Goal: Task Accomplishment & Management: Manage account settings

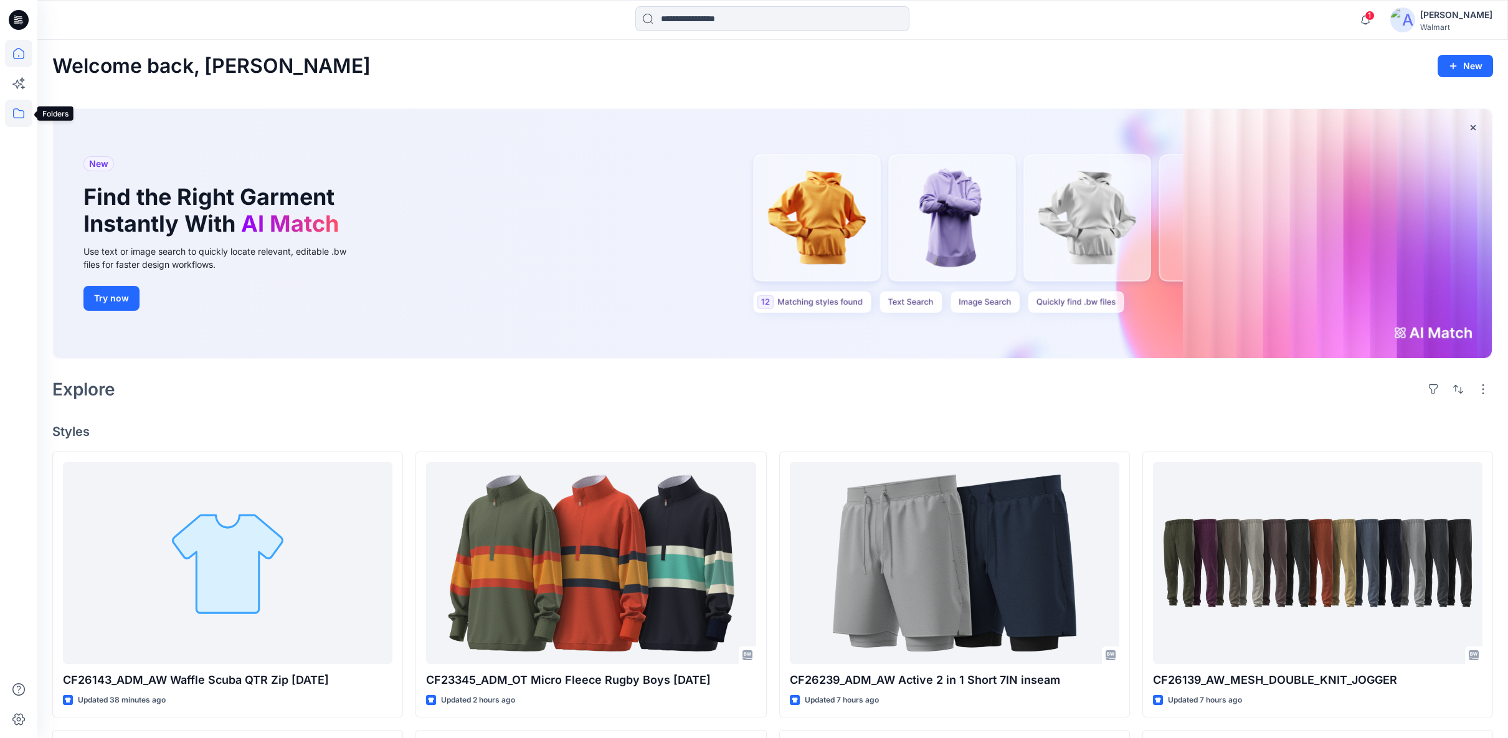
click at [19, 115] on icon at bounding box center [18, 113] width 27 height 27
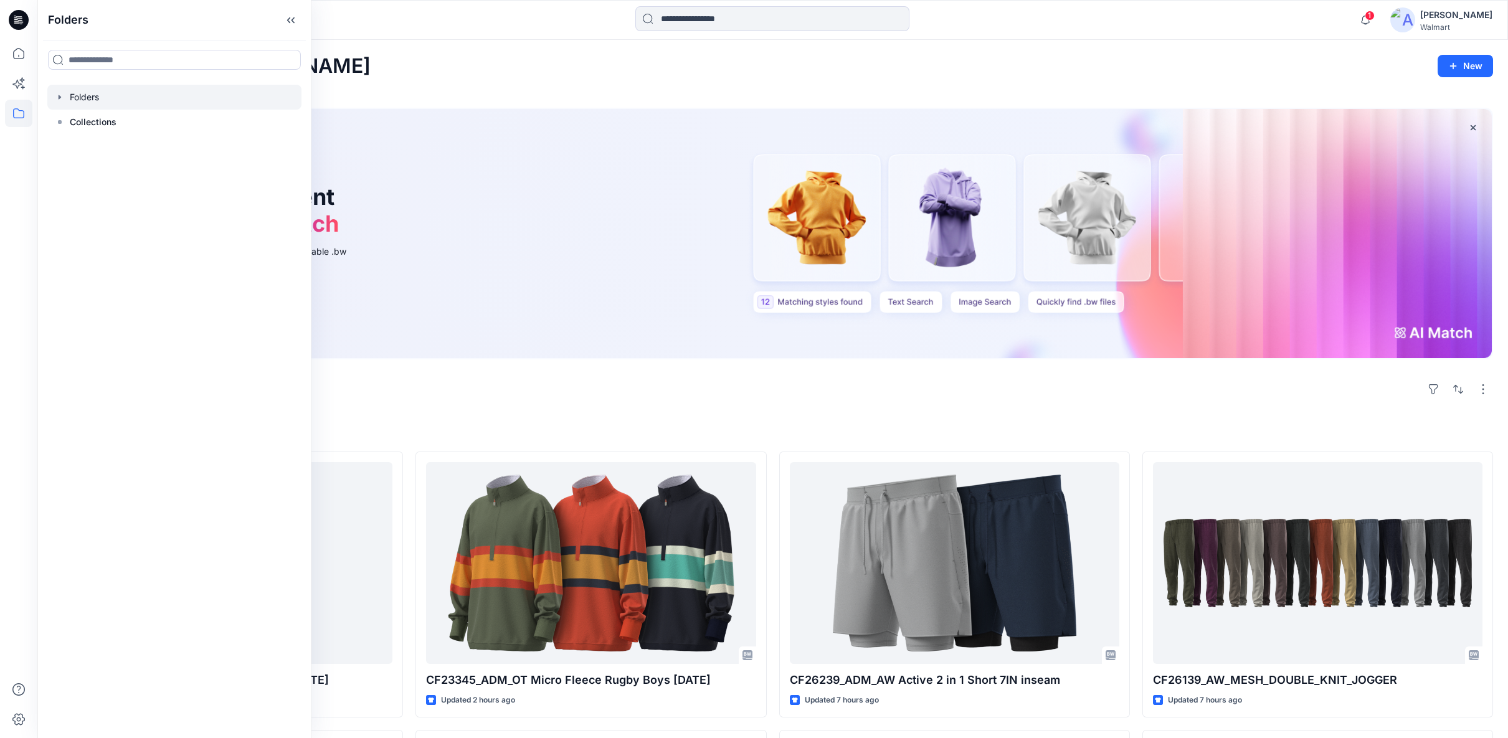
click at [59, 99] on icon "button" at bounding box center [60, 97] width 10 height 10
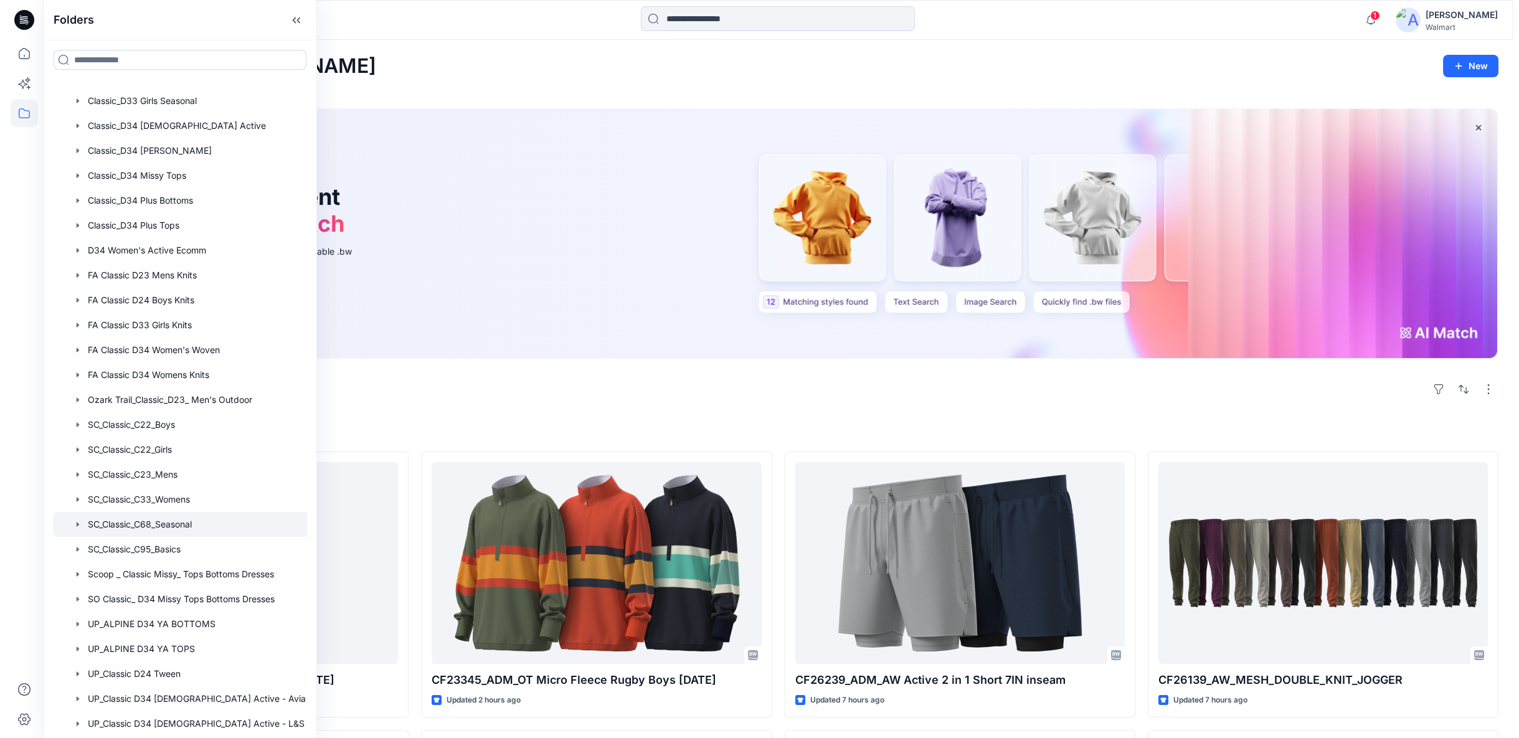
scroll to position [276, 0]
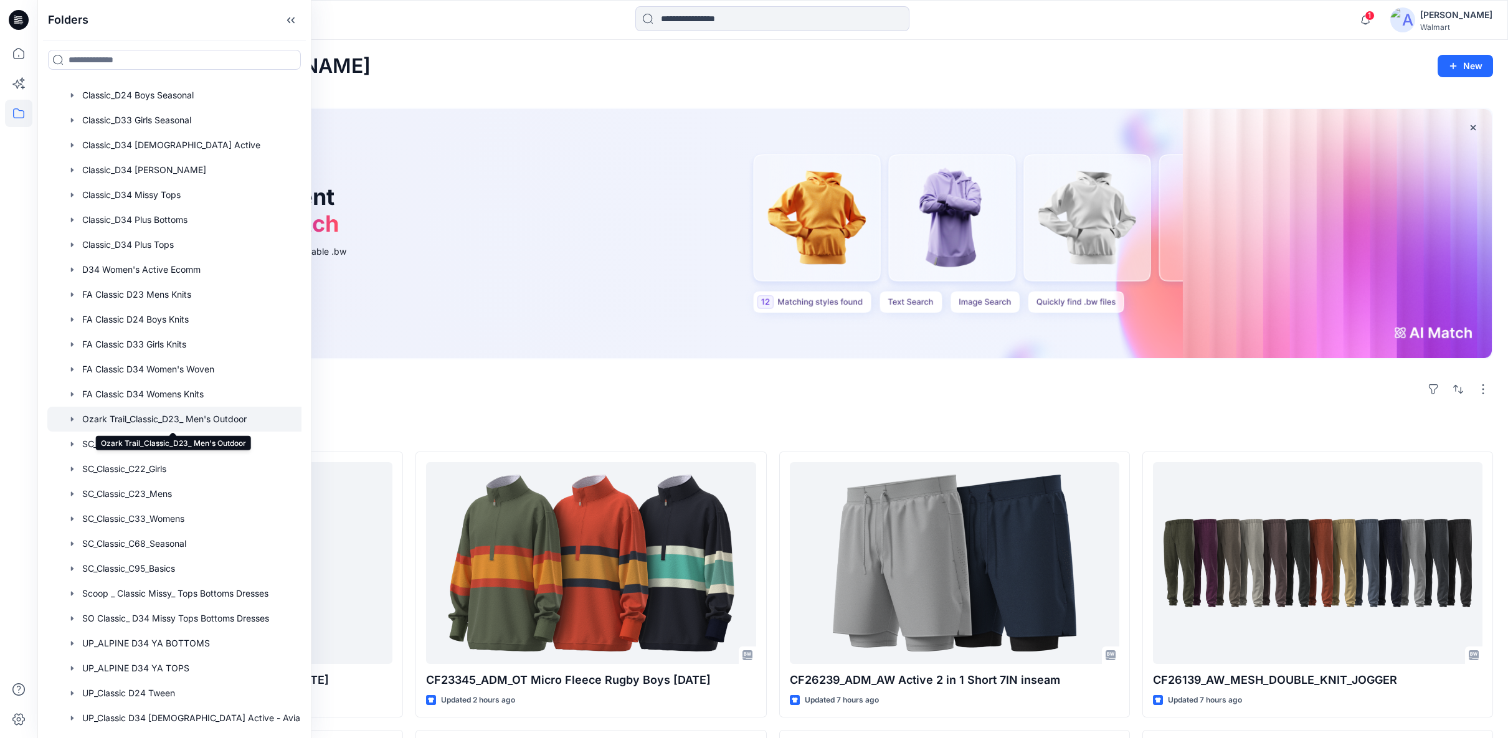
click at [151, 418] on div at bounding box center [189, 419] width 285 height 25
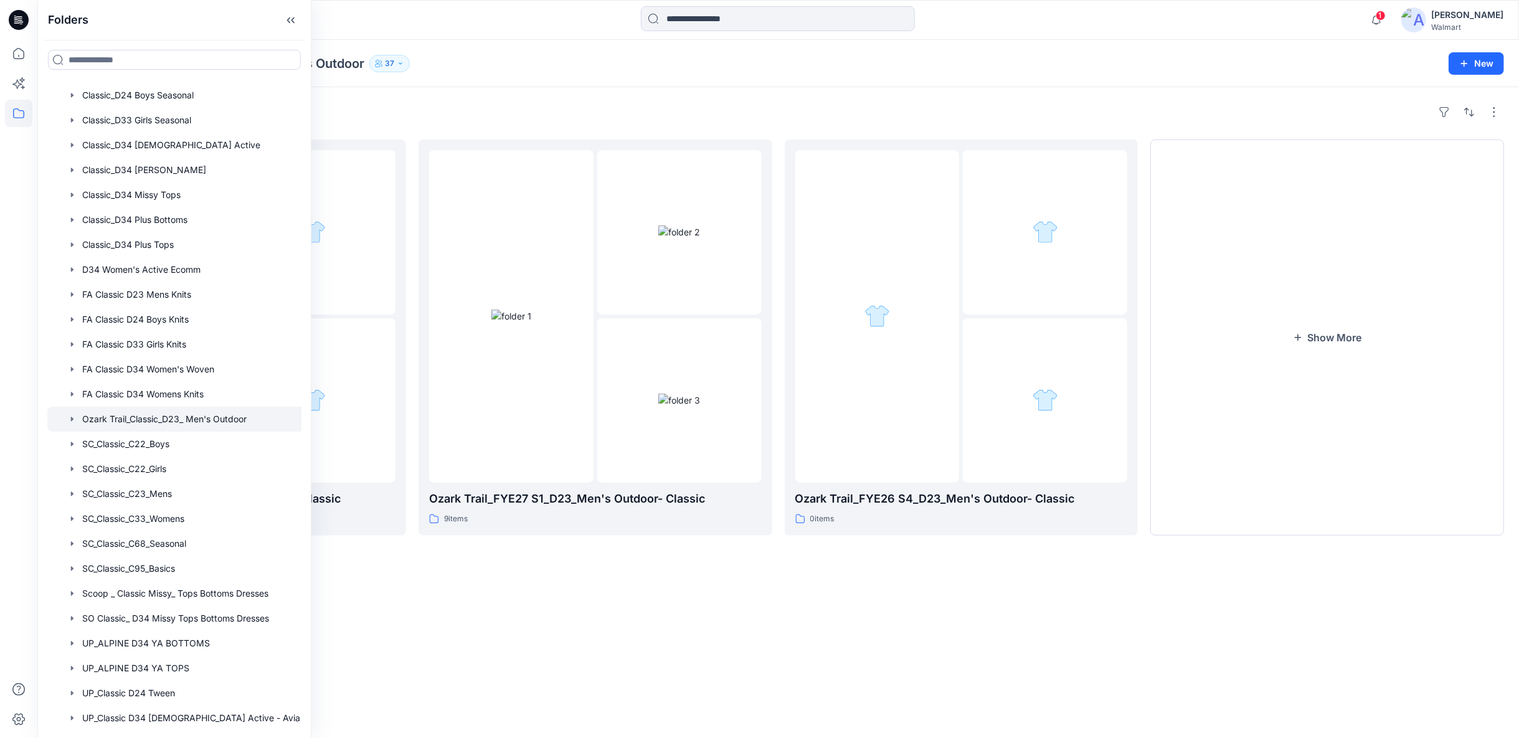
click at [664, 621] on div "Folders Ozark Trail_FYE27 S2_D23_Men's Outdoor- Classic 0 items Ozark Trail_FYE…" at bounding box center [777, 412] width 1481 height 651
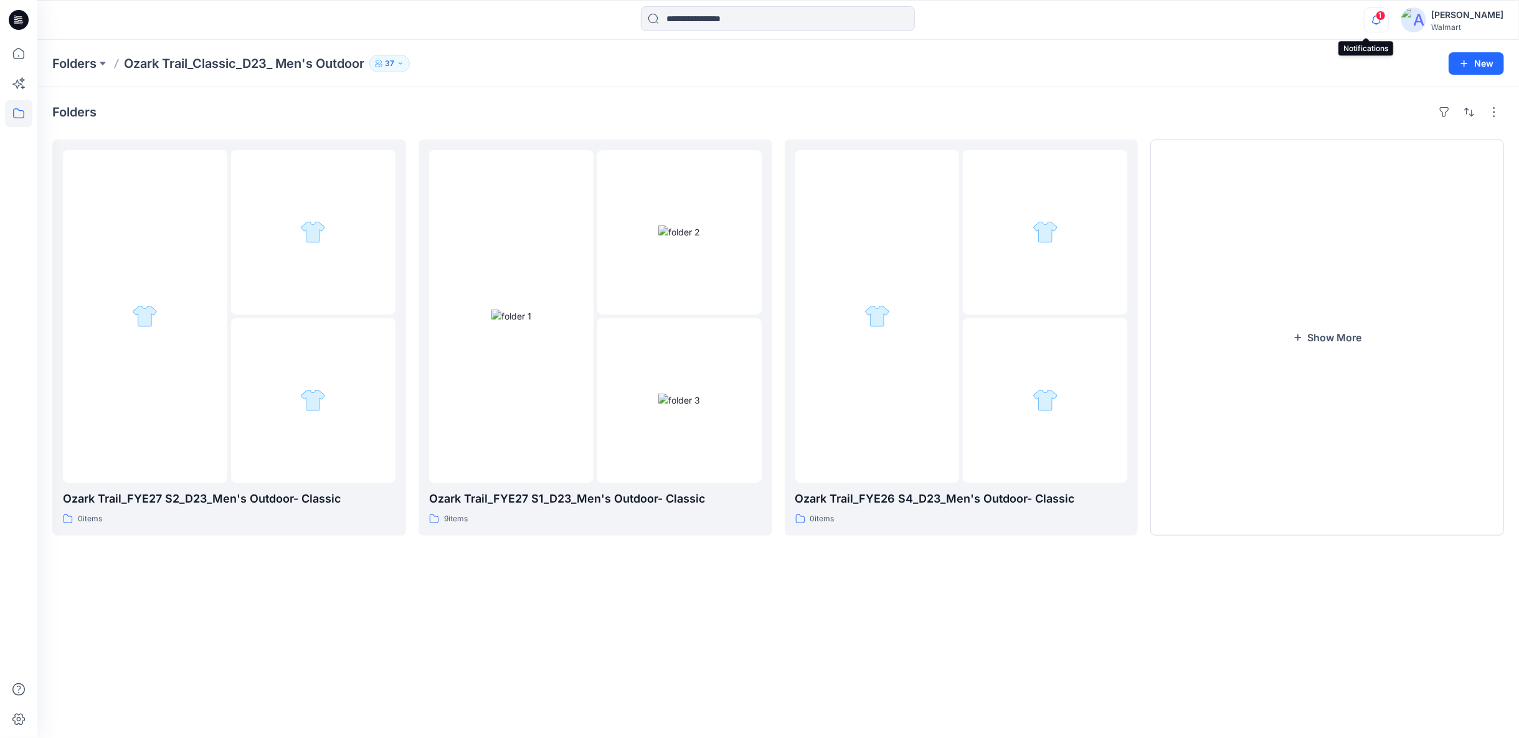
click at [1366, 19] on icon "button" at bounding box center [1376, 19] width 24 height 25
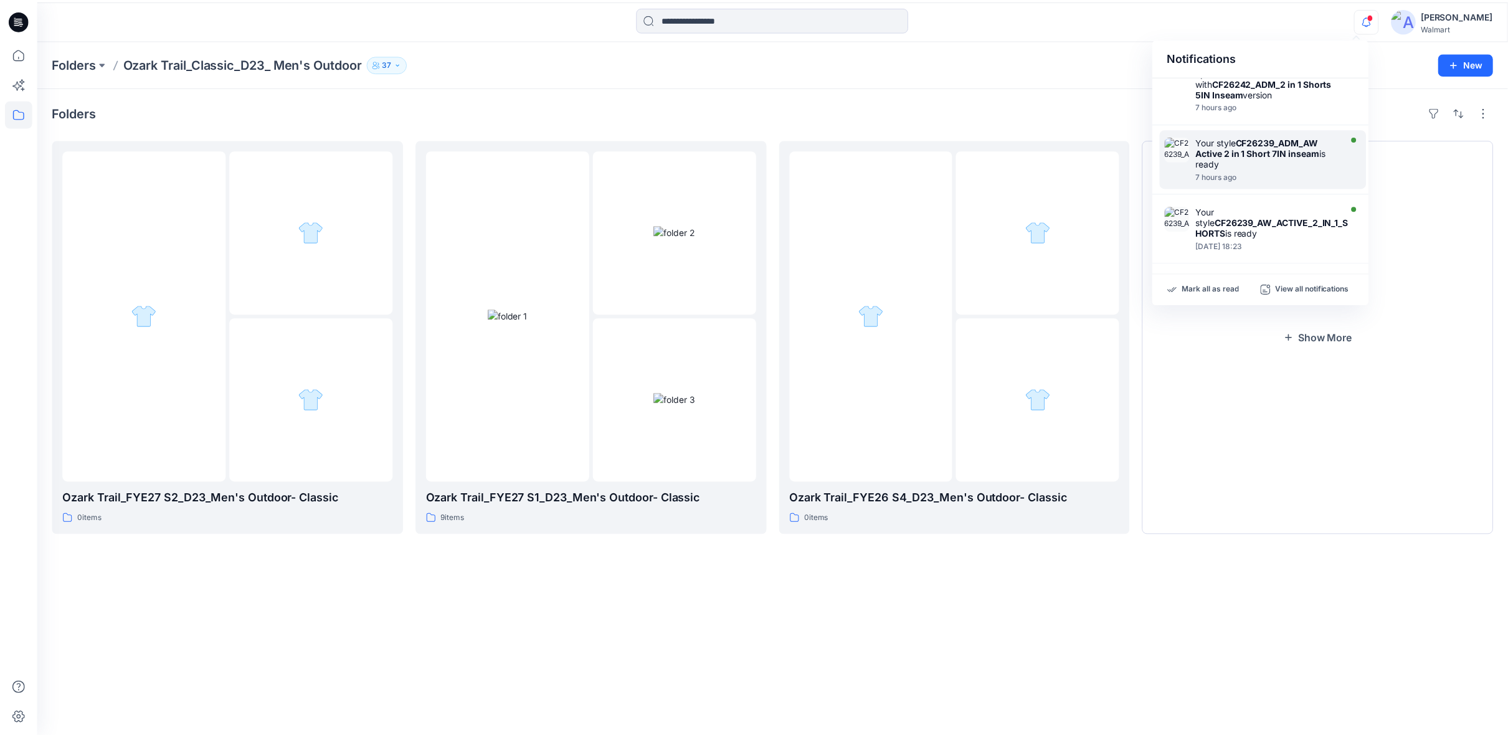
scroll to position [163, 0]
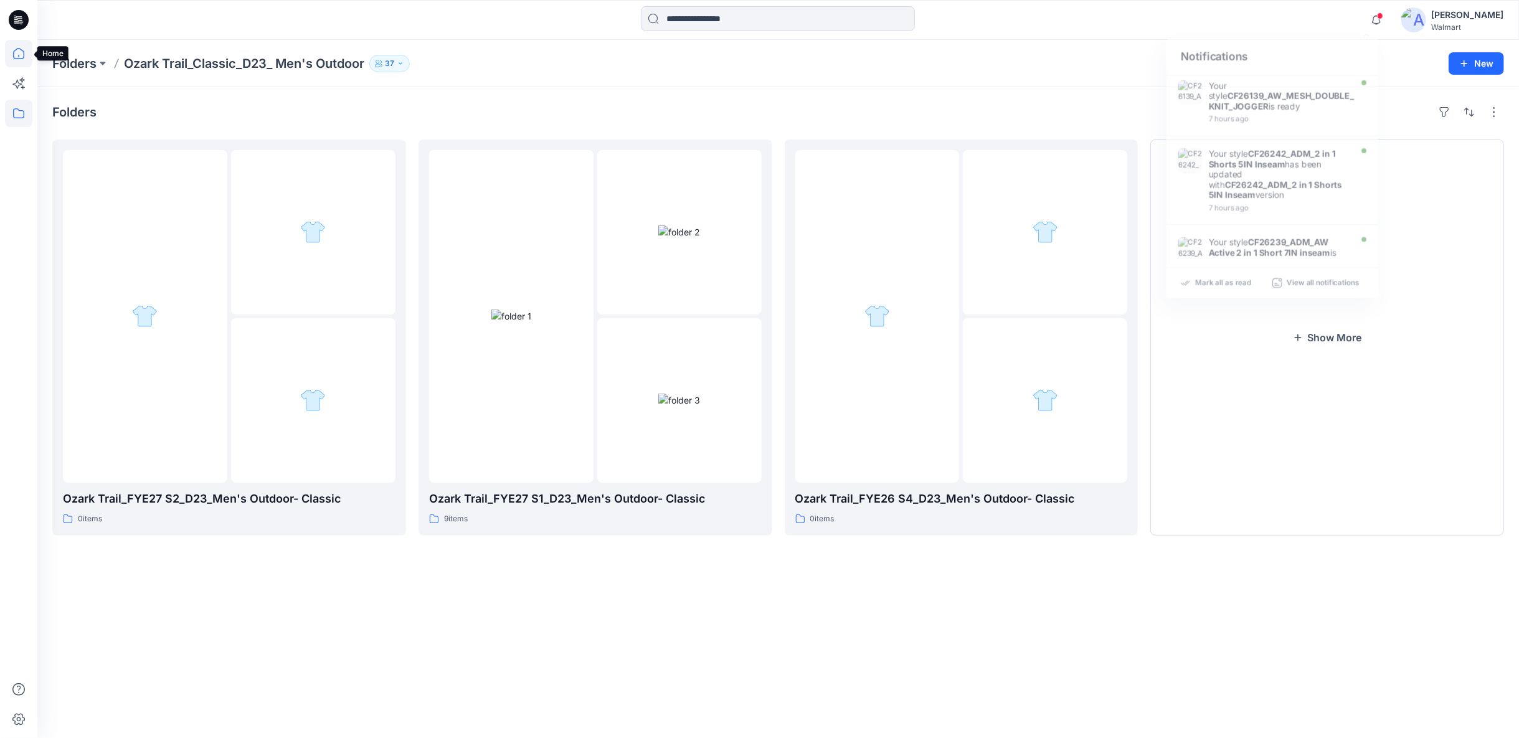
click at [27, 55] on icon at bounding box center [18, 53] width 27 height 27
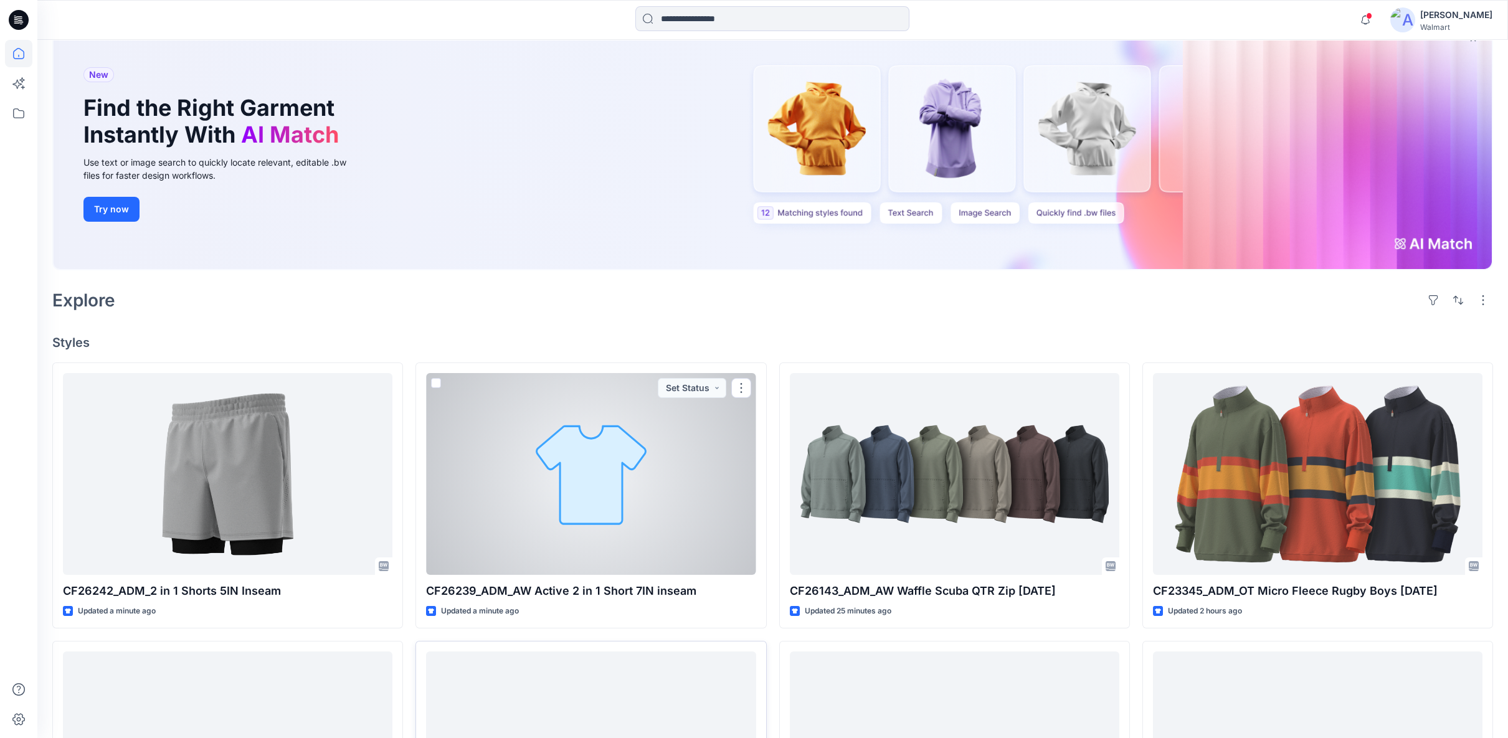
scroll to position [207, 0]
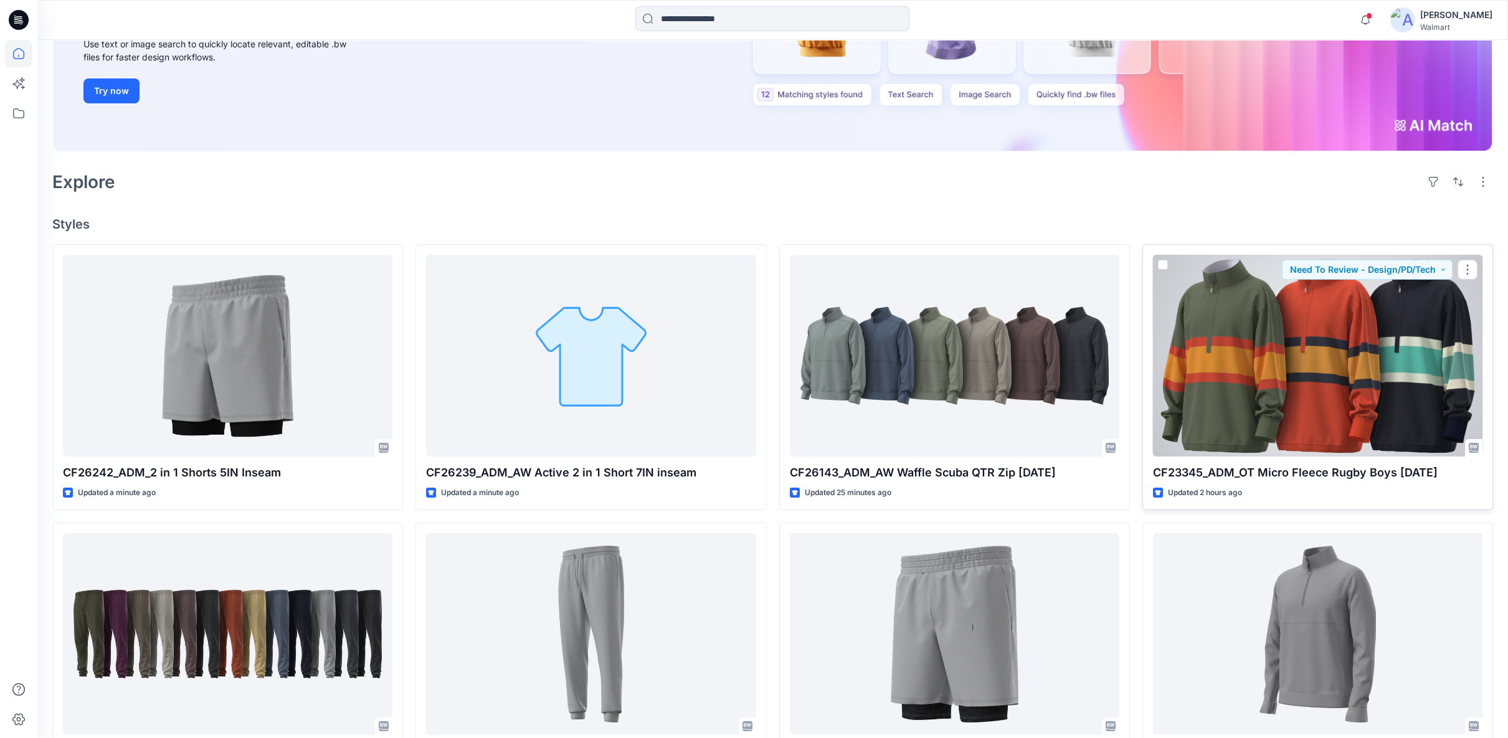
click at [1219, 374] on div at bounding box center [1317, 356] width 329 height 202
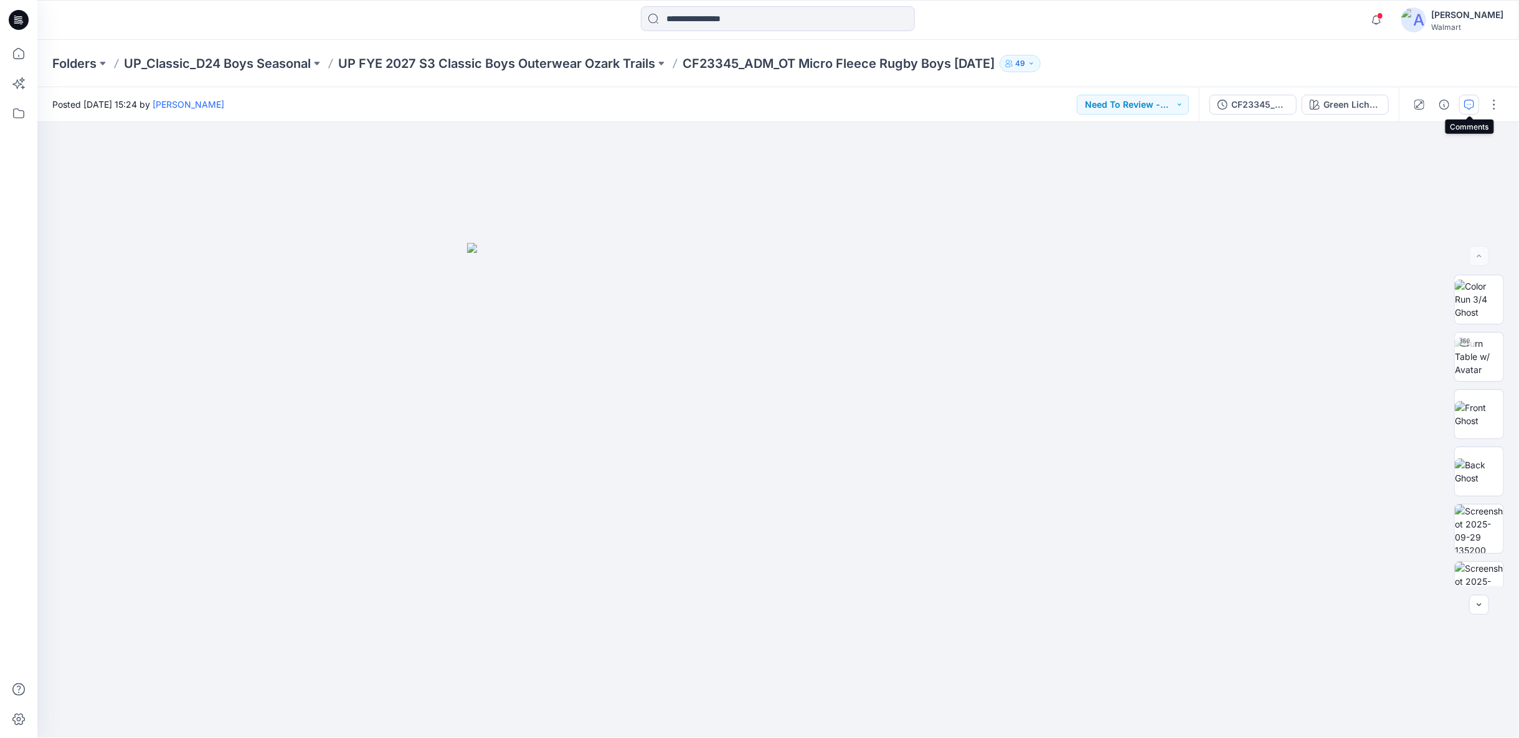
click at [1468, 108] on icon "button" at bounding box center [1469, 105] width 10 height 10
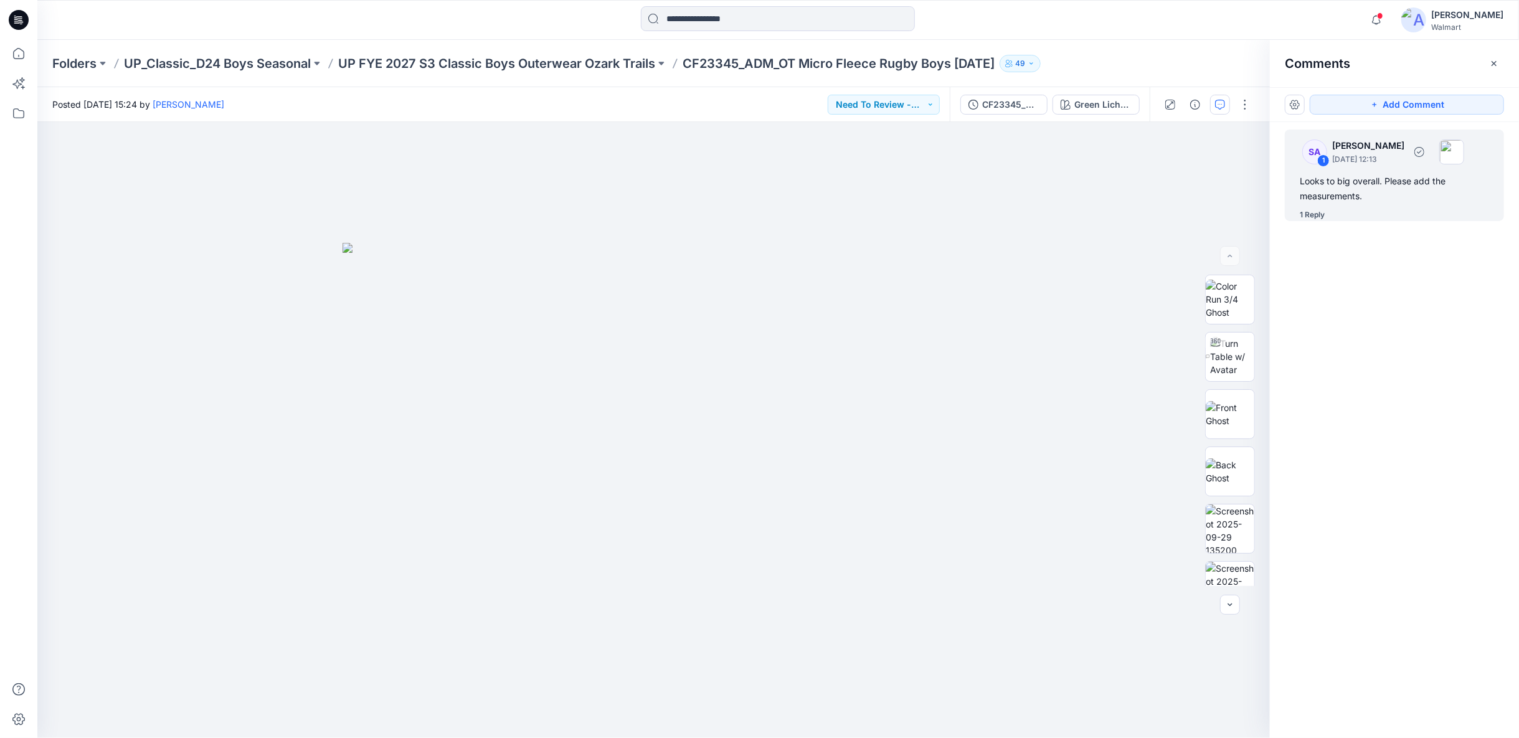
click at [1345, 215] on div "1 Reply" at bounding box center [1402, 215] width 204 height 12
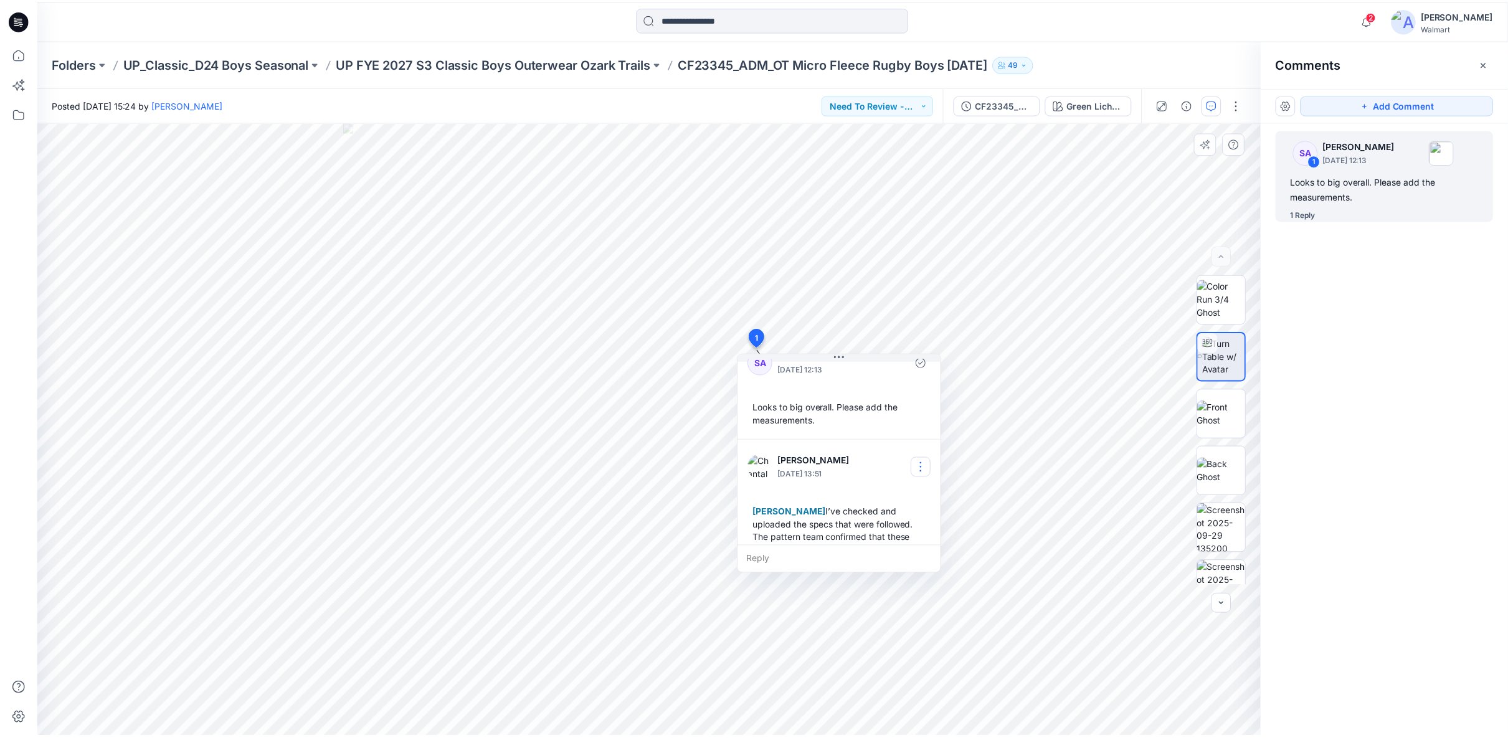
scroll to position [47, 0]
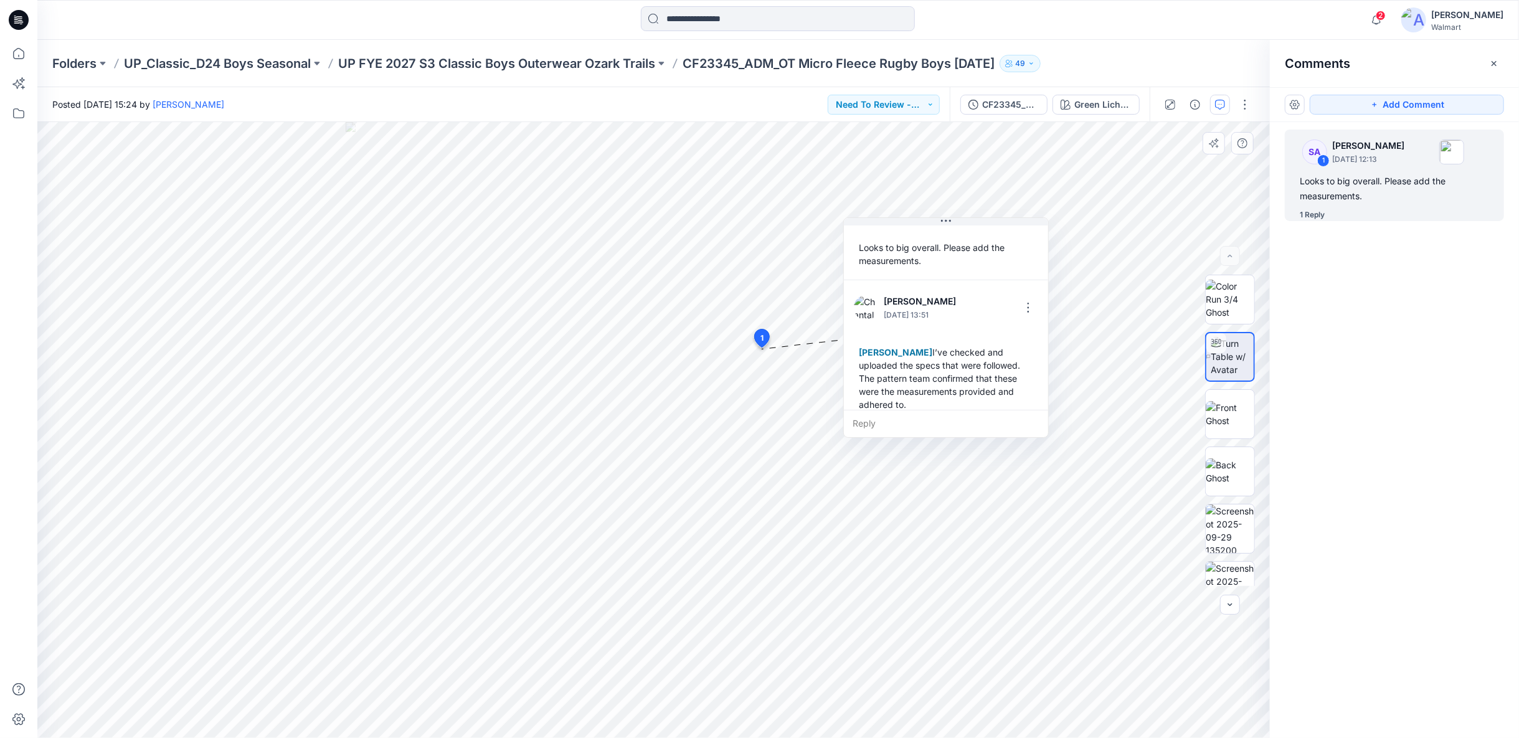
drag, startPoint x: 799, startPoint y: 490, endPoint x: 900, endPoint y: 354, distance: 169.6
click at [900, 354] on div "Sarah An I’ve checked and uploaded the specs that were followed. The pattern te…" at bounding box center [946, 378] width 184 height 75
click at [16, 52] on icon at bounding box center [18, 53] width 27 height 27
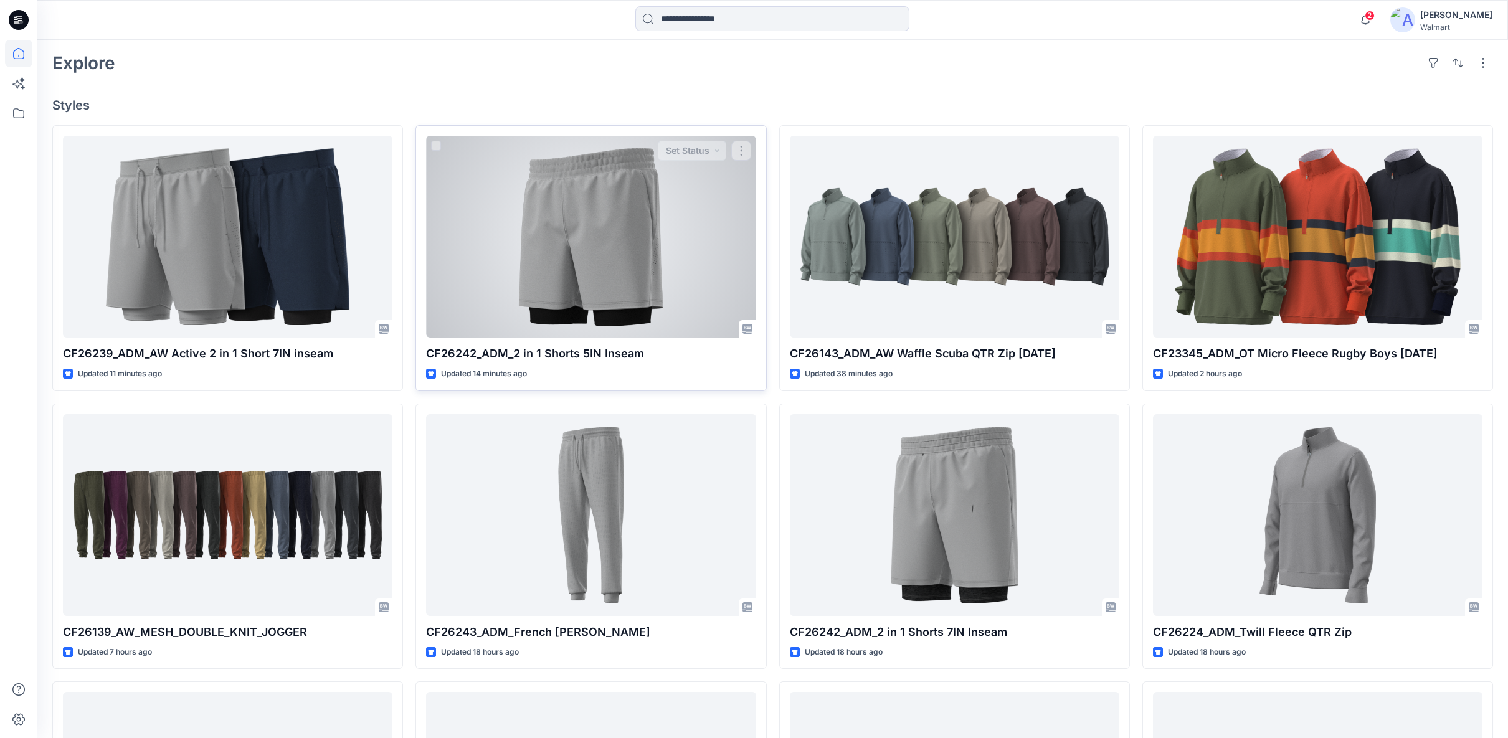
scroll to position [346, 0]
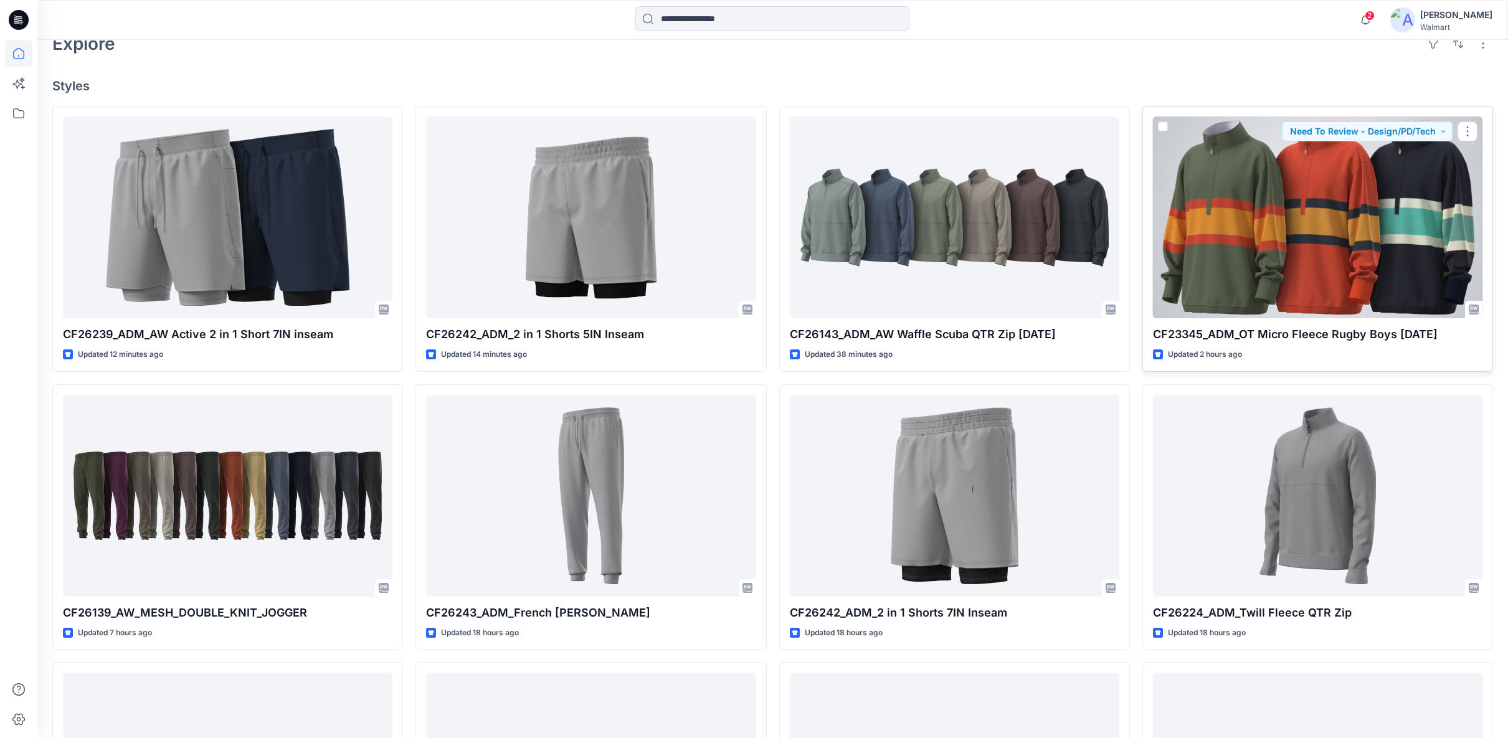
click at [1341, 288] on div at bounding box center [1317, 217] width 329 height 202
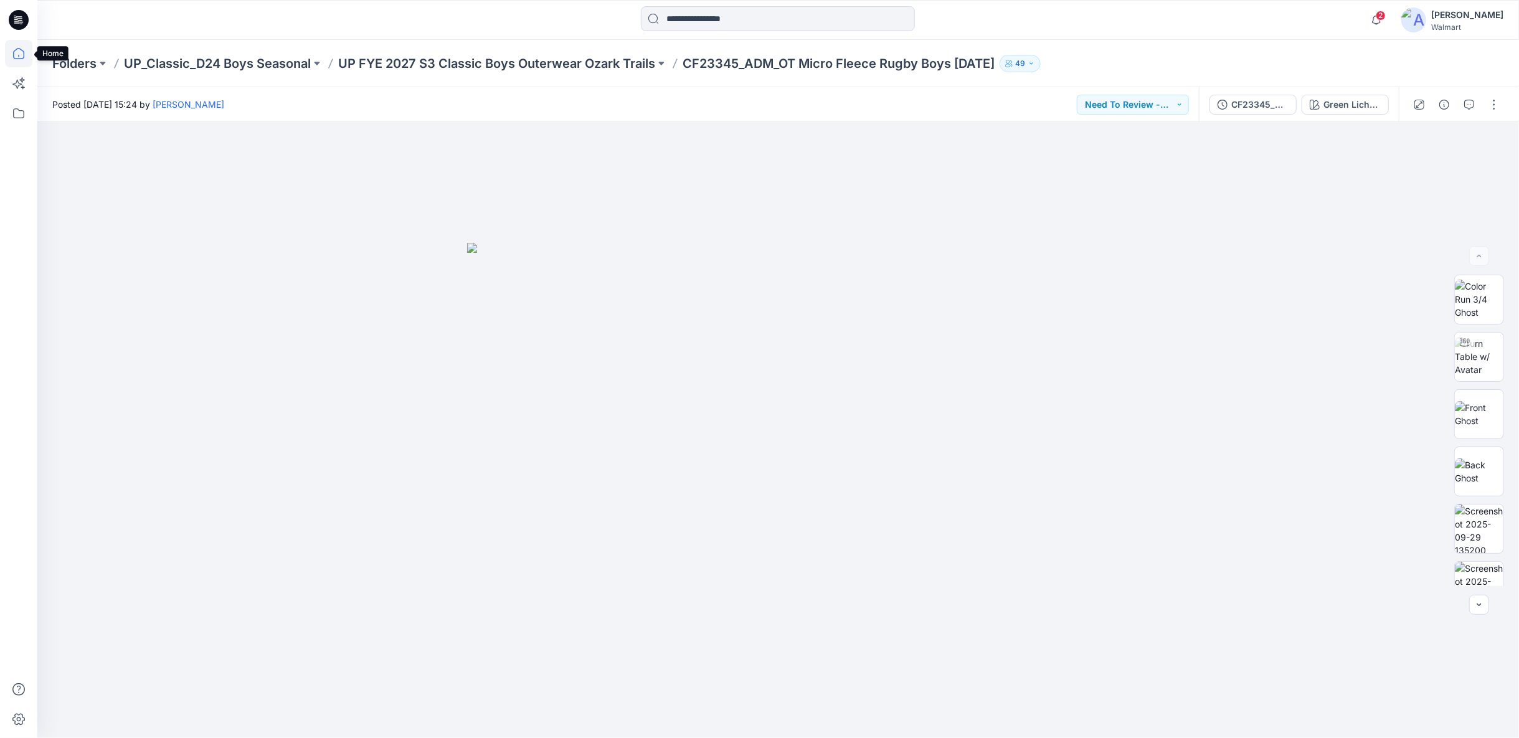
click at [19, 57] on icon at bounding box center [18, 53] width 27 height 27
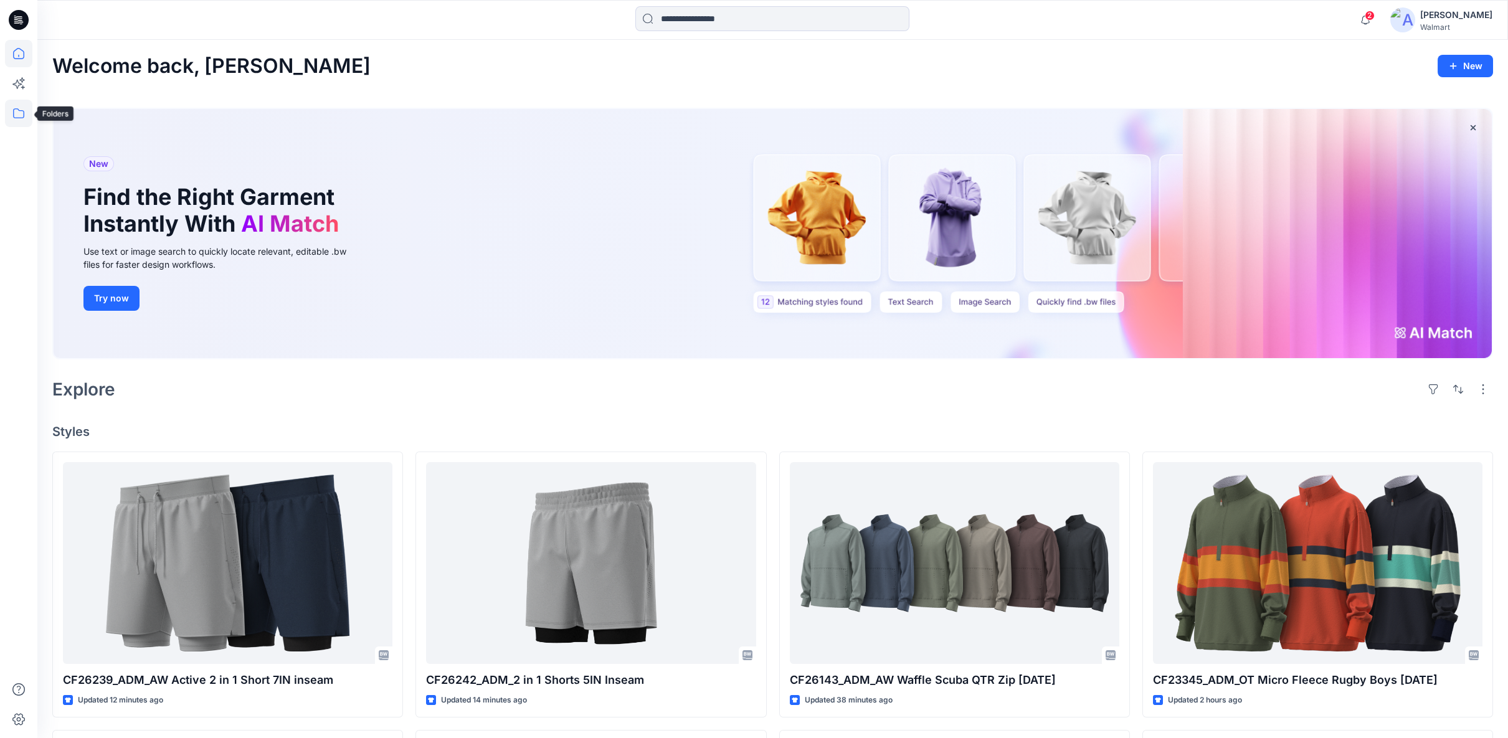
click at [24, 122] on icon at bounding box center [18, 113] width 27 height 27
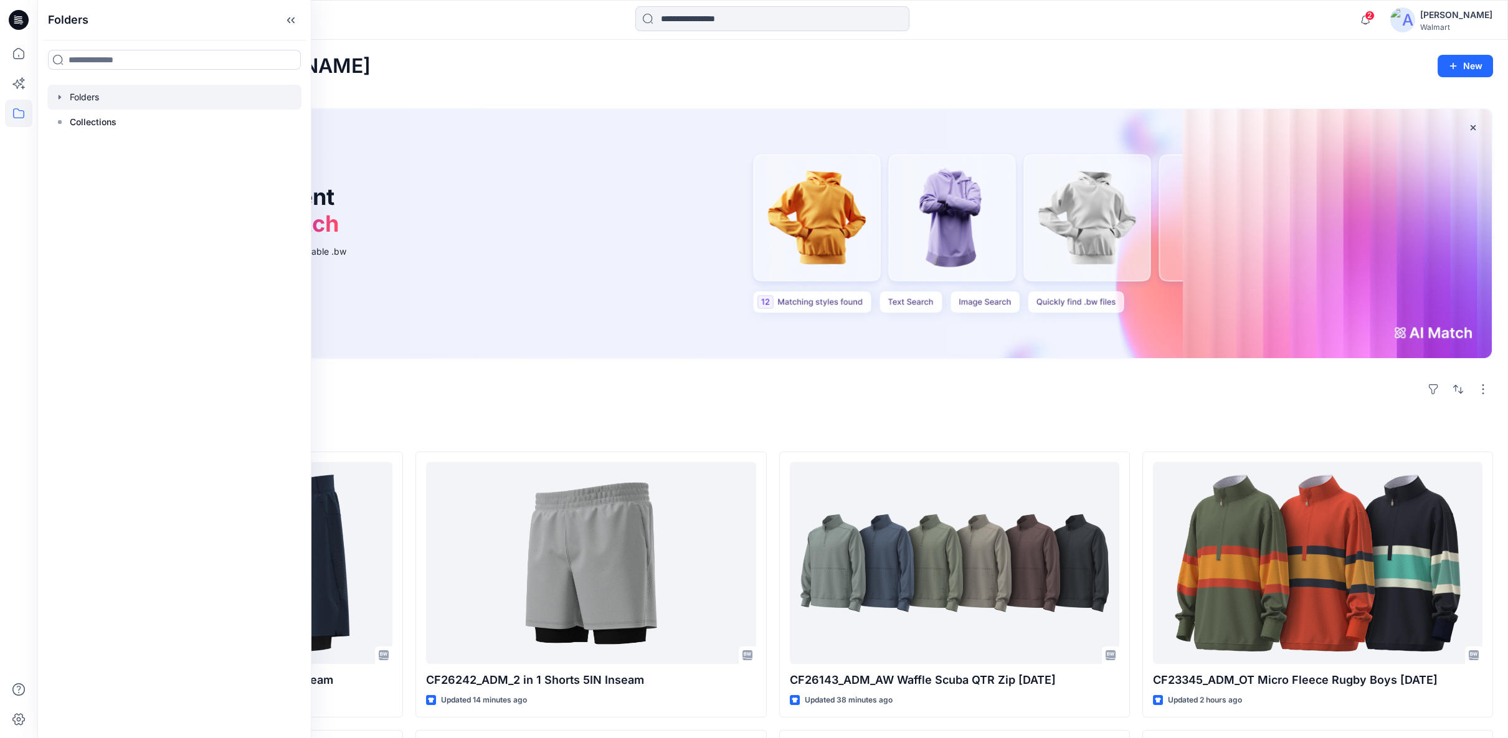
click at [62, 95] on icon "button" at bounding box center [60, 97] width 10 height 10
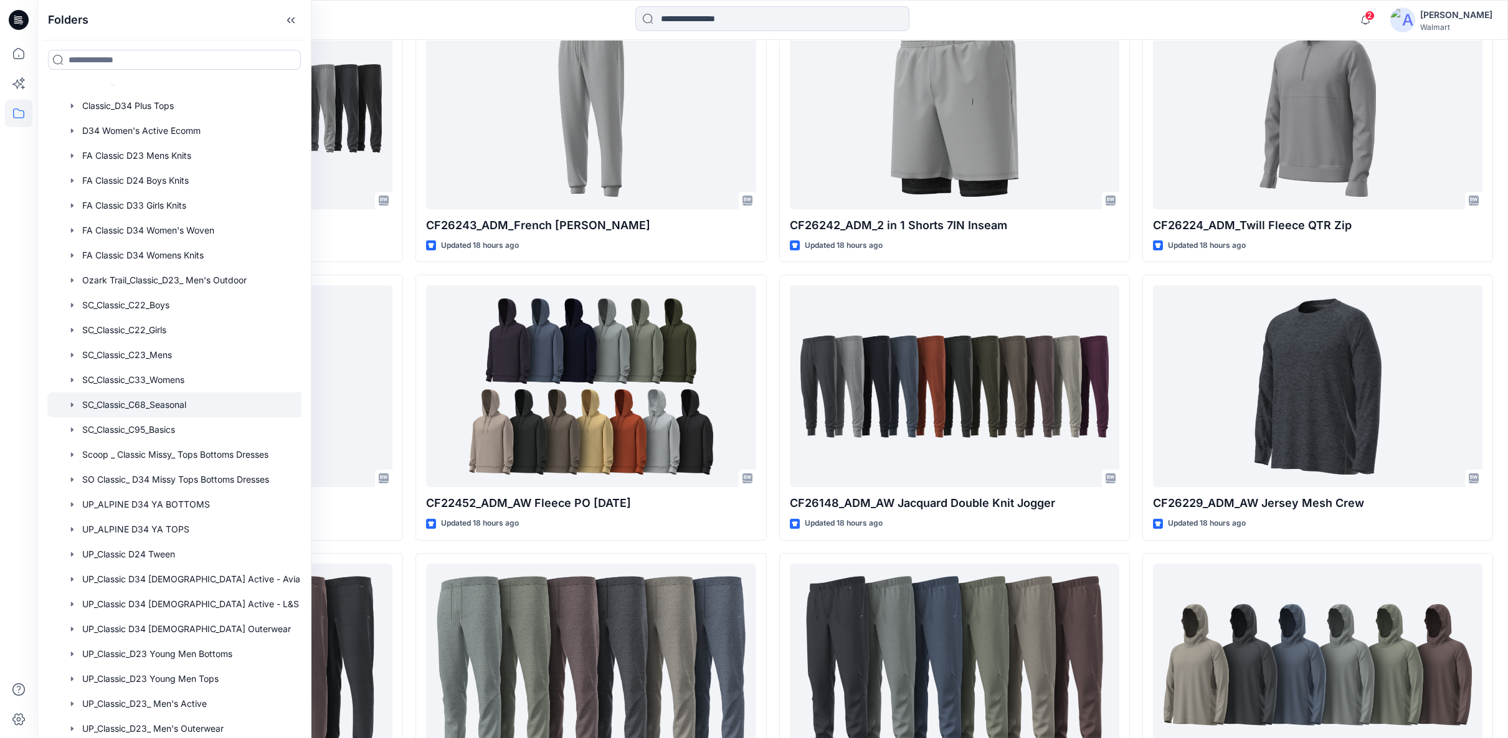
scroll to position [345, 0]
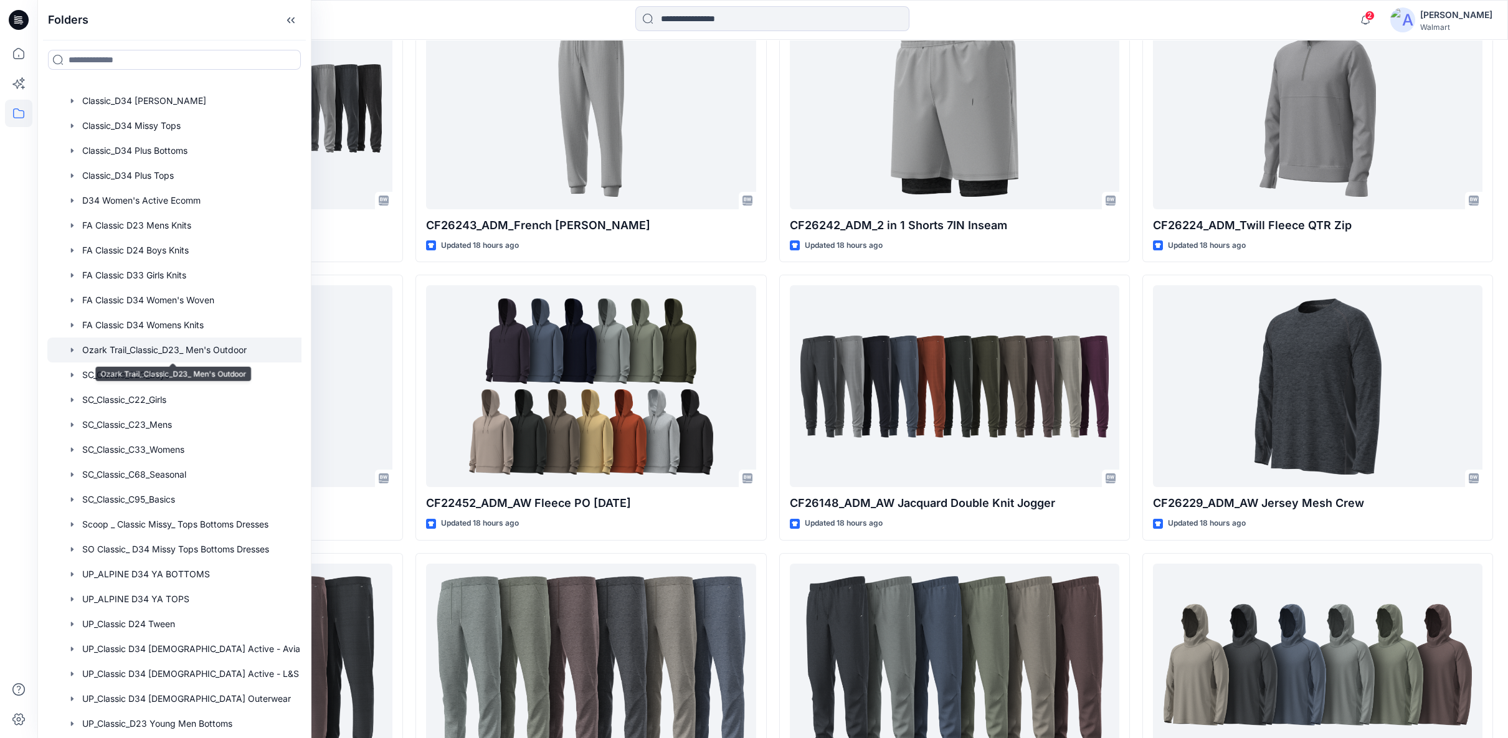
click at [172, 349] on div at bounding box center [189, 350] width 285 height 25
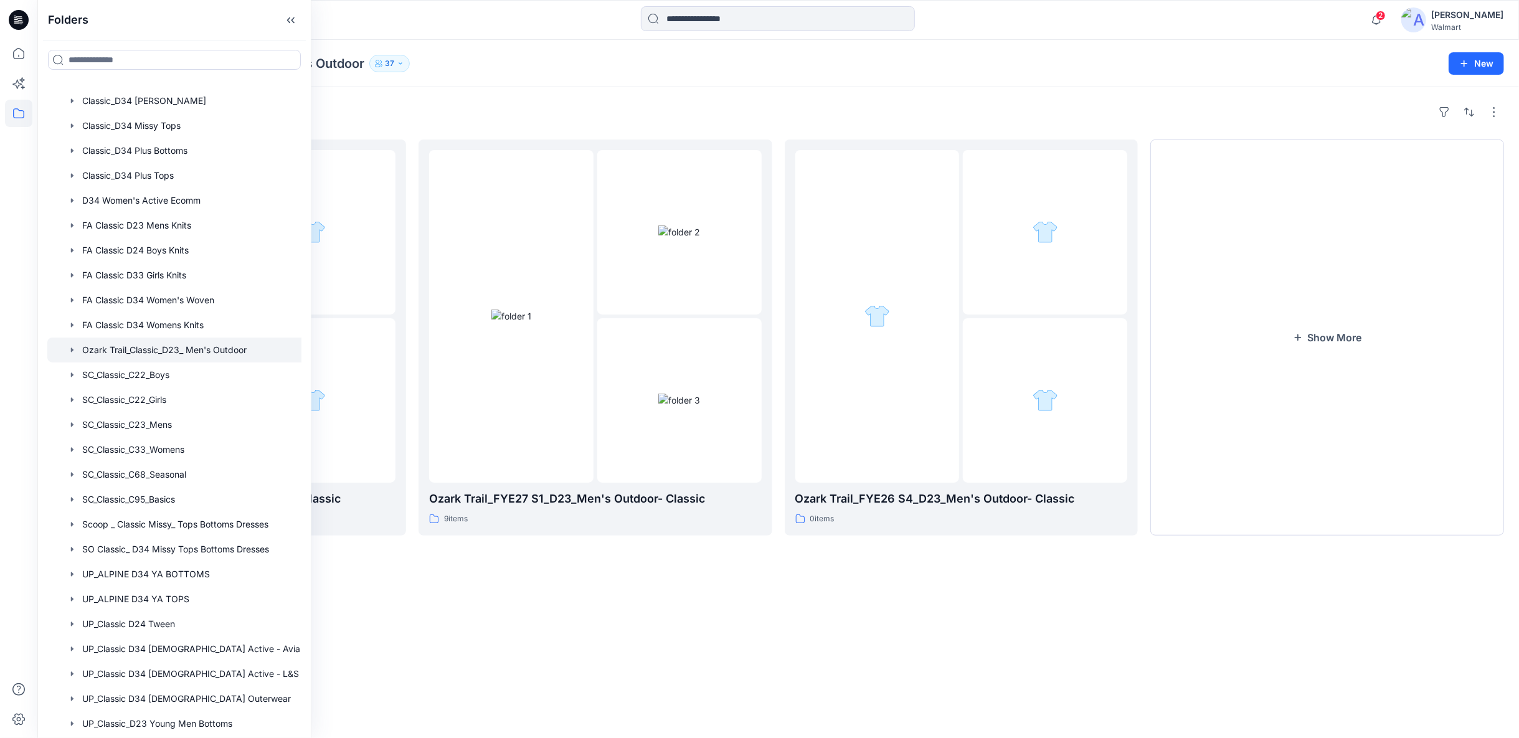
click at [504, 607] on div "Folders Ozark Trail_FYE27 S2_D23_Men's Outdoor- Classic 0 items Ozark Trail_FYE…" at bounding box center [777, 412] width 1481 height 651
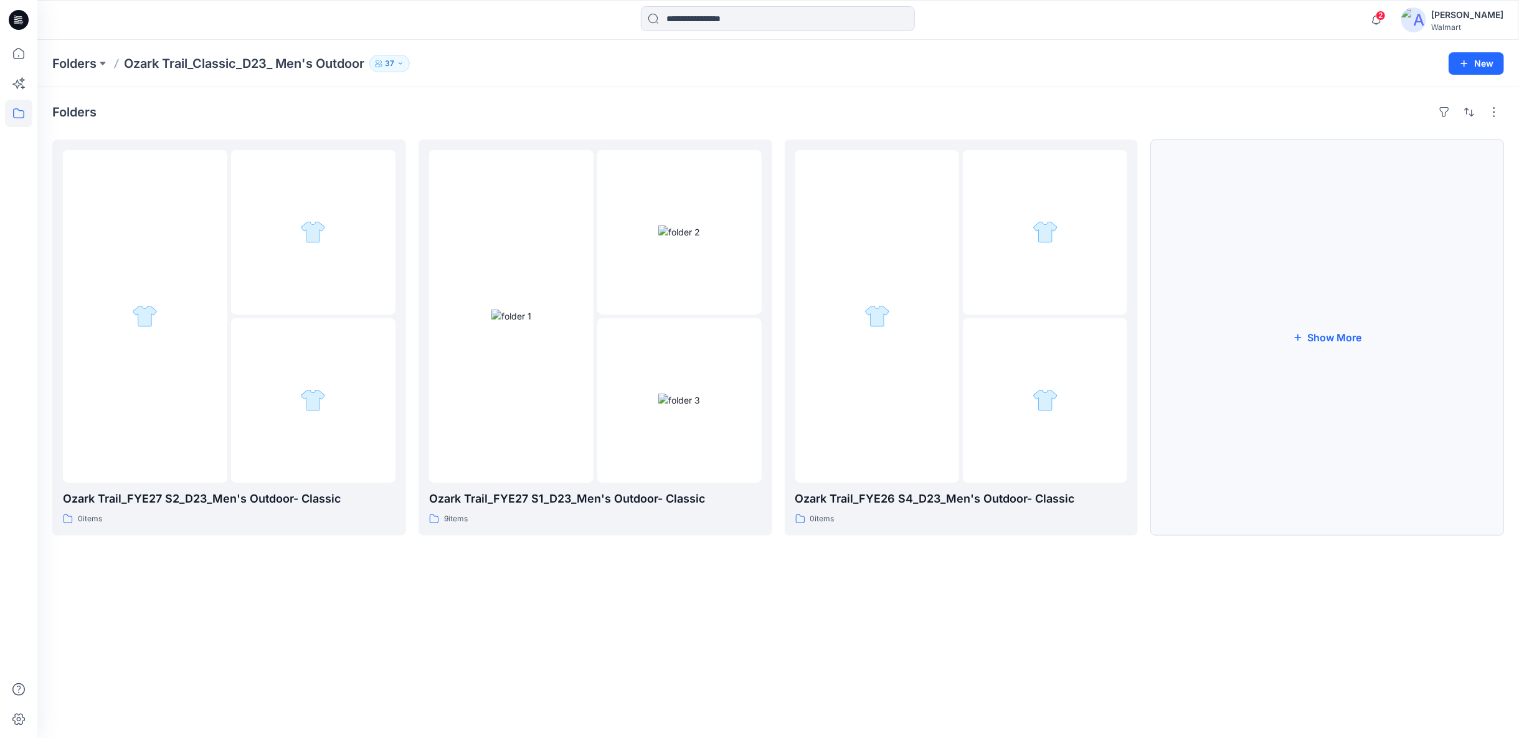
click at [1321, 341] on button "Show More" at bounding box center [1327, 337] width 354 height 396
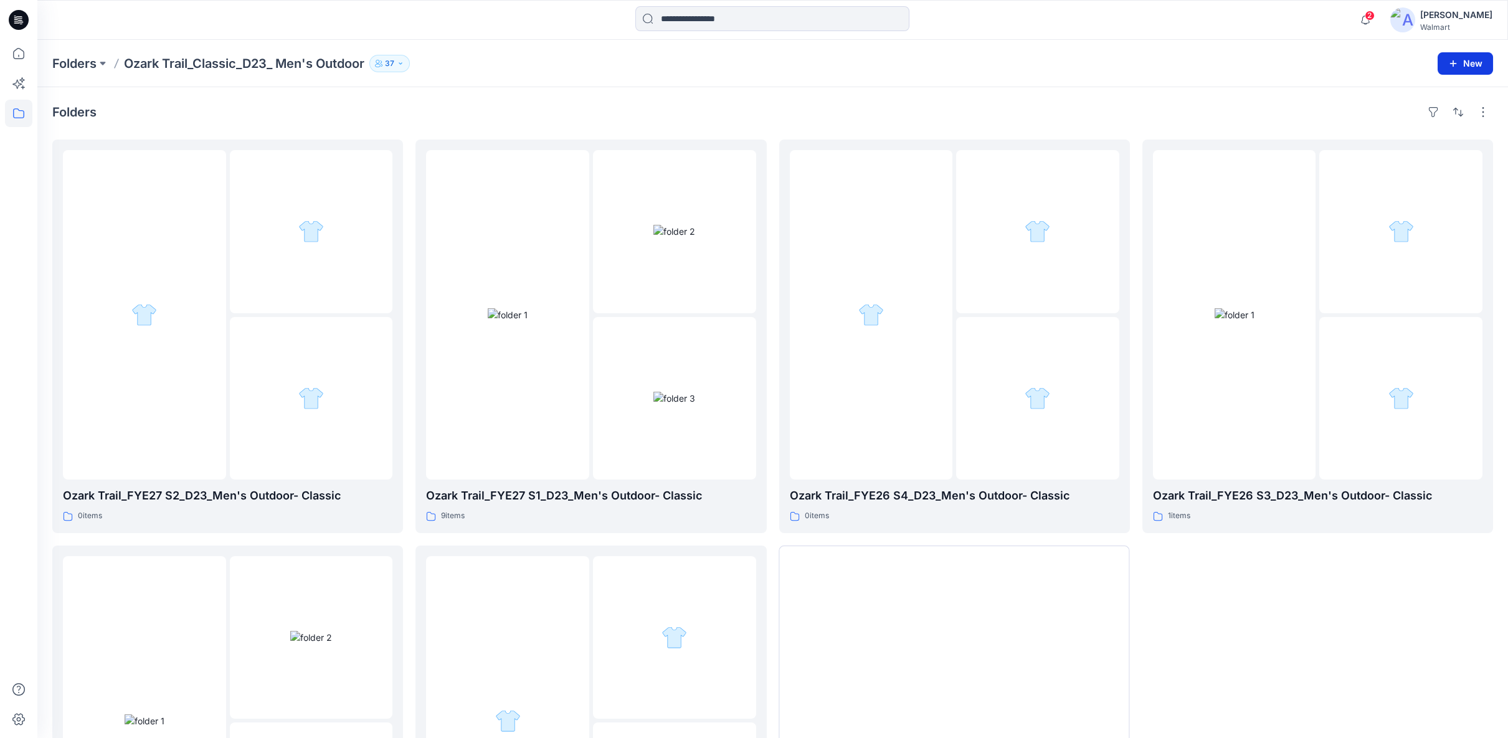
click at [1454, 63] on icon "button" at bounding box center [1453, 63] width 6 height 6
click at [1450, 120] on p "New Folder" at bounding box center [1428, 117] width 46 height 13
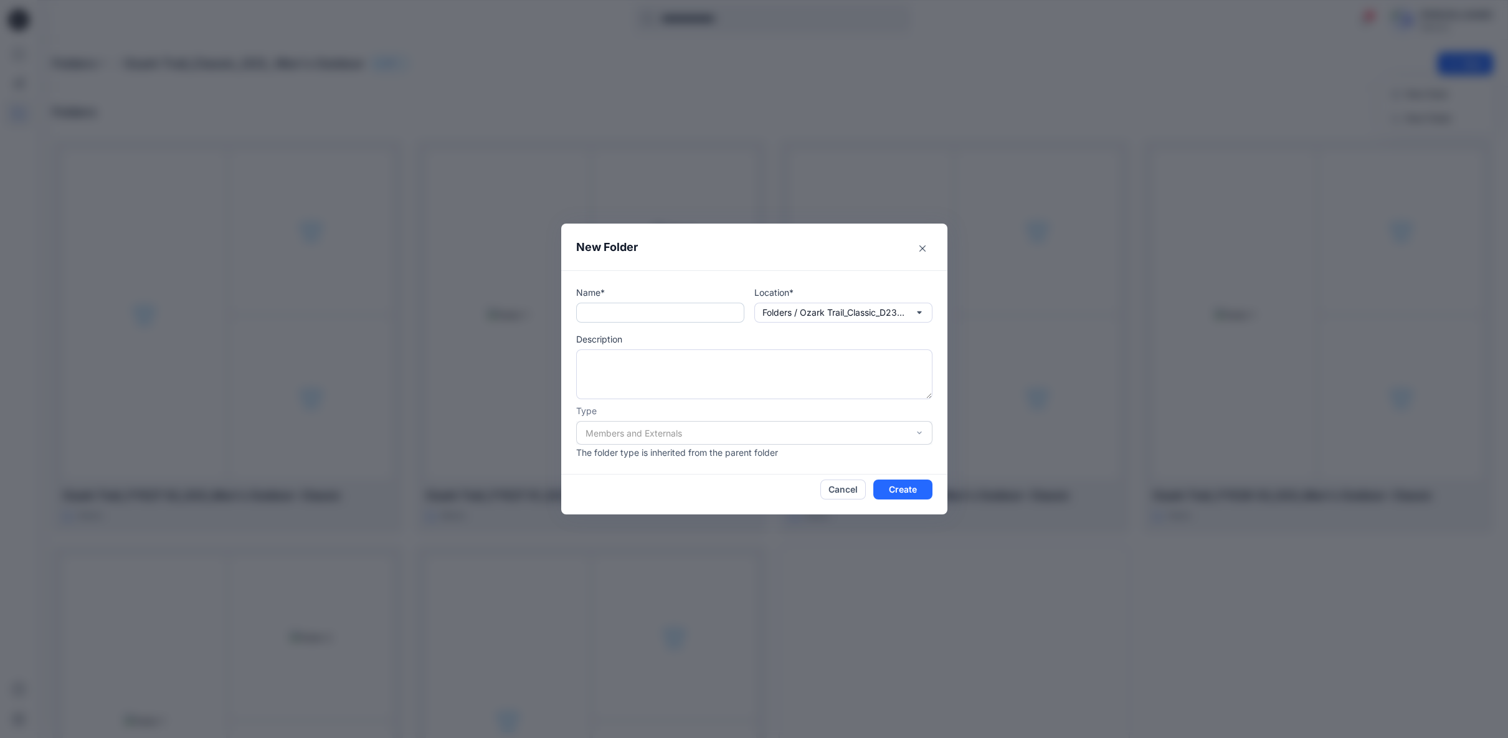
click at [614, 313] on input "text" at bounding box center [660, 313] width 168 height 20
type input "**********"
click at [900, 487] on button "Create" at bounding box center [902, 489] width 59 height 20
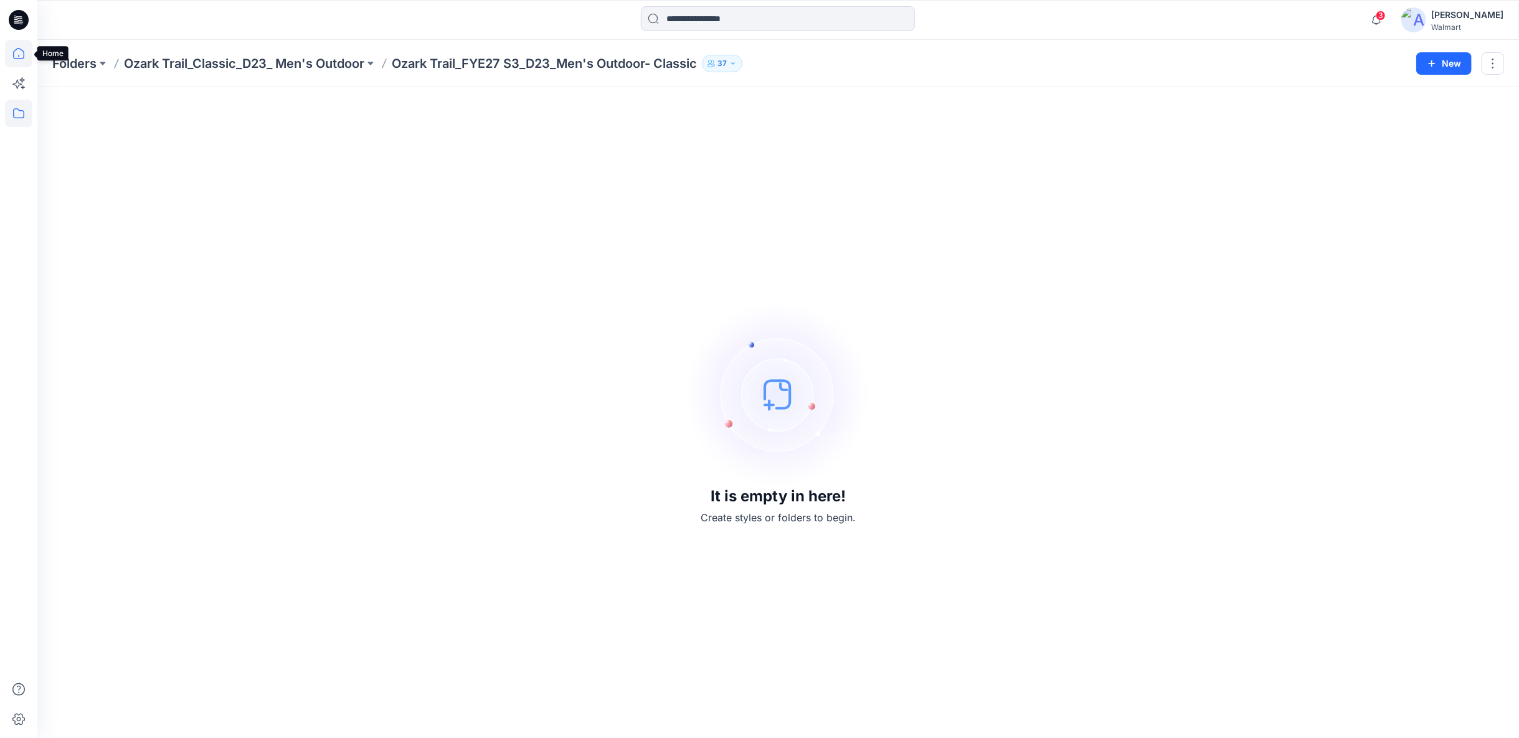
click at [25, 55] on icon at bounding box center [18, 53] width 27 height 27
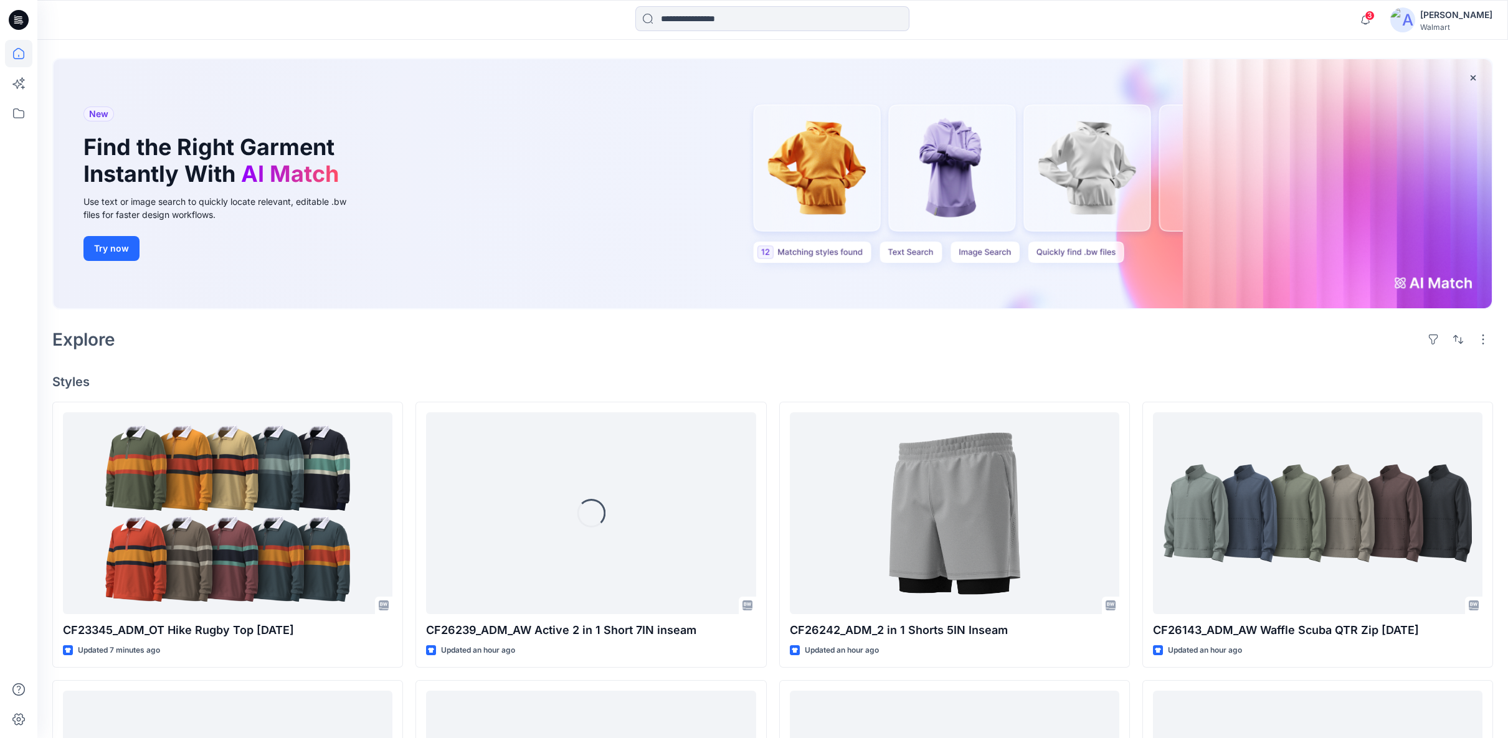
scroll to position [138, 0]
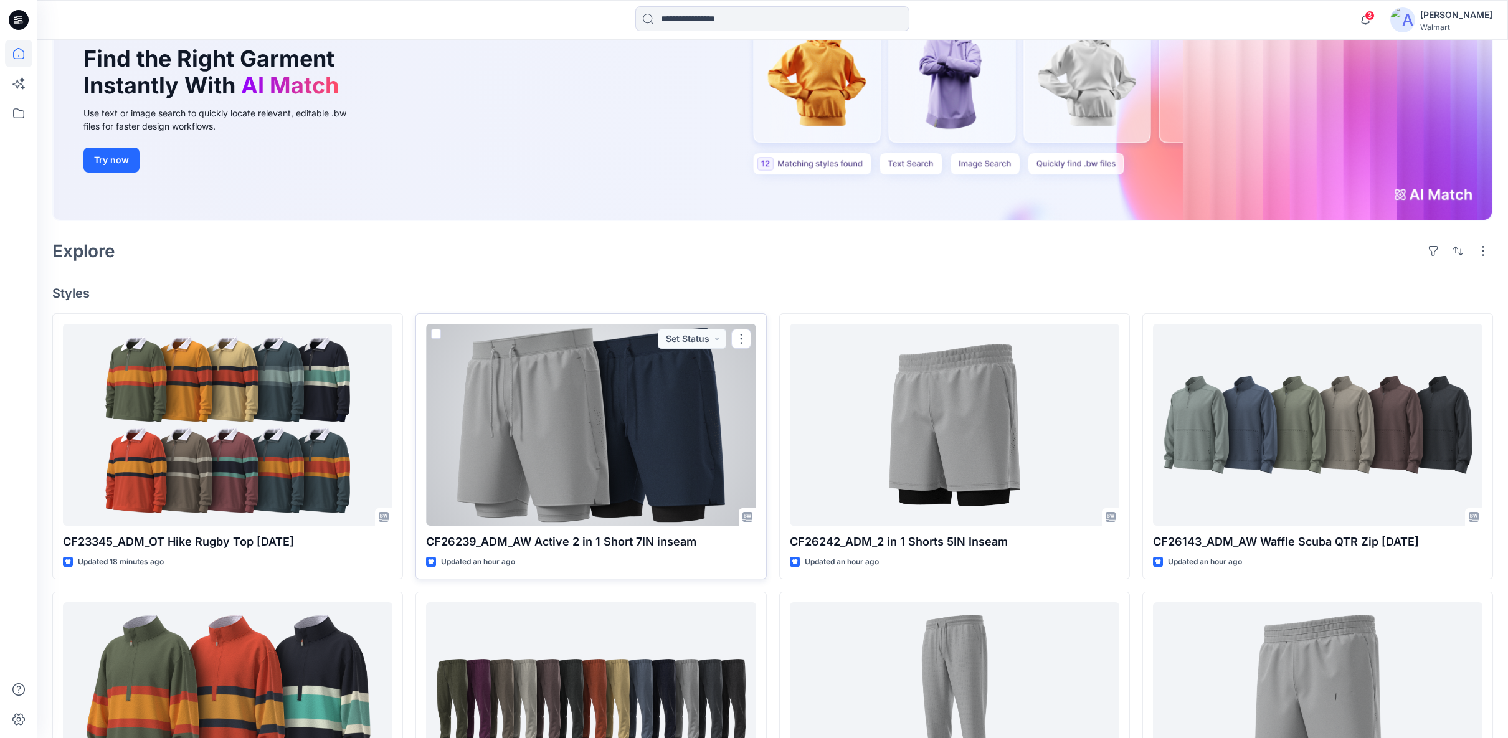
click at [667, 447] on div at bounding box center [590, 425] width 329 height 202
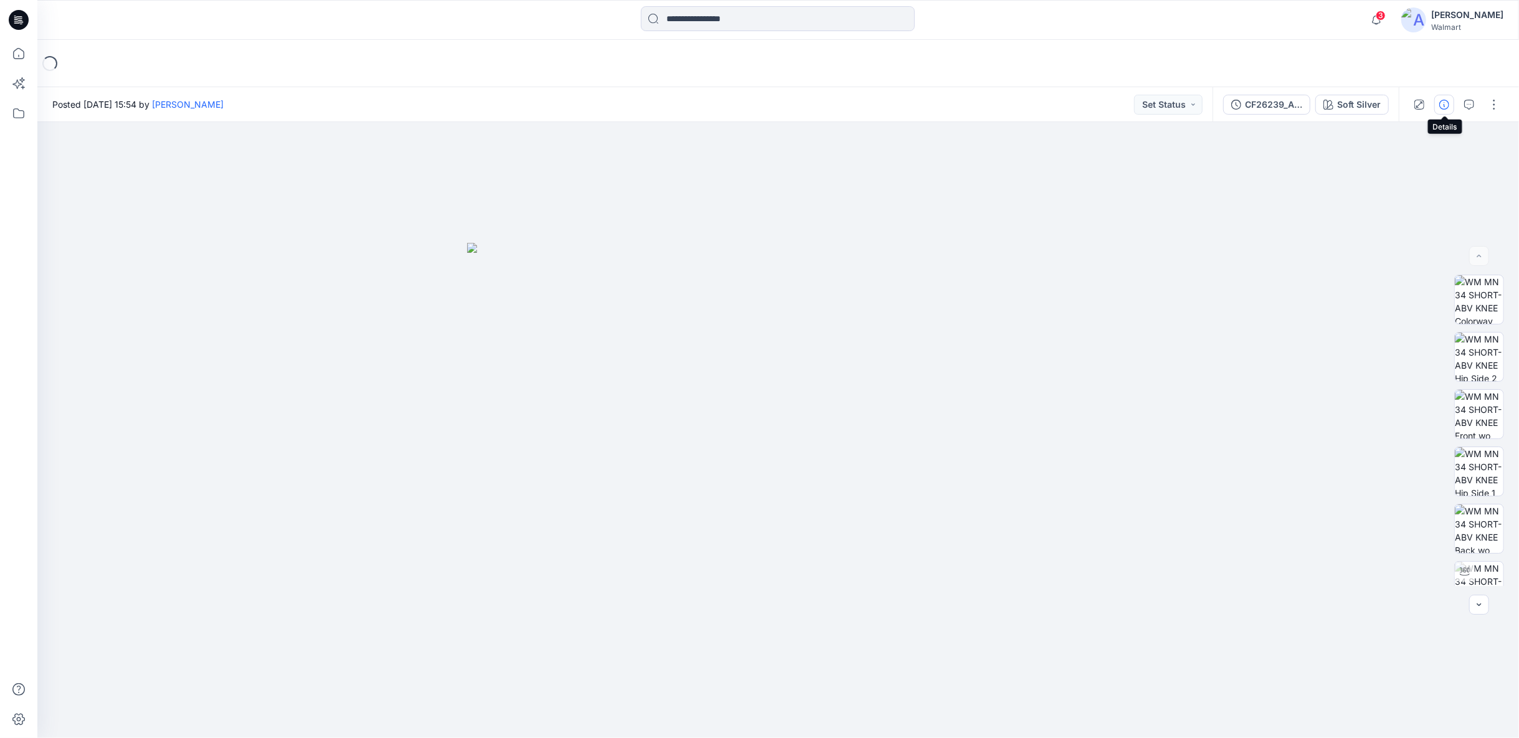
click at [1447, 105] on icon "button" at bounding box center [1444, 105] width 10 height 10
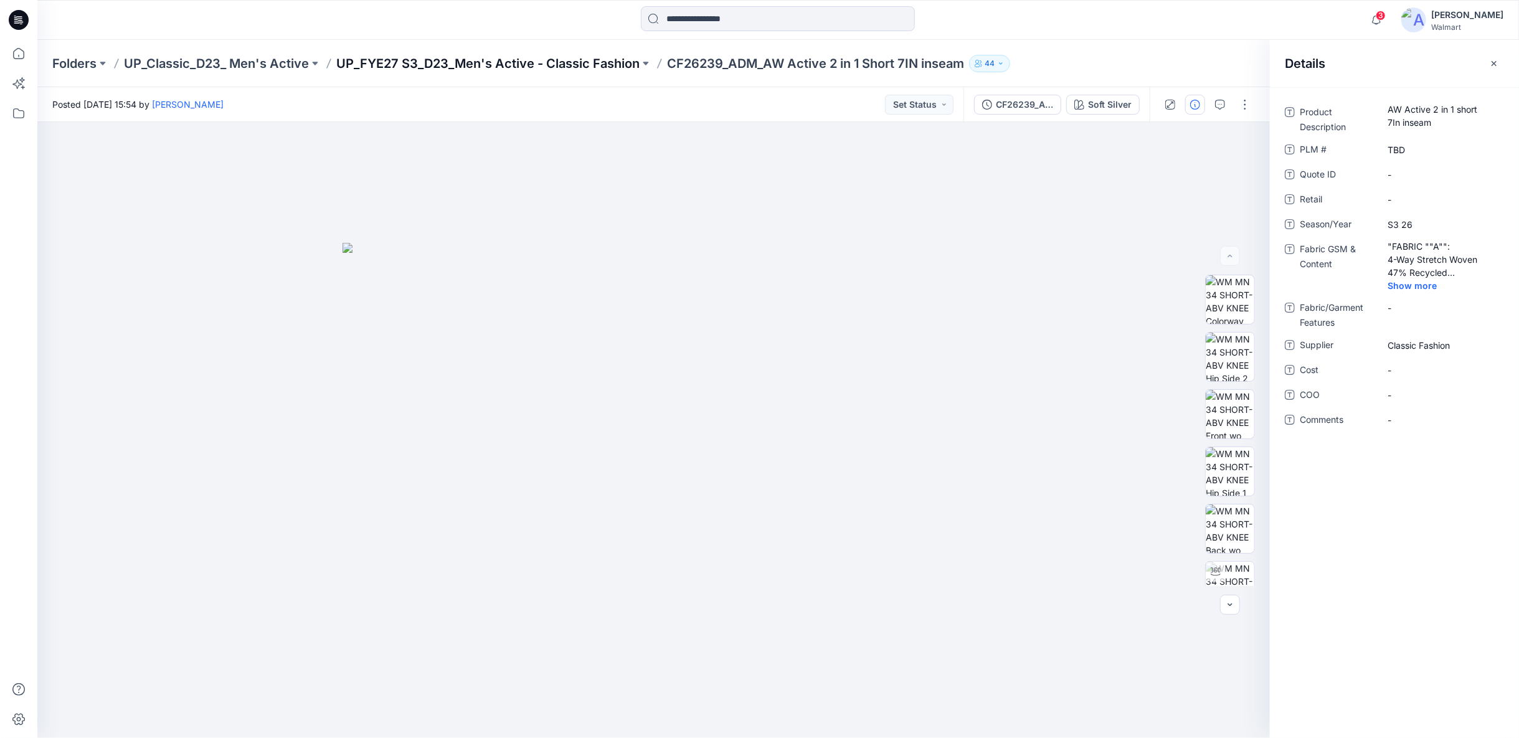
click at [518, 65] on p "UP_FYE27 S3_D23_Men's Active - Classic Fashion" at bounding box center [487, 63] width 303 height 17
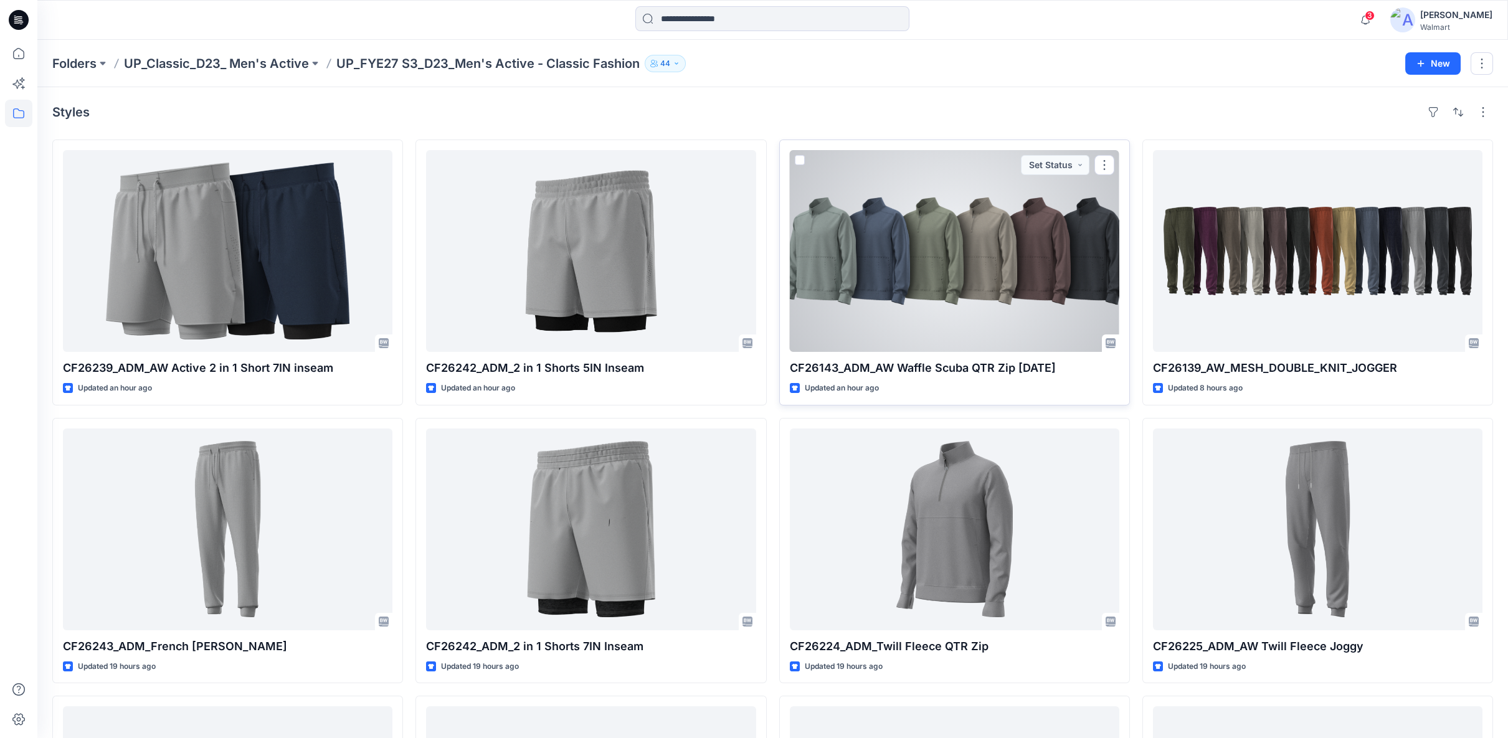
scroll to position [69, 0]
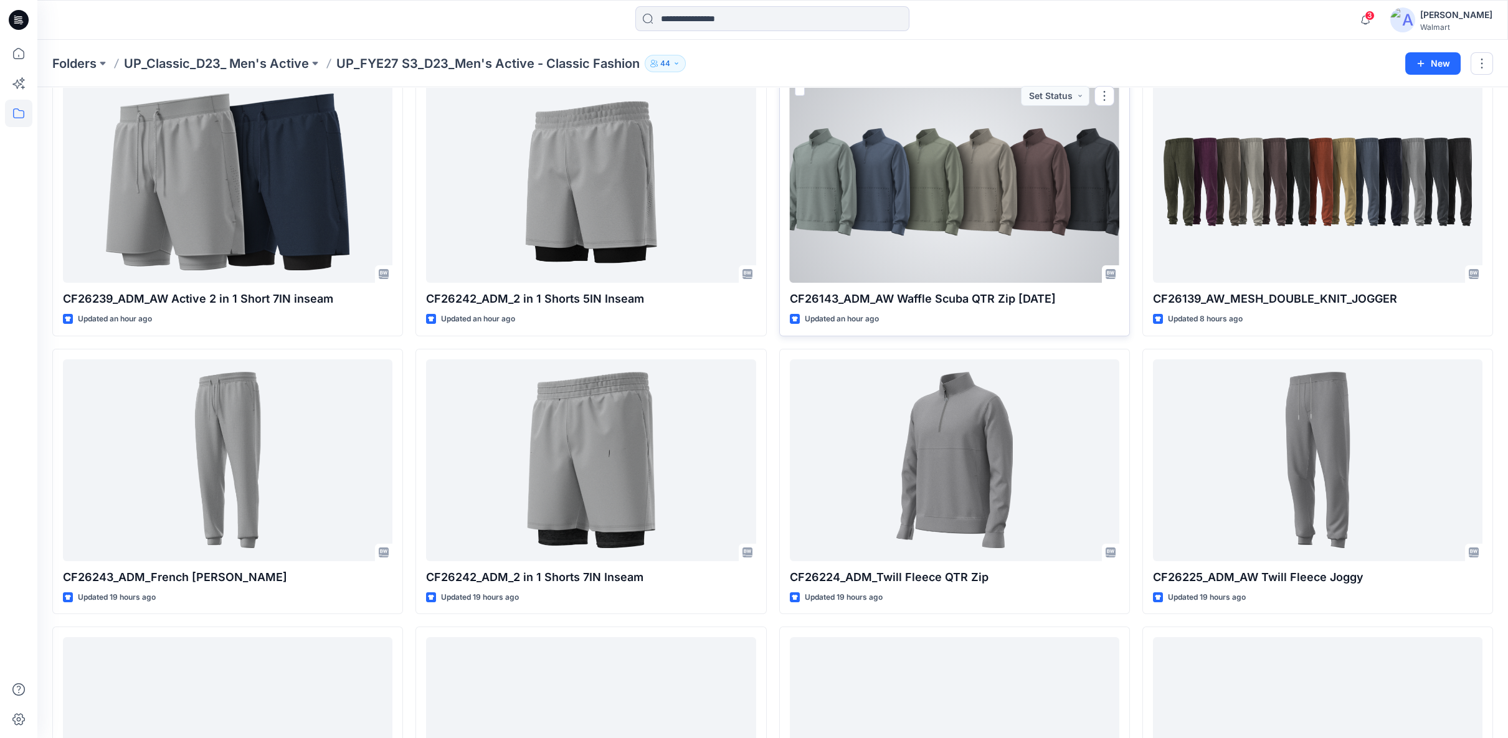
click at [965, 235] on div at bounding box center [954, 182] width 329 height 202
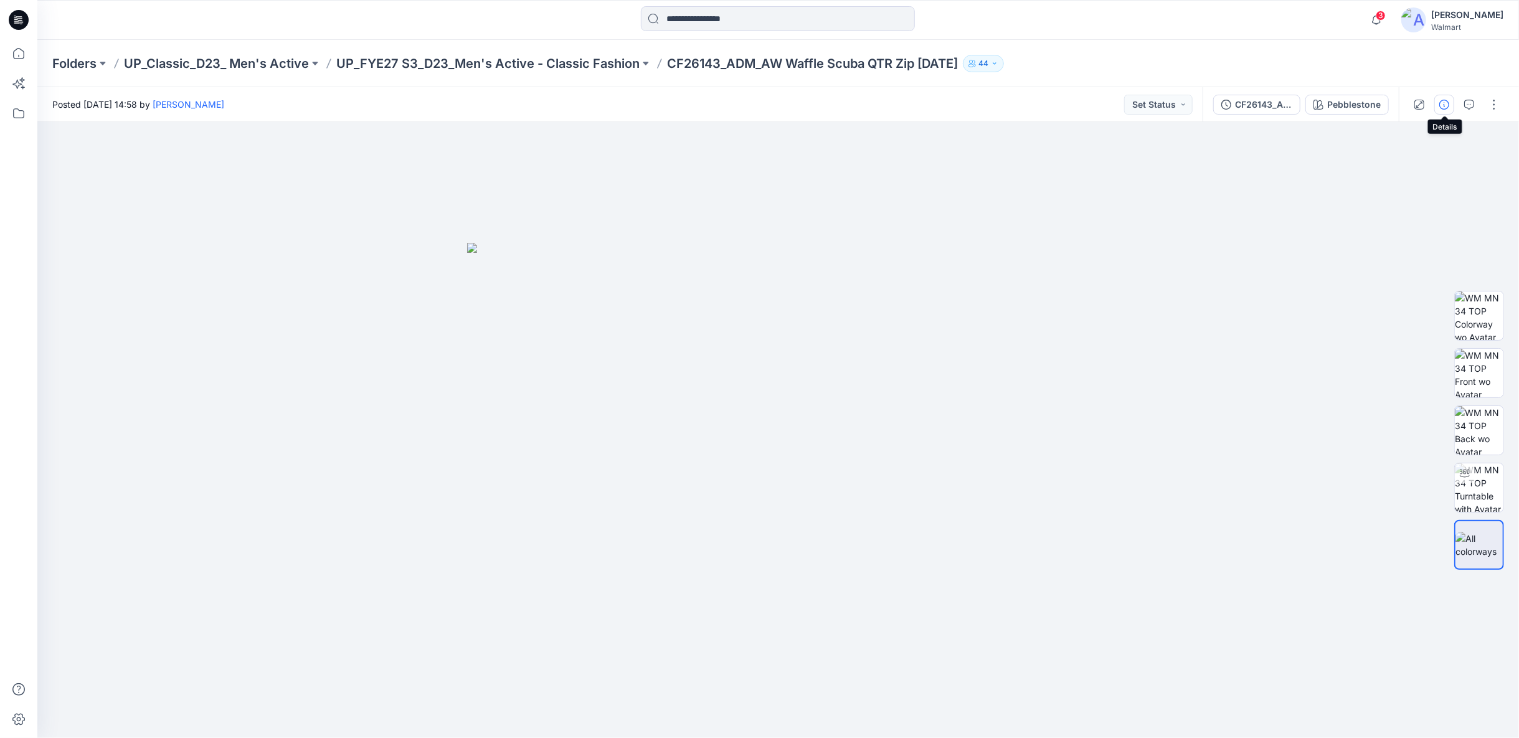
click at [1442, 109] on icon "button" at bounding box center [1444, 105] width 10 height 10
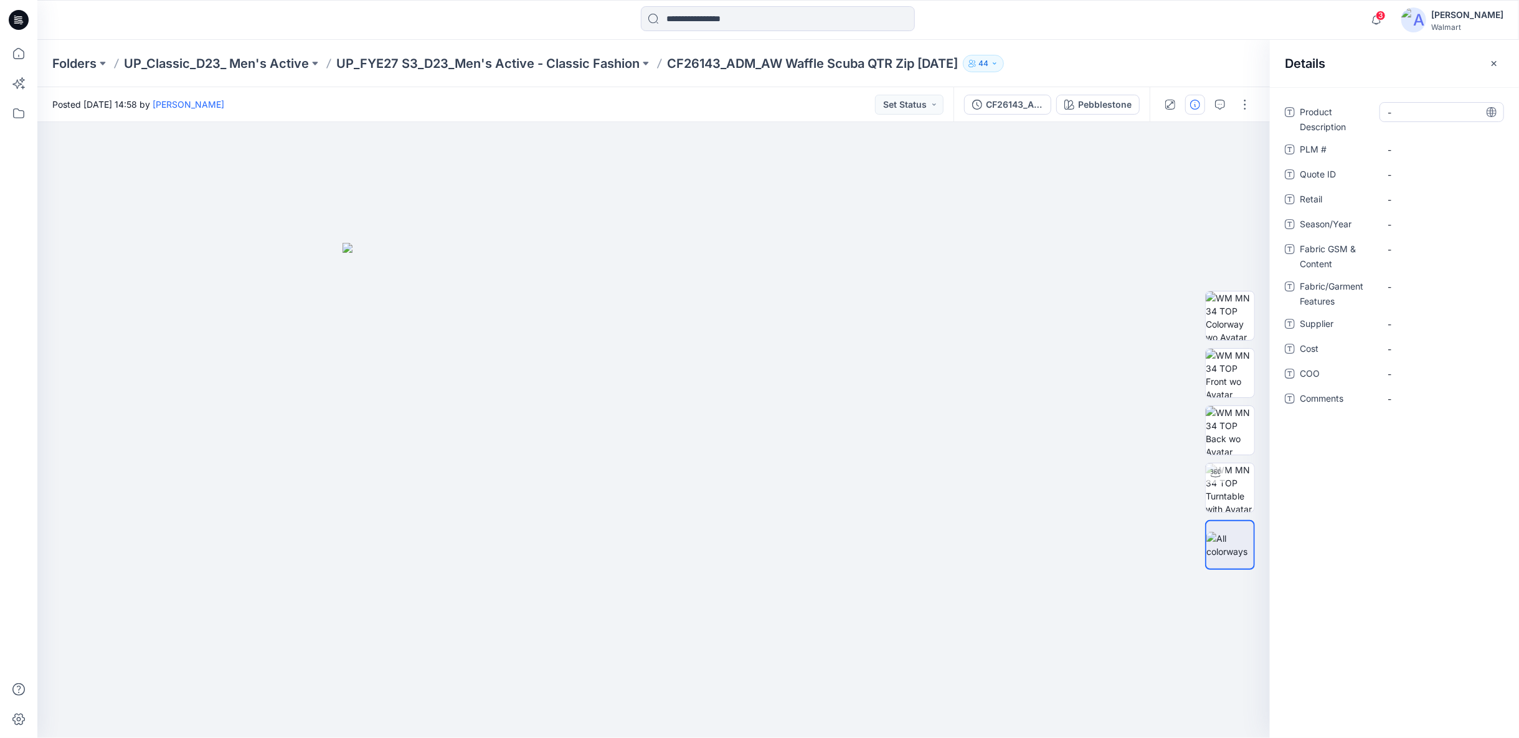
click at [1414, 113] on Description "-" at bounding box center [1441, 112] width 108 height 13
type textarea "**"
click at [1239, 473] on img at bounding box center [1230, 487] width 49 height 49
drag, startPoint x: 743, startPoint y: 365, endPoint x: 735, endPoint y: 655, distance: 290.3
drag, startPoint x: 818, startPoint y: 702, endPoint x: 791, endPoint y: 701, distance: 26.2
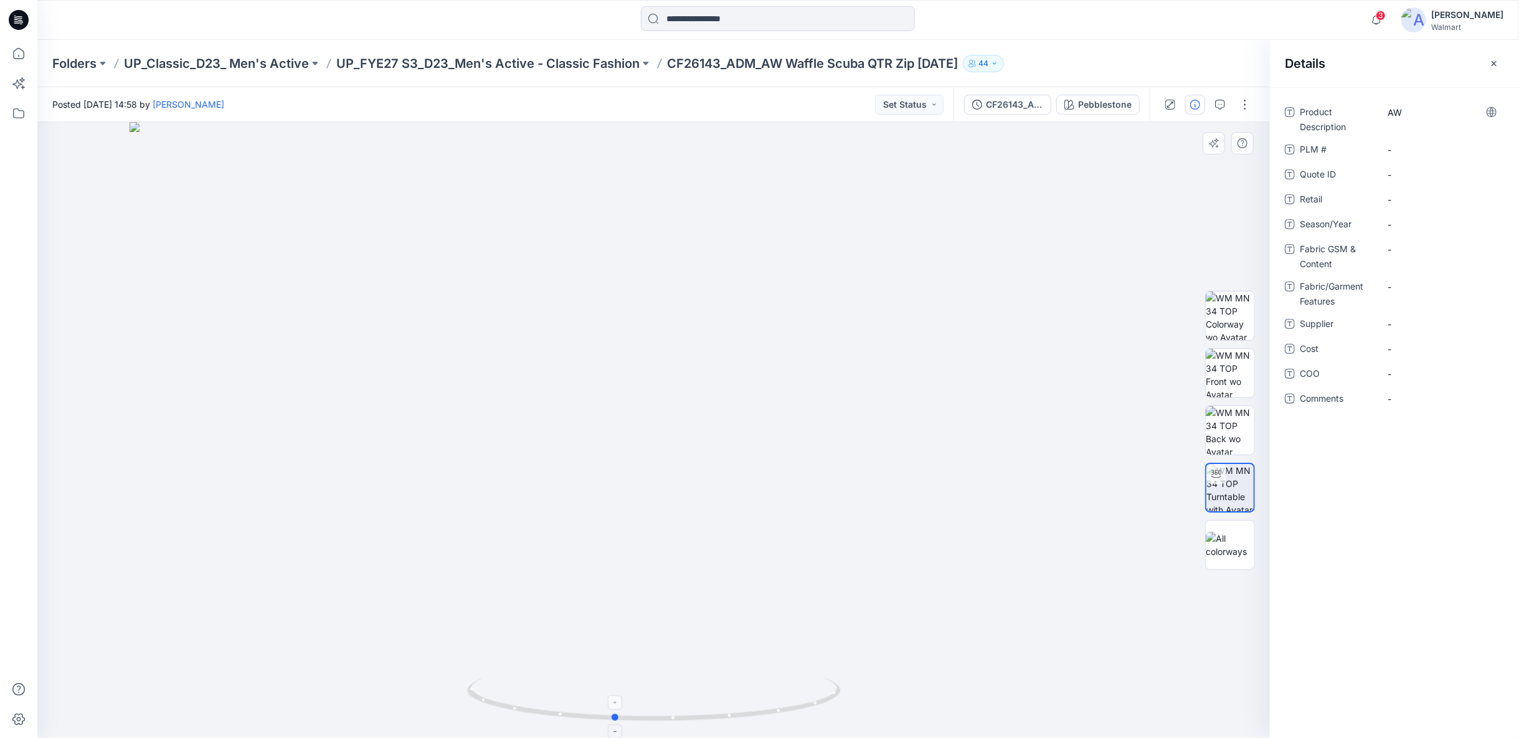
click at [791, 701] on icon at bounding box center [655, 701] width 377 height 47
click at [537, 56] on p "UP_FYE27 S3_D23_Men's Active - Classic Fashion" at bounding box center [487, 63] width 303 height 17
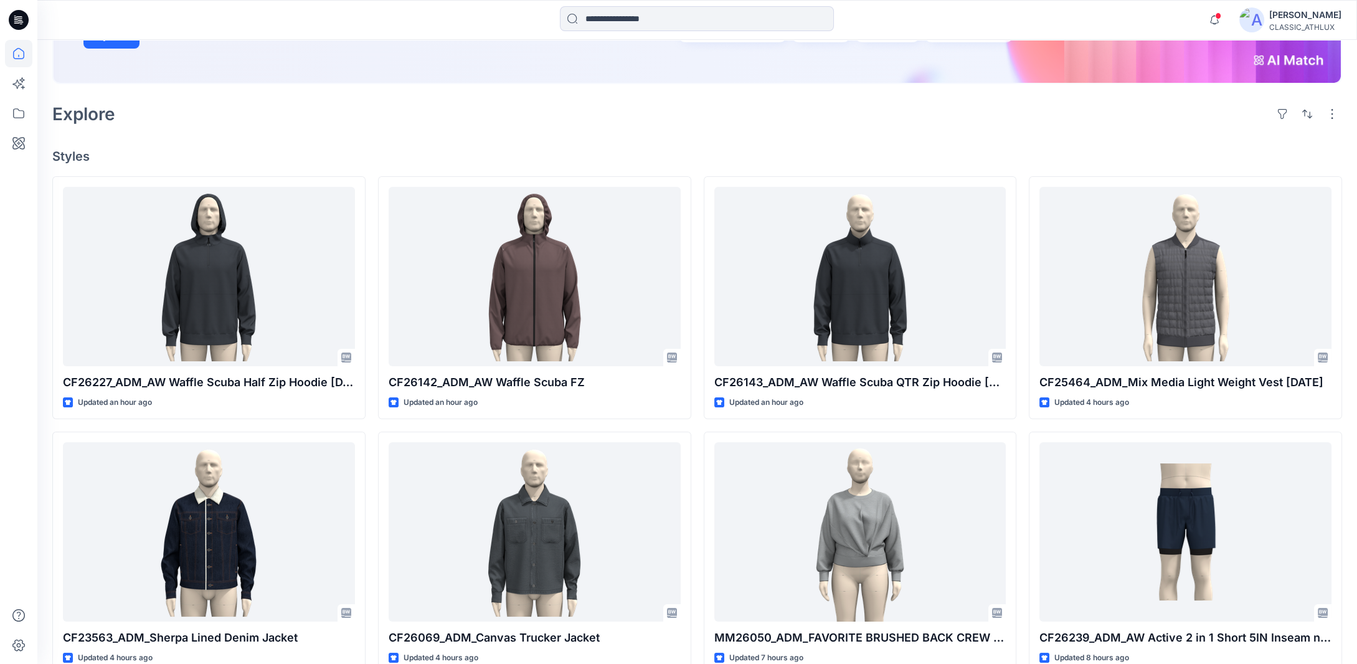
scroll to position [125, 0]
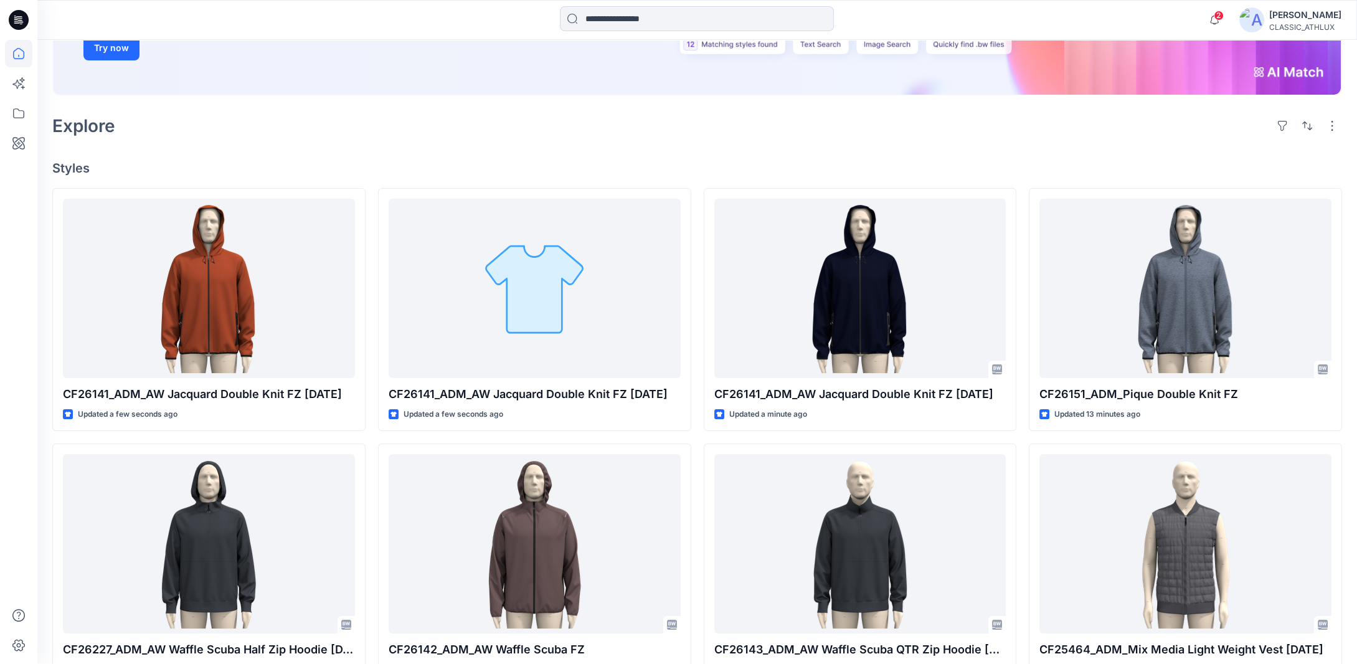
scroll to position [249, 0]
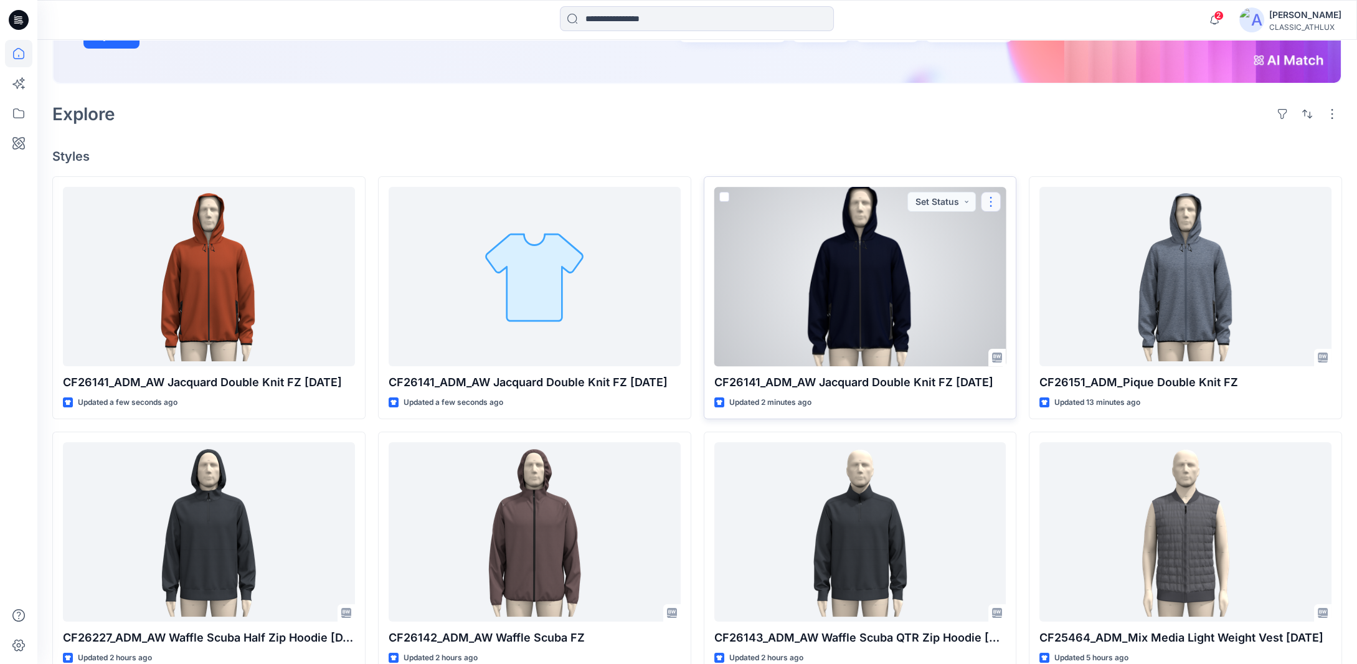
click at [993, 205] on button "button" at bounding box center [991, 202] width 20 height 20
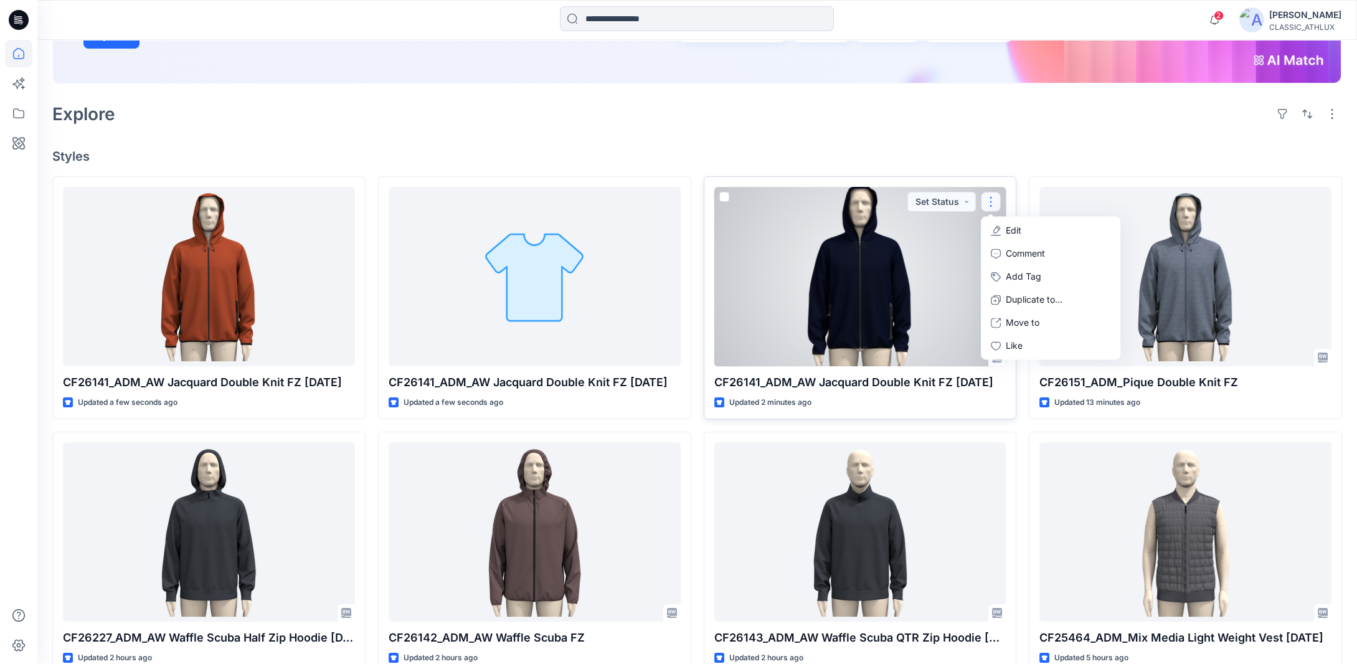
click at [1011, 227] on p "Edit" at bounding box center [1014, 230] width 16 height 13
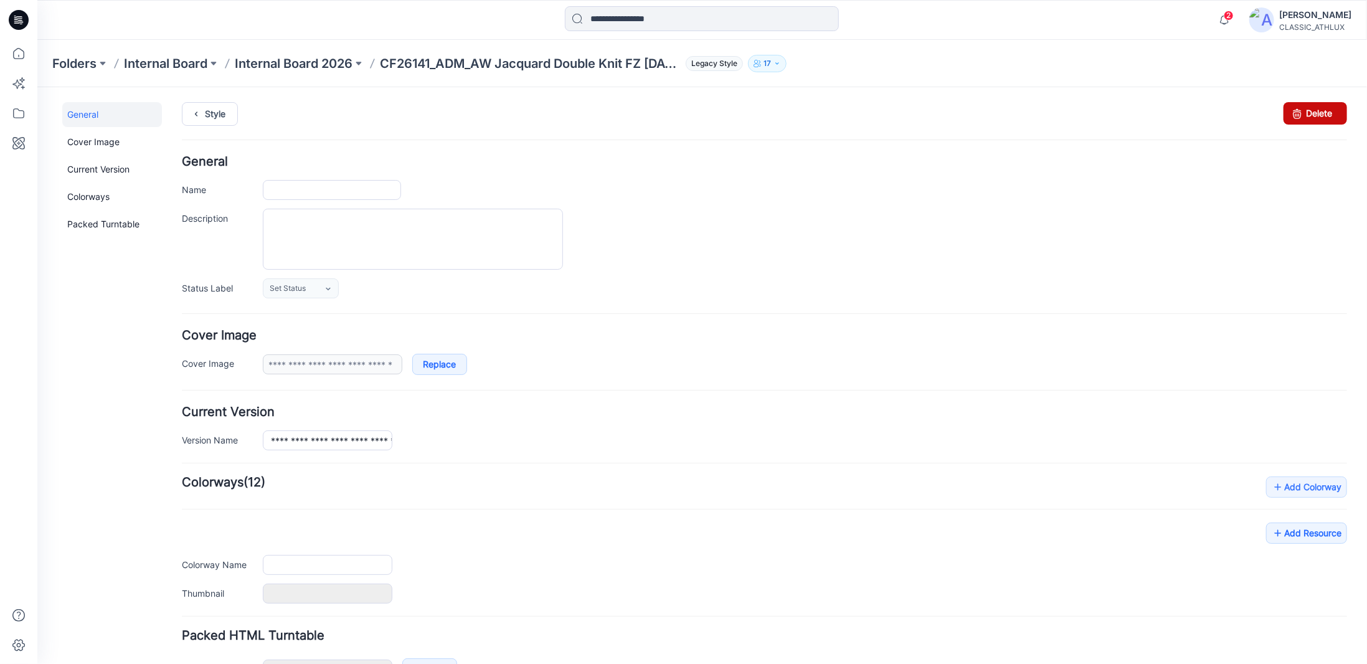
type input "**********"
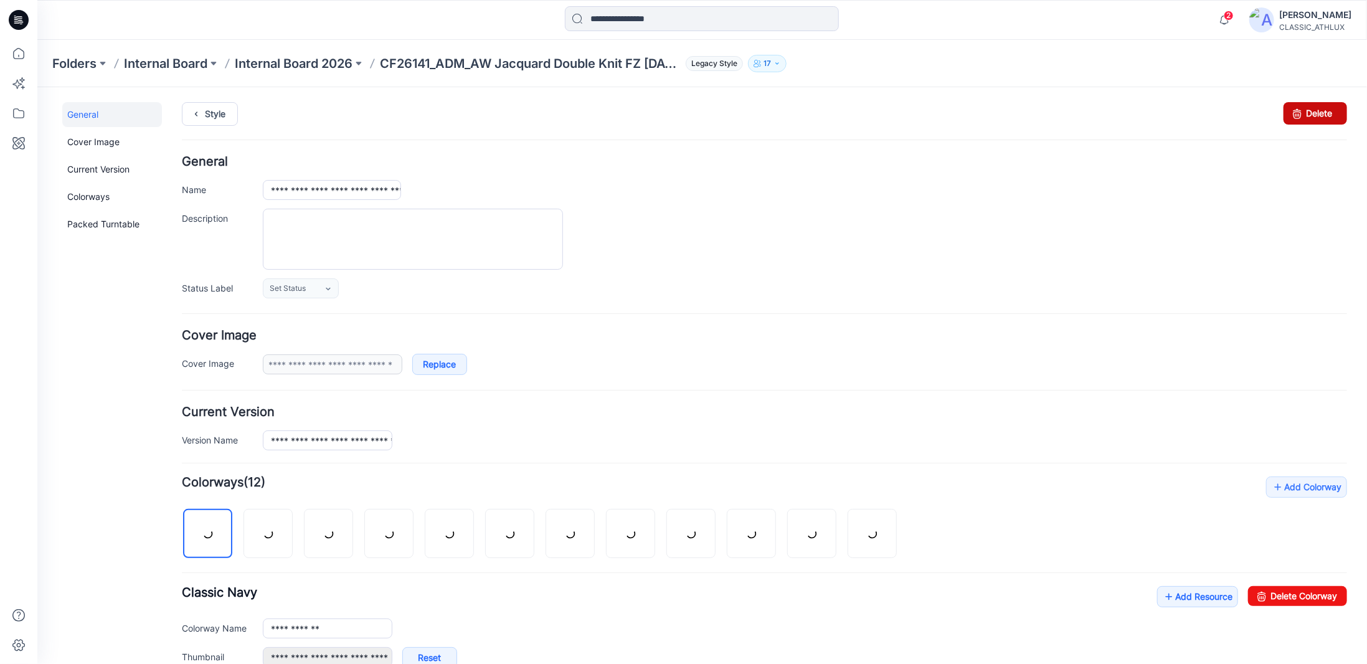
click at [1293, 104] on icon at bounding box center [1296, 113] width 17 height 22
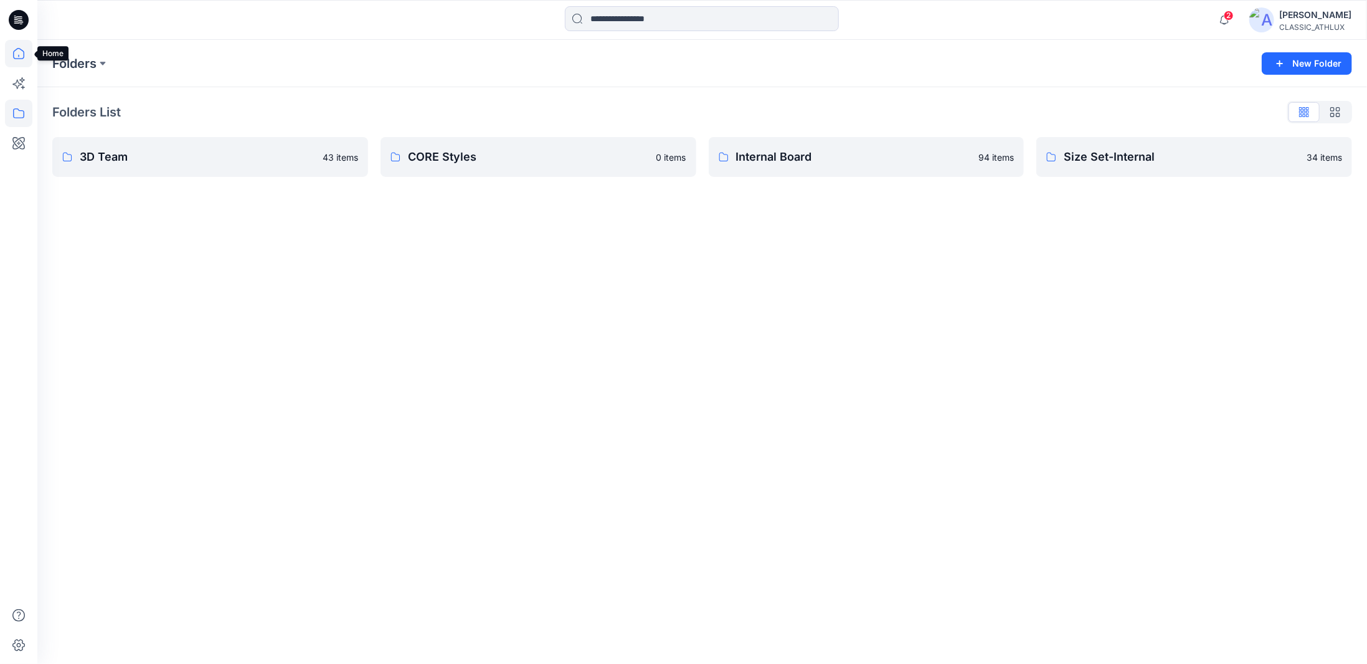
click at [18, 57] on icon at bounding box center [18, 53] width 27 height 27
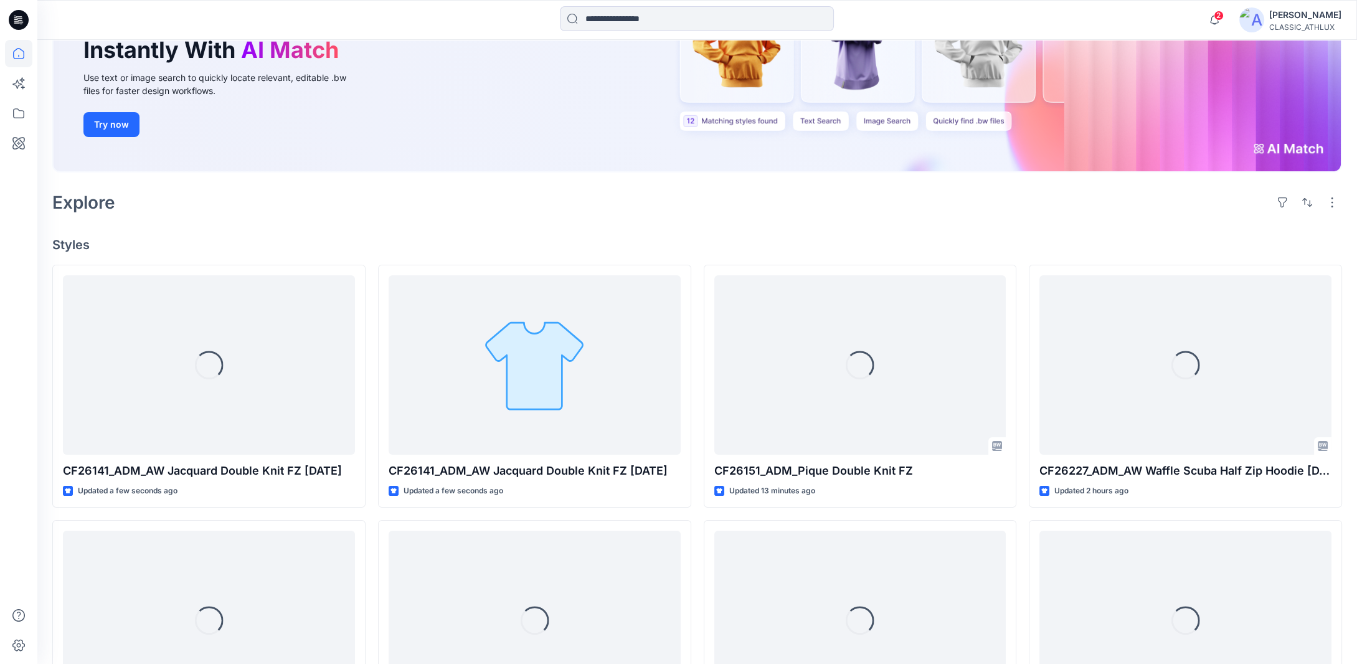
scroll to position [187, 0]
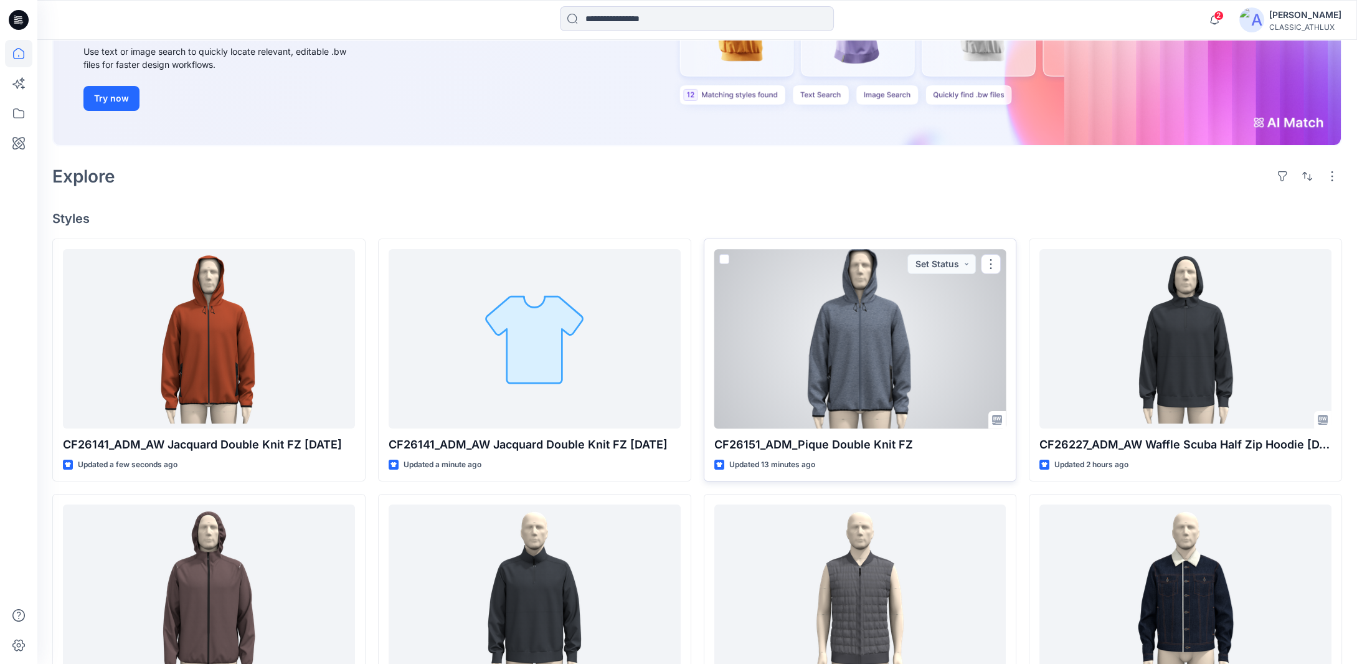
click at [1001, 260] on div at bounding box center [860, 338] width 292 height 179
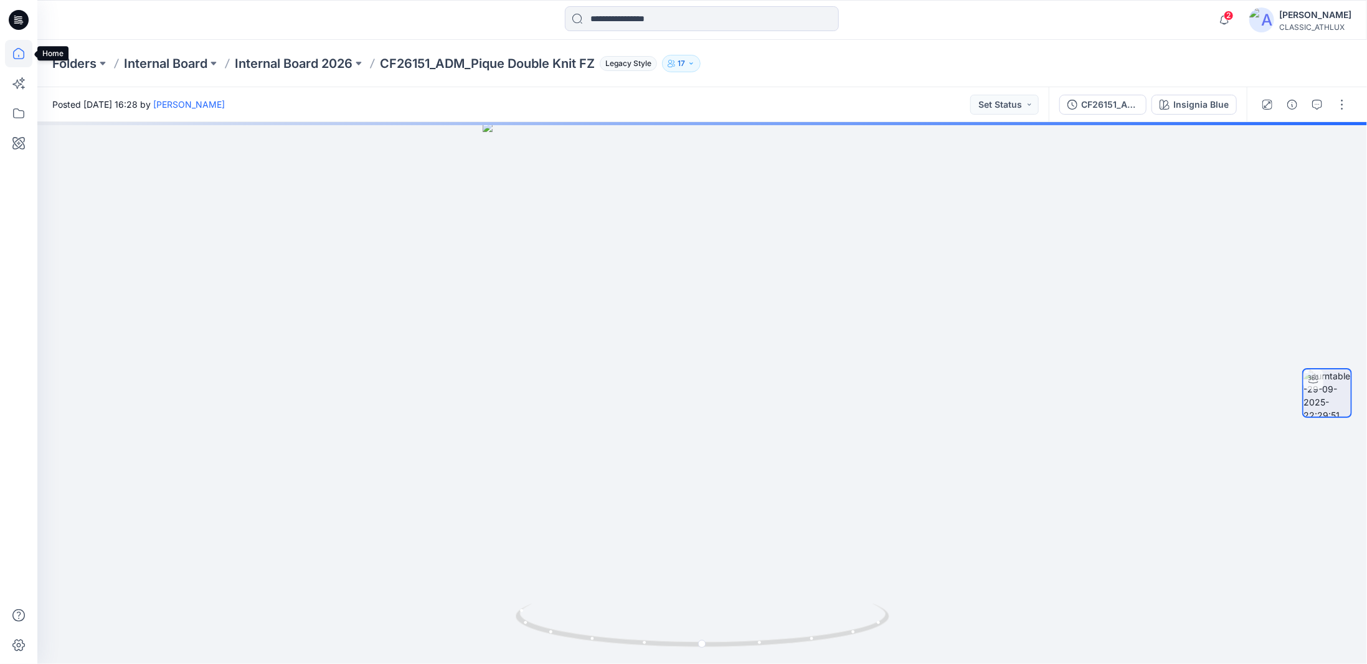
click at [26, 59] on icon at bounding box center [18, 53] width 27 height 27
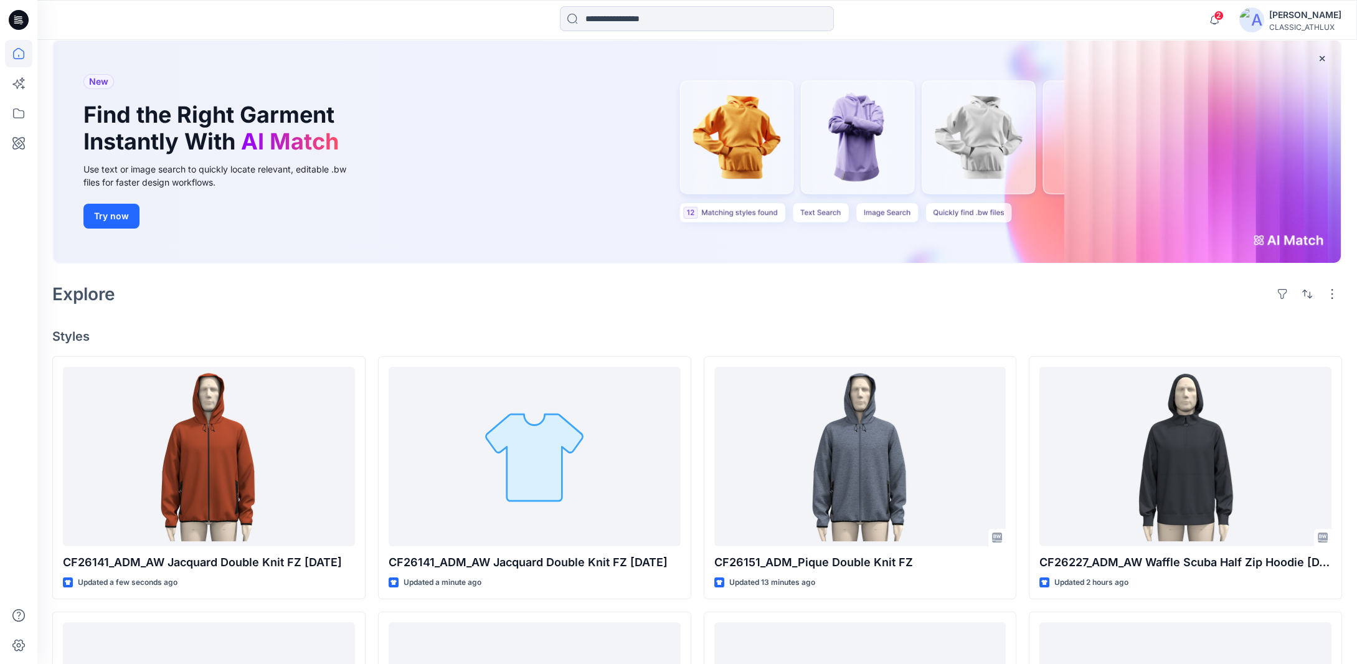
scroll to position [187, 0]
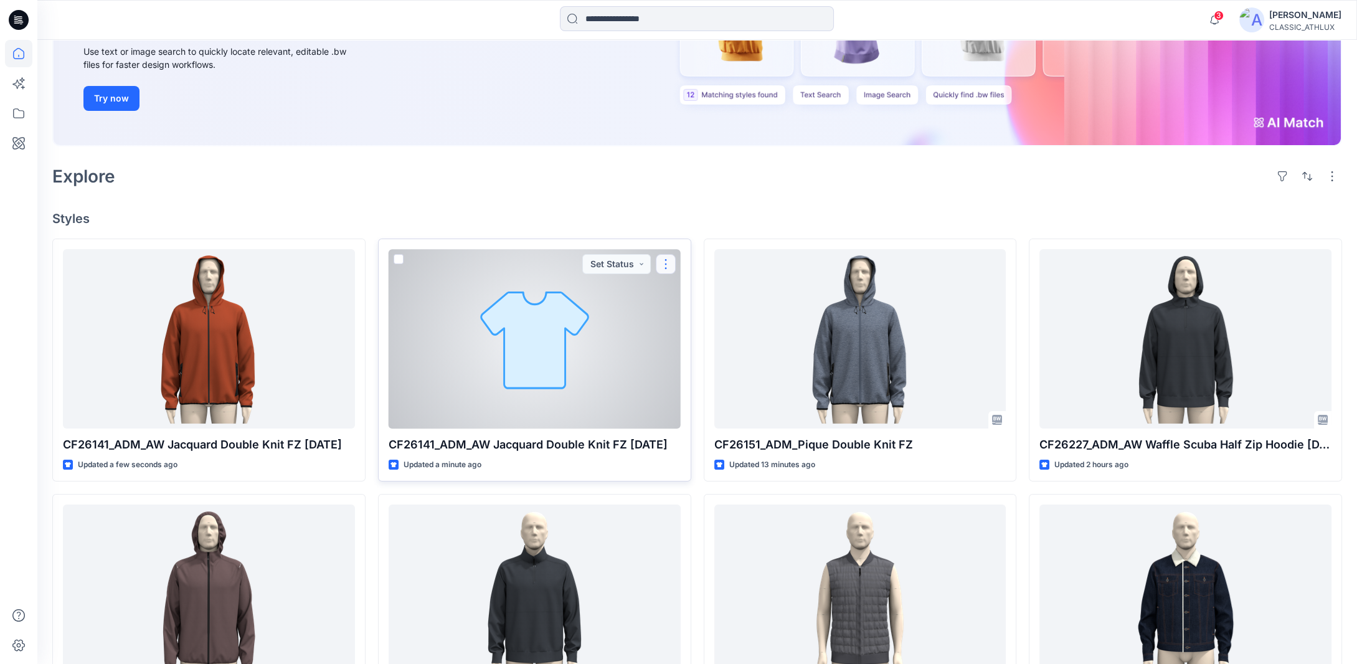
click at [668, 270] on button "button" at bounding box center [666, 264] width 20 height 20
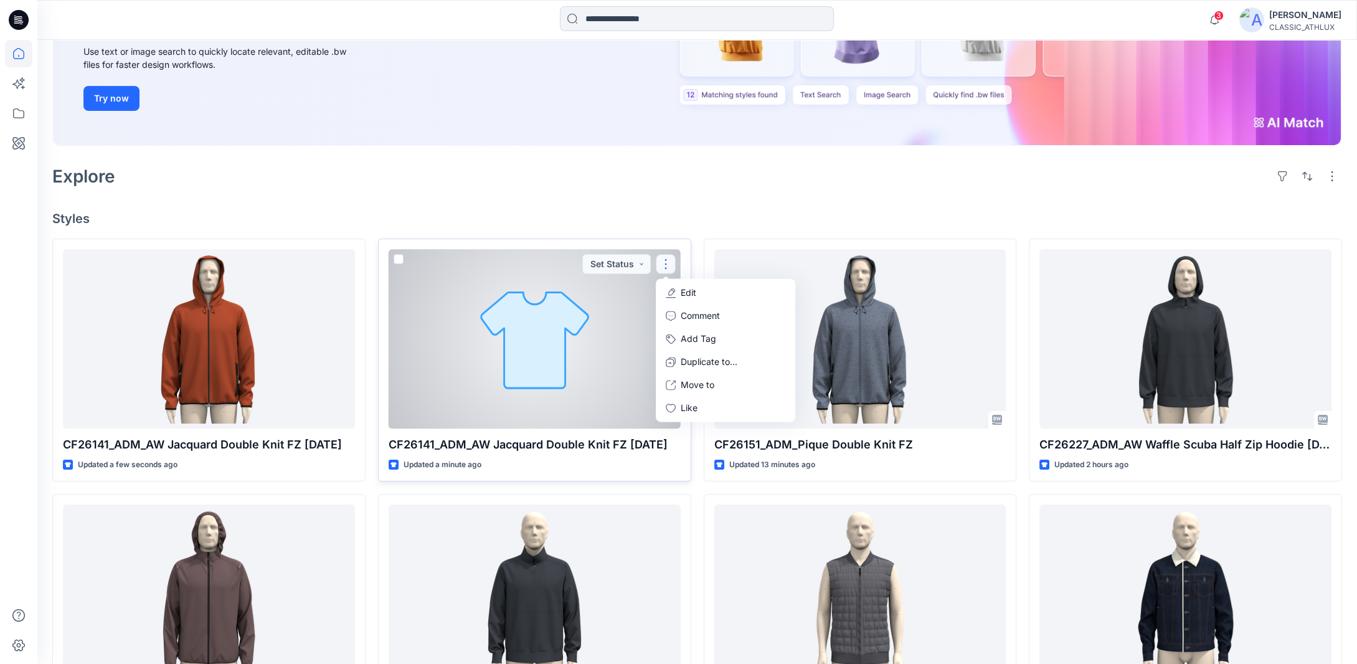
click at [673, 286] on button "Edit" at bounding box center [725, 292] width 135 height 23
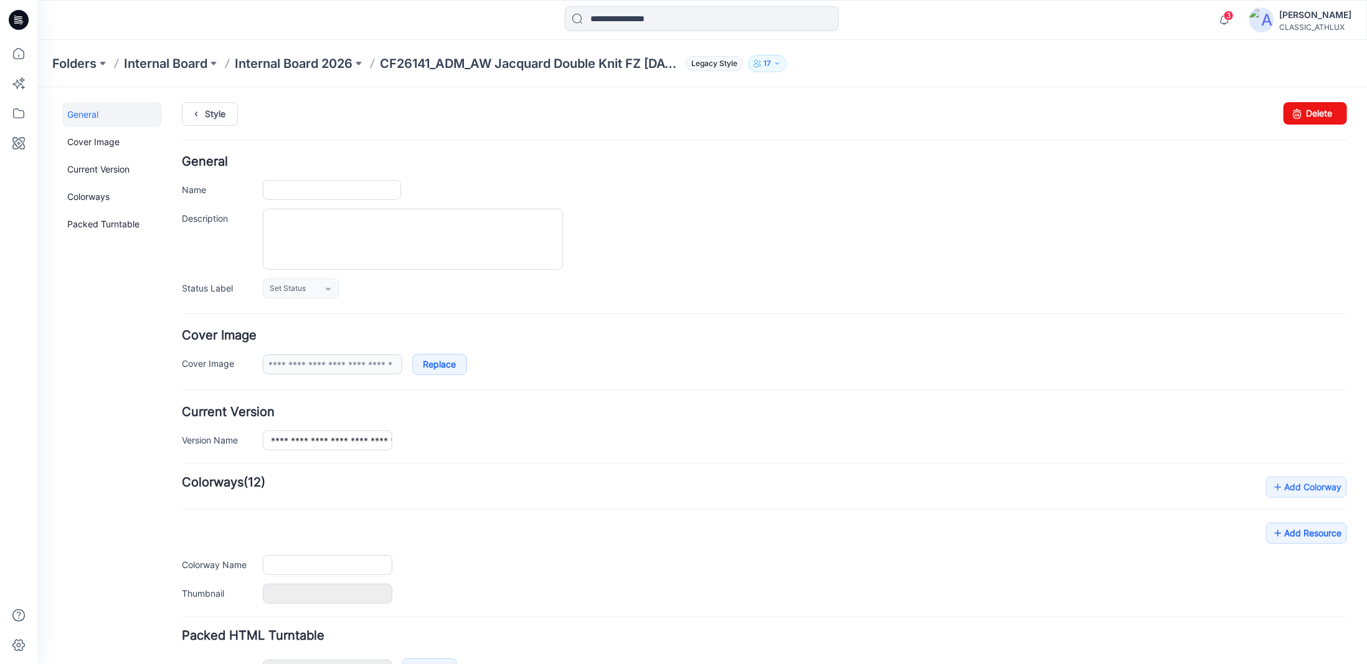
type input "**********"
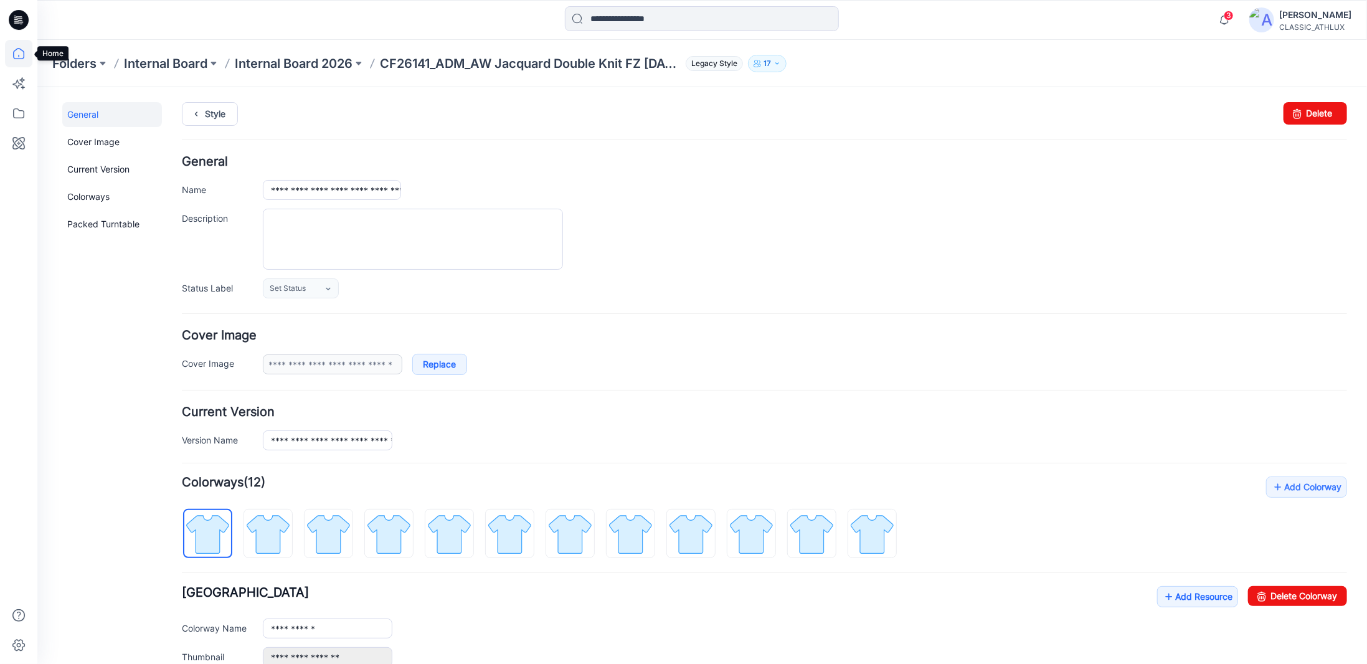
click at [20, 50] on icon at bounding box center [18, 53] width 27 height 27
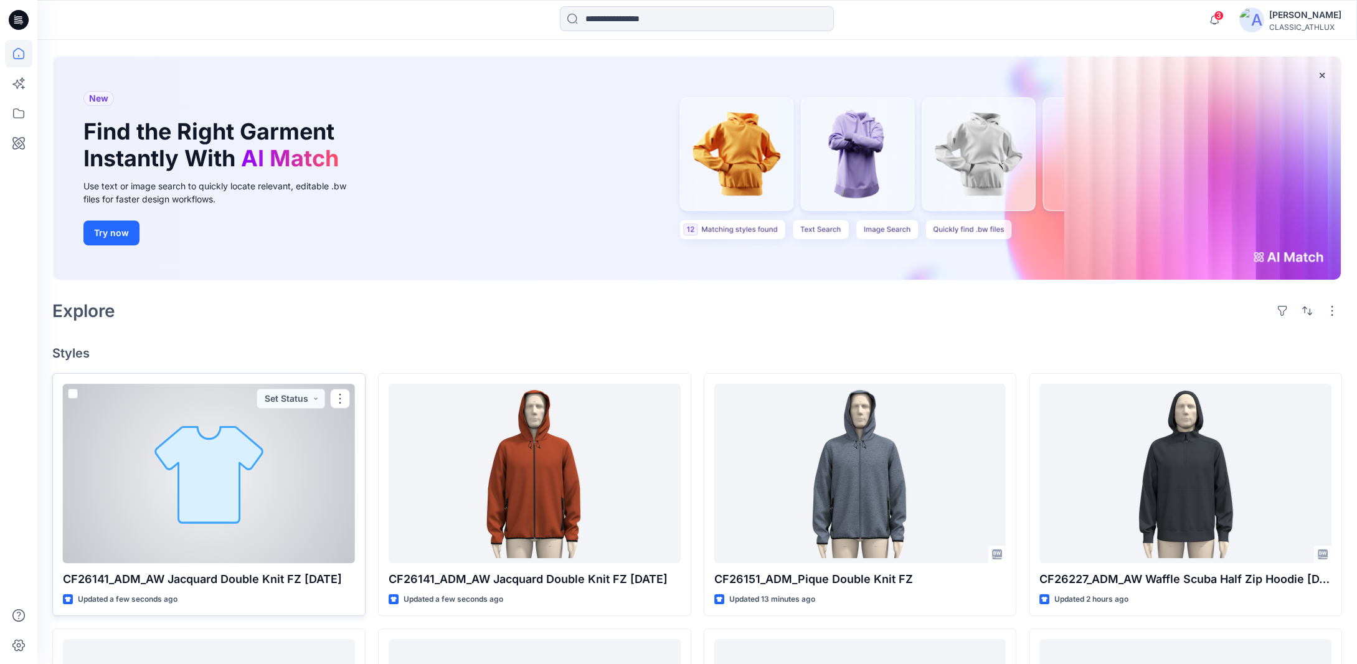
scroll to position [125, 0]
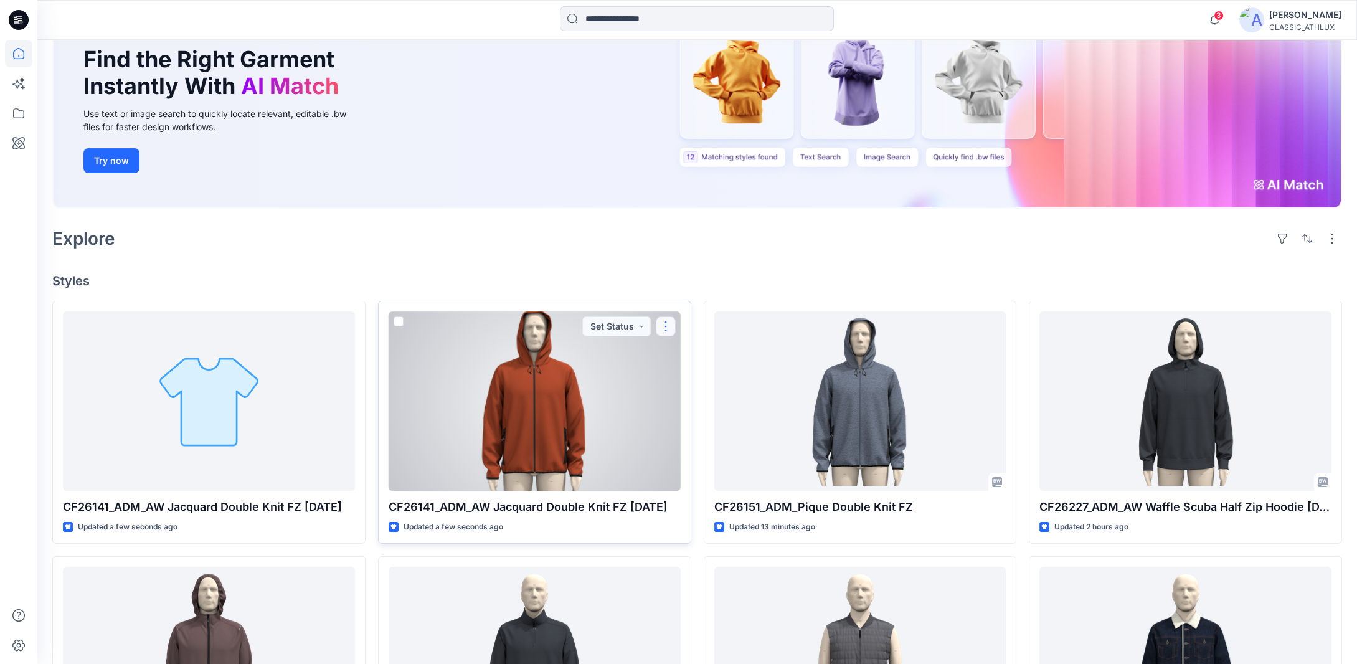
click at [664, 329] on button "button" at bounding box center [666, 326] width 20 height 20
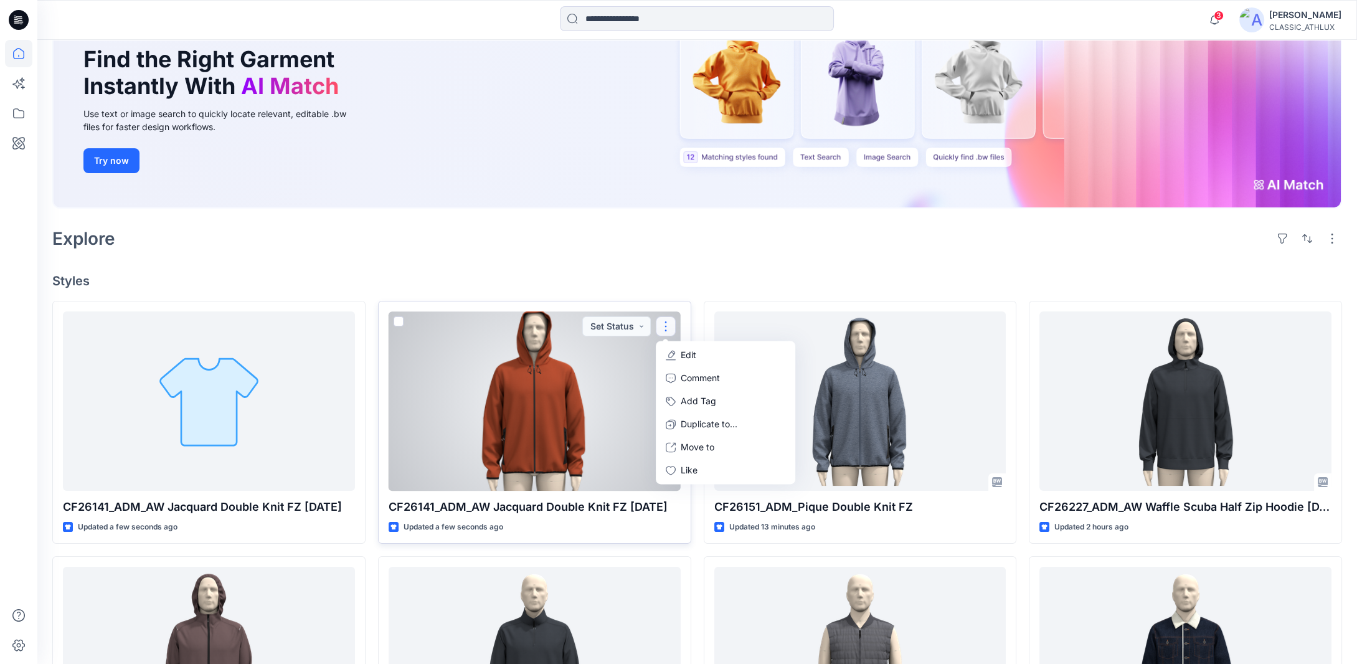
click at [710, 354] on button "Edit" at bounding box center [725, 355] width 135 height 23
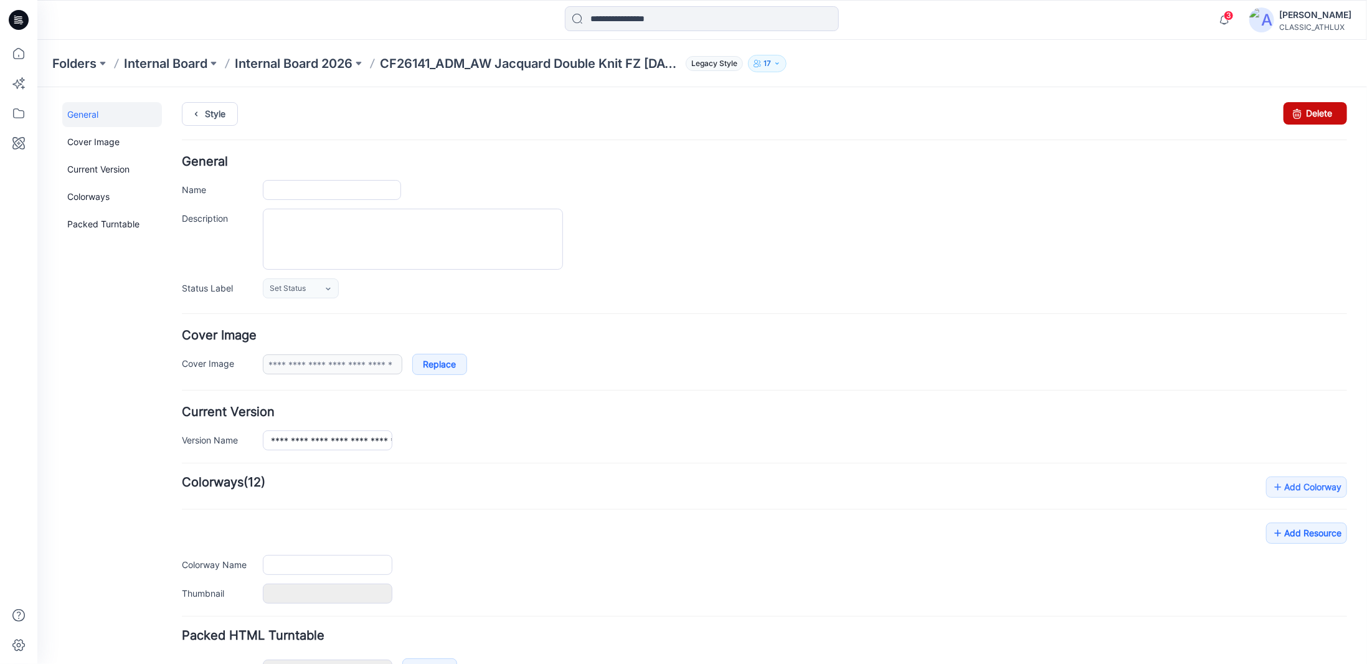
type input "**********"
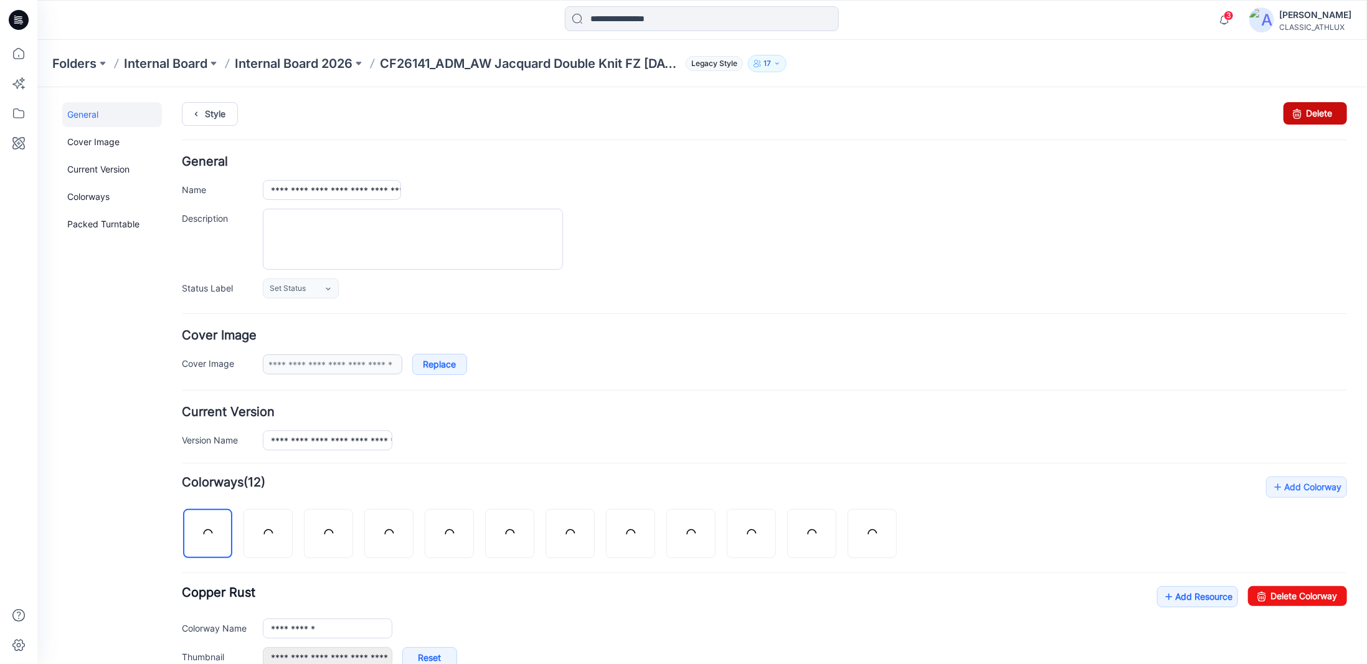
drag, startPoint x: 1292, startPoint y: 111, endPoint x: 775, endPoint y: 146, distance: 518.0
click at [1292, 111] on icon at bounding box center [1296, 113] width 17 height 22
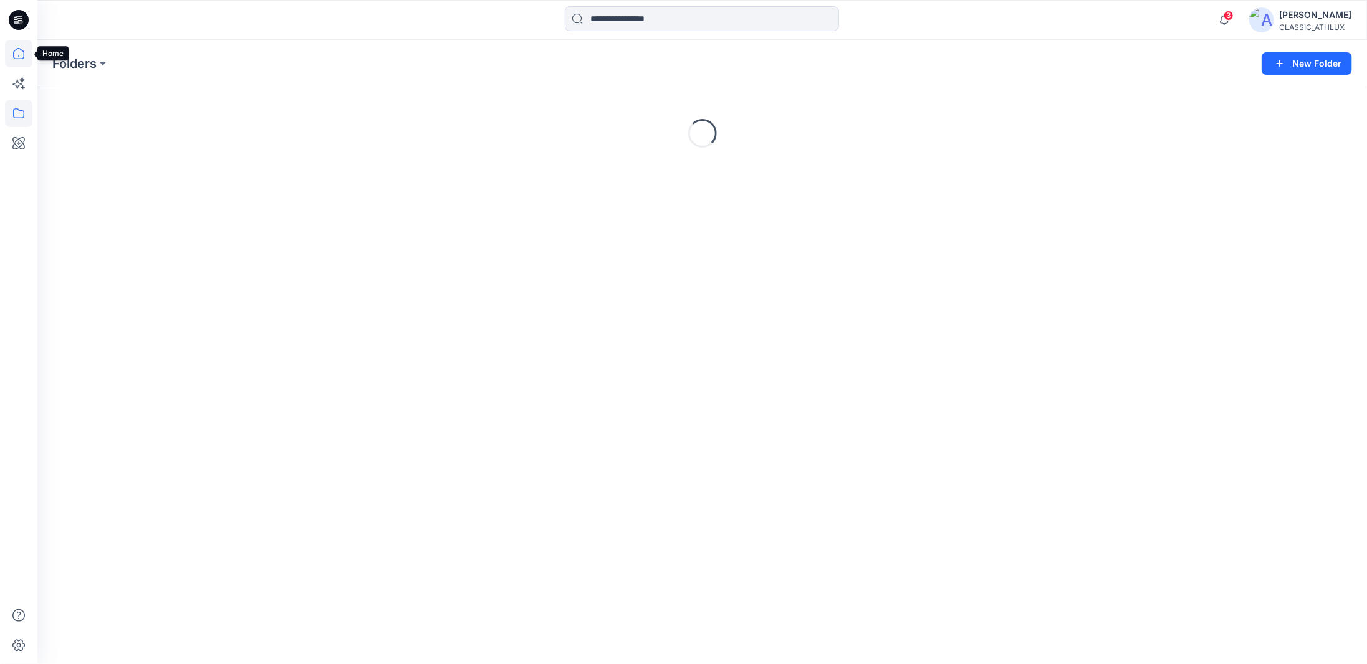
click at [19, 54] on icon at bounding box center [18, 53] width 27 height 27
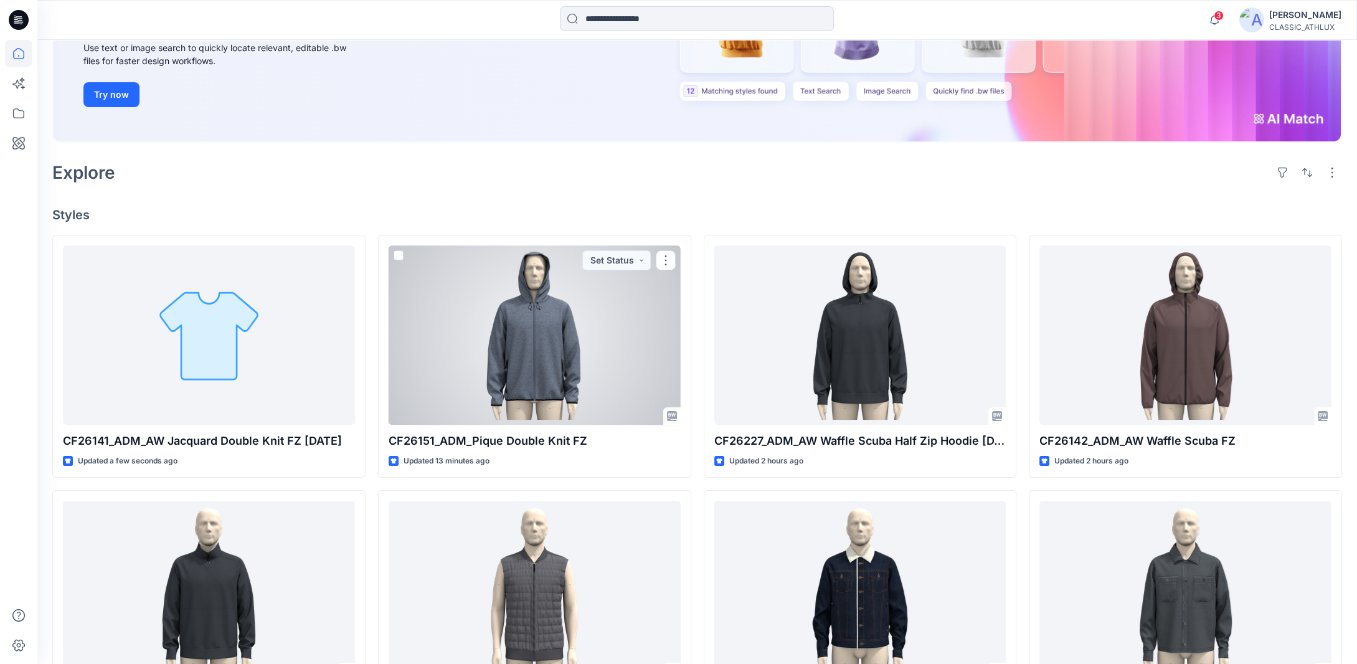
scroll to position [187, 0]
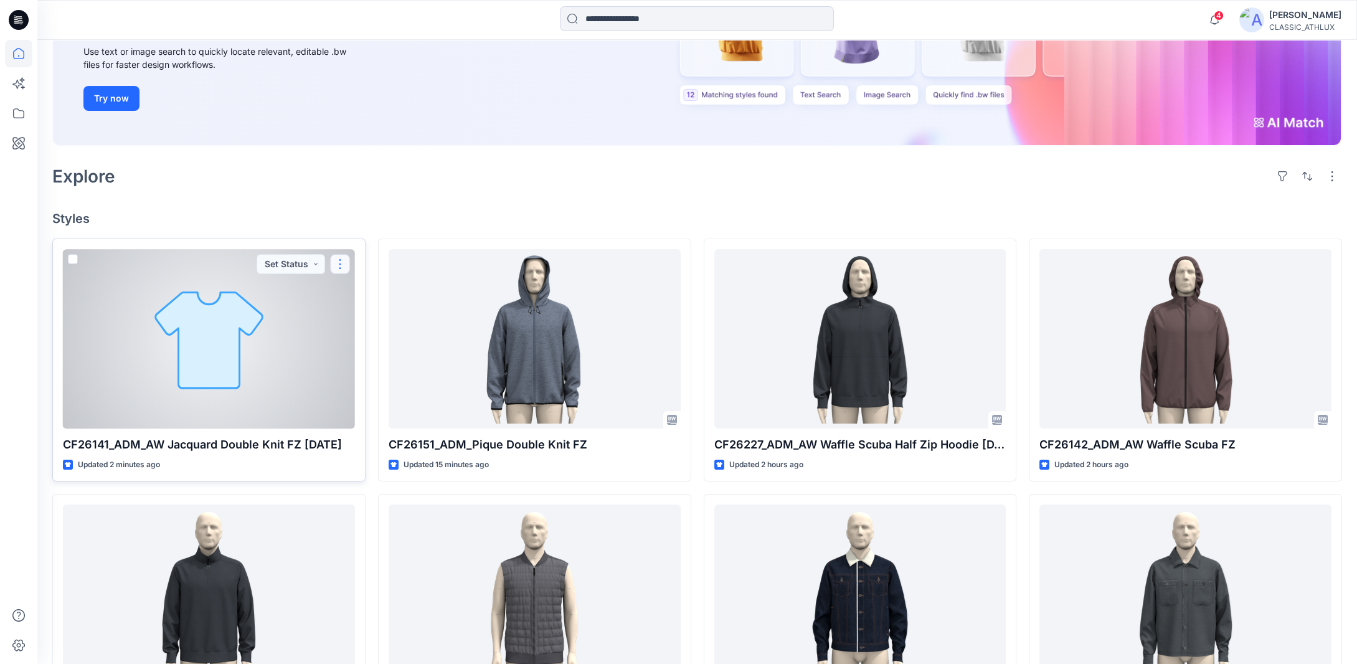
click at [341, 266] on button "button" at bounding box center [340, 264] width 20 height 20
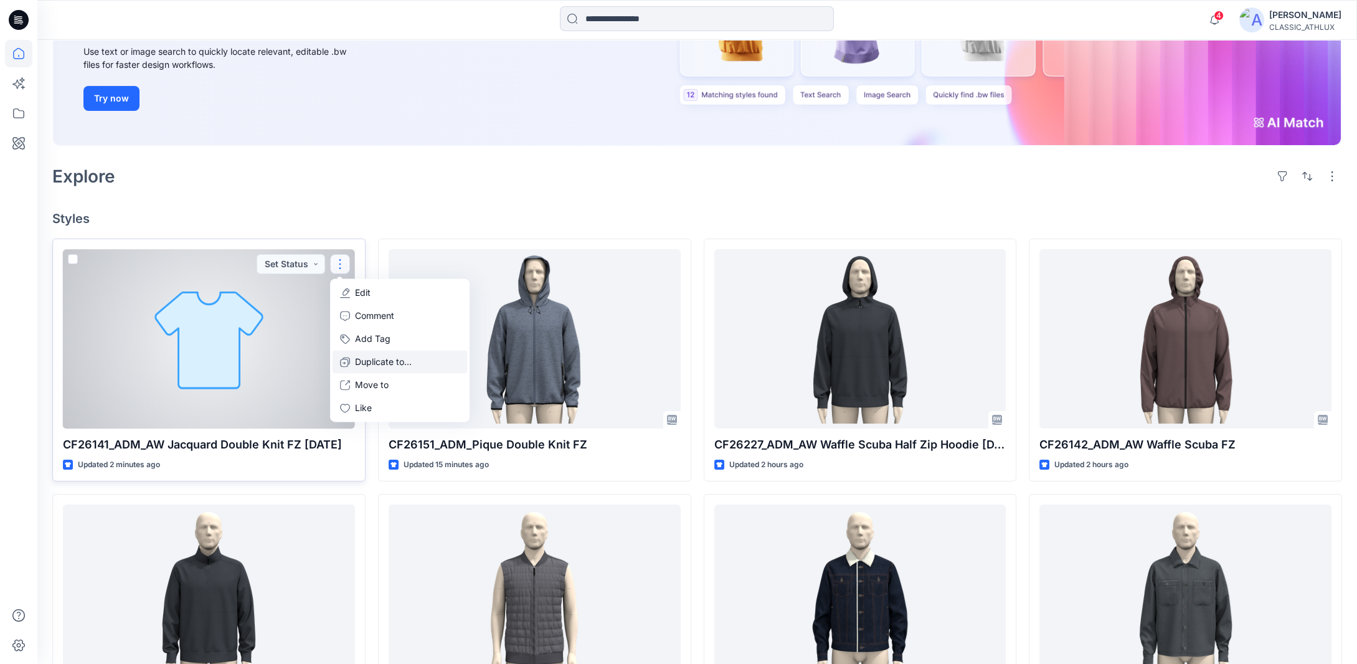
click at [356, 359] on p "Duplicate to..." at bounding box center [383, 362] width 57 height 13
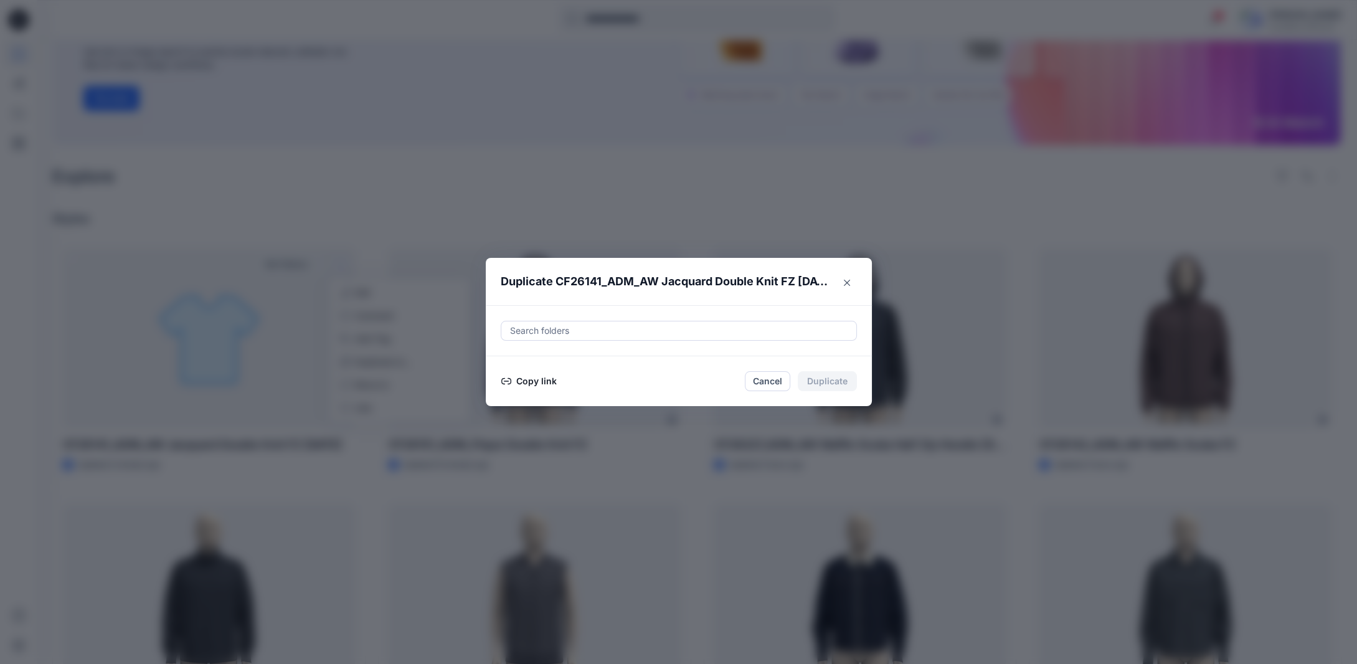
click at [537, 382] on button "Copy link" at bounding box center [529, 381] width 57 height 15
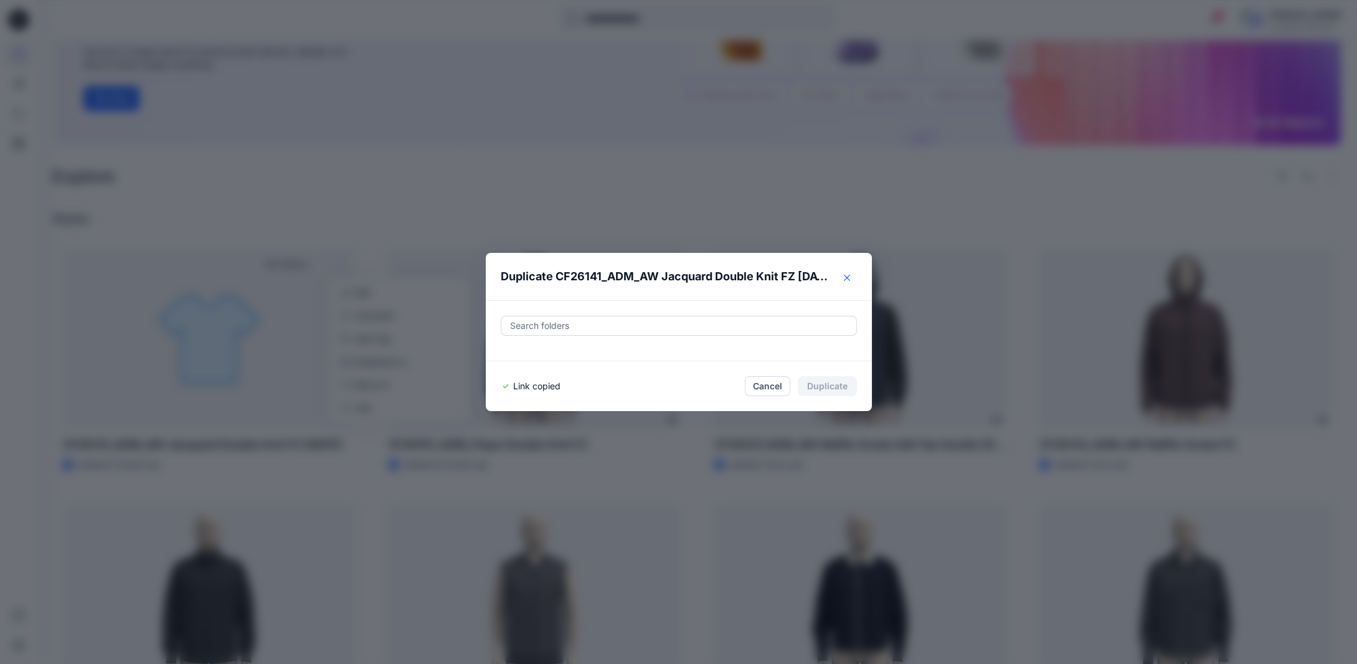
click at [847, 281] on button "Close" at bounding box center [847, 278] width 20 height 20
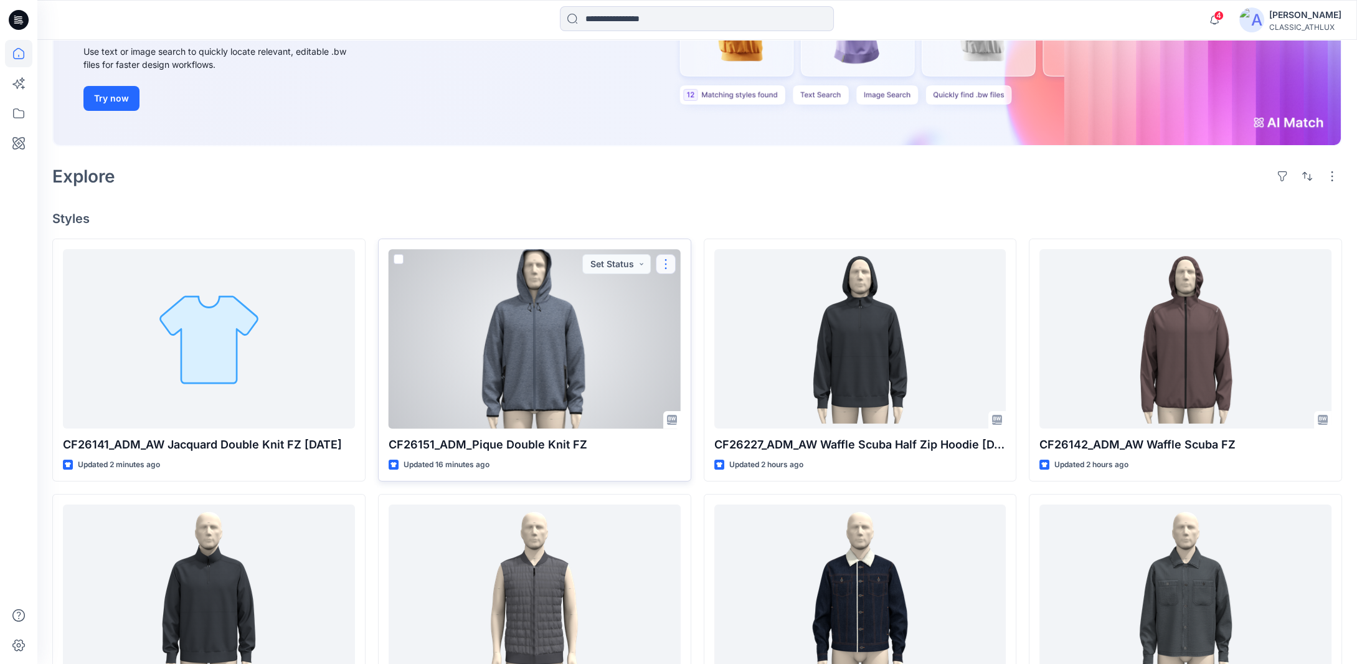
click at [668, 266] on button "button" at bounding box center [666, 264] width 20 height 20
click at [695, 363] on p "Duplicate to..." at bounding box center [709, 362] width 57 height 13
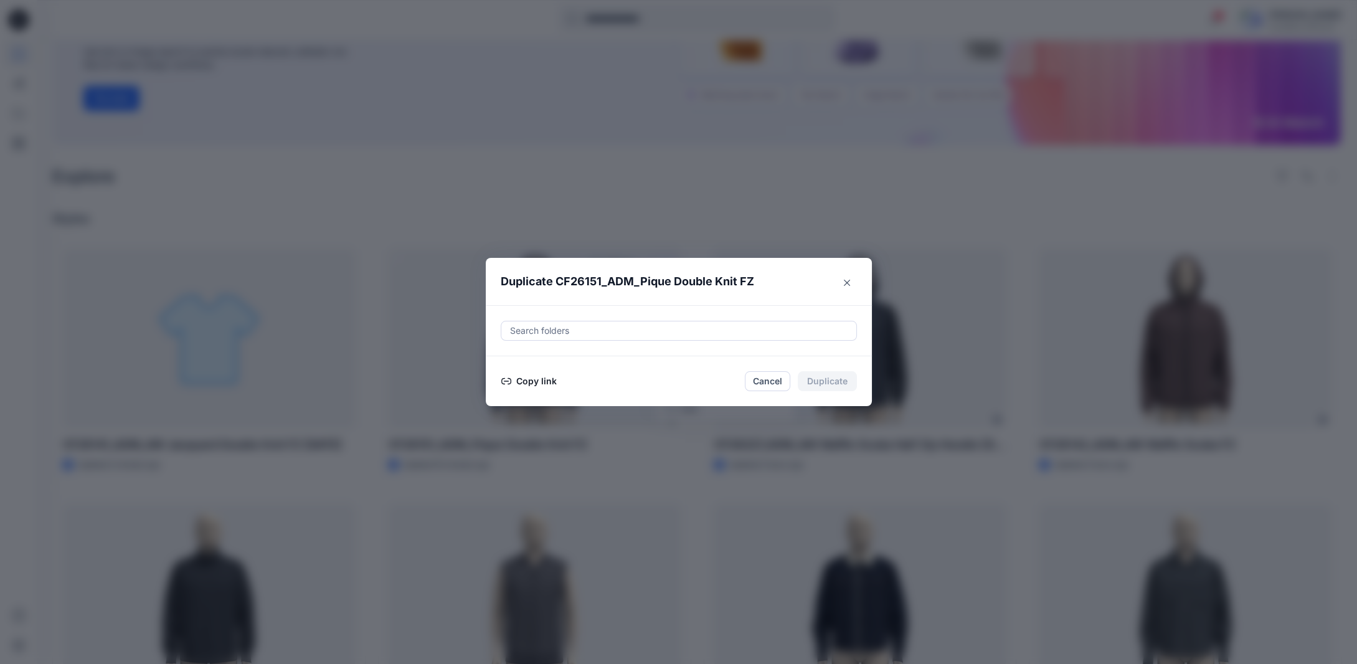
click at [554, 382] on button "Copy link" at bounding box center [529, 381] width 57 height 15
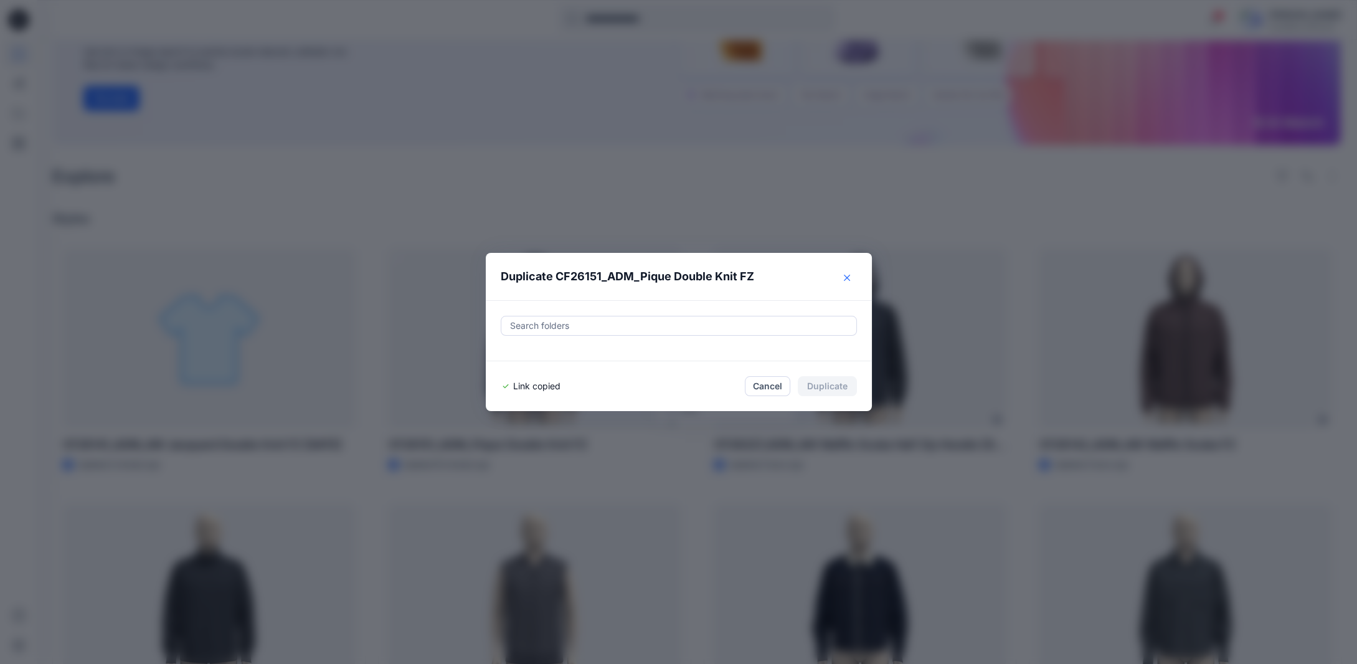
click at [852, 282] on button "Close" at bounding box center [847, 278] width 20 height 20
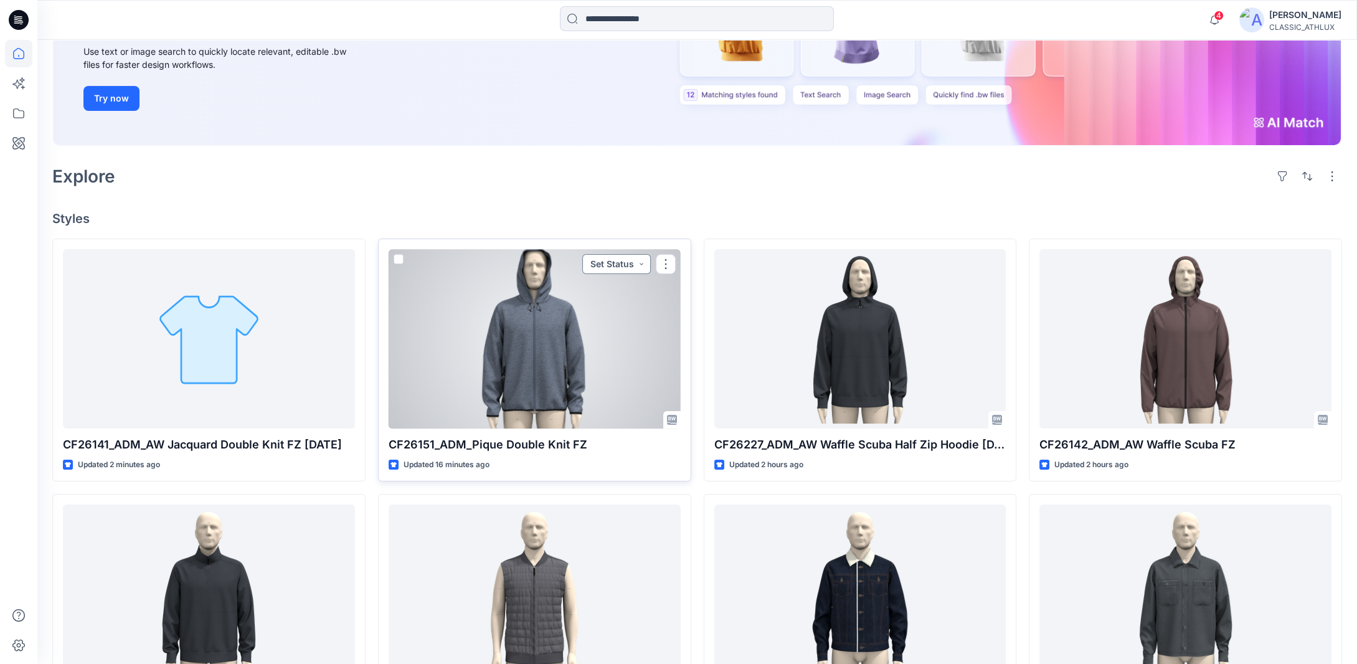
click at [638, 263] on button "Set Status" at bounding box center [616, 264] width 68 height 20
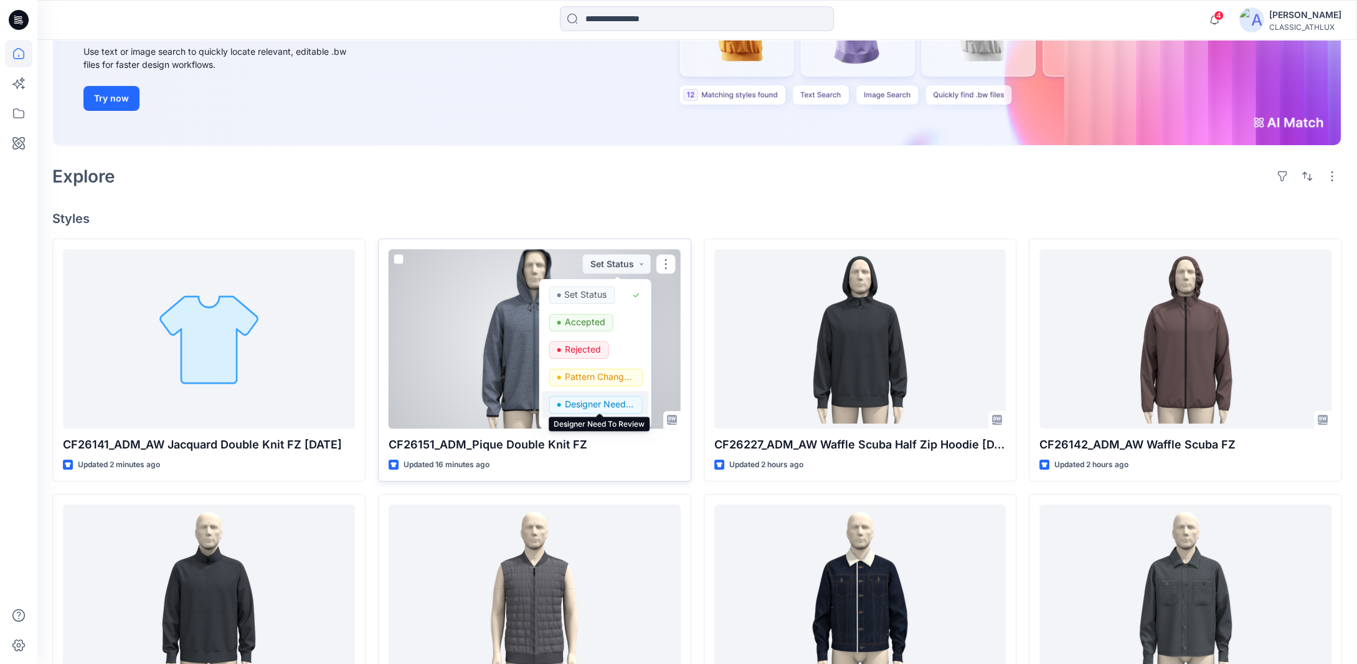
click at [580, 403] on p "Designer Need To Review" at bounding box center [599, 404] width 70 height 16
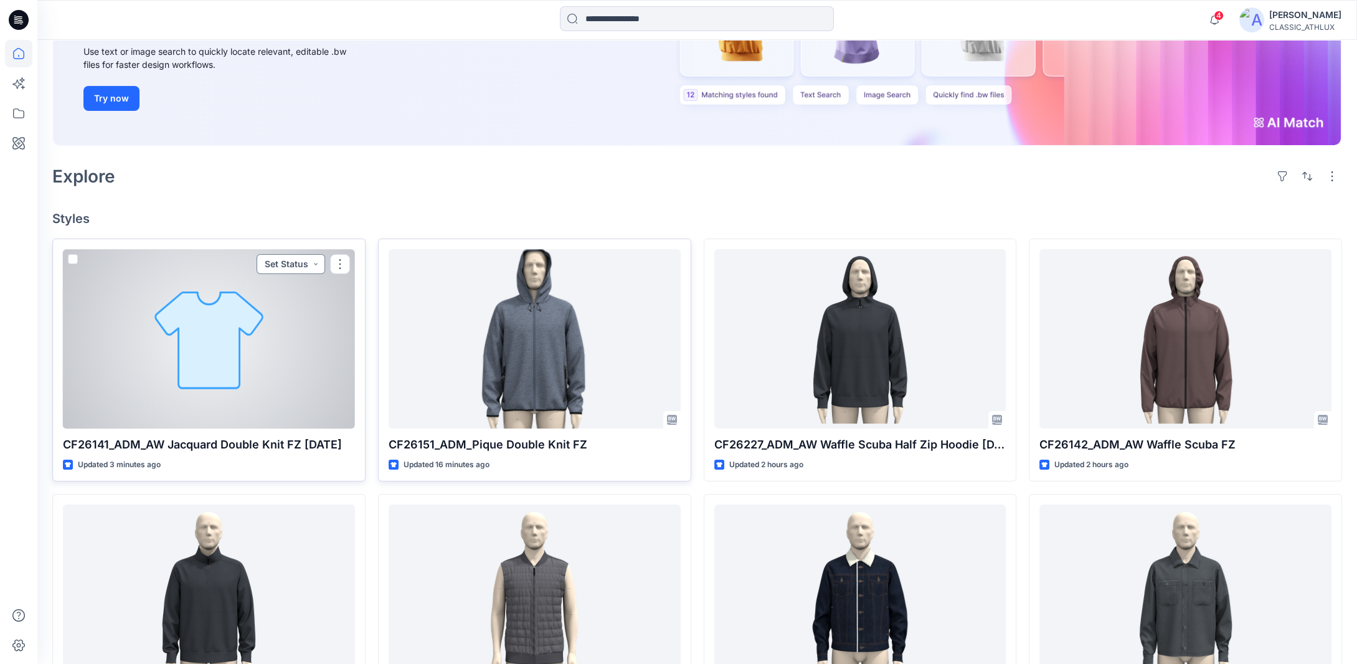
click at [313, 264] on button "Set Status" at bounding box center [291, 264] width 68 height 20
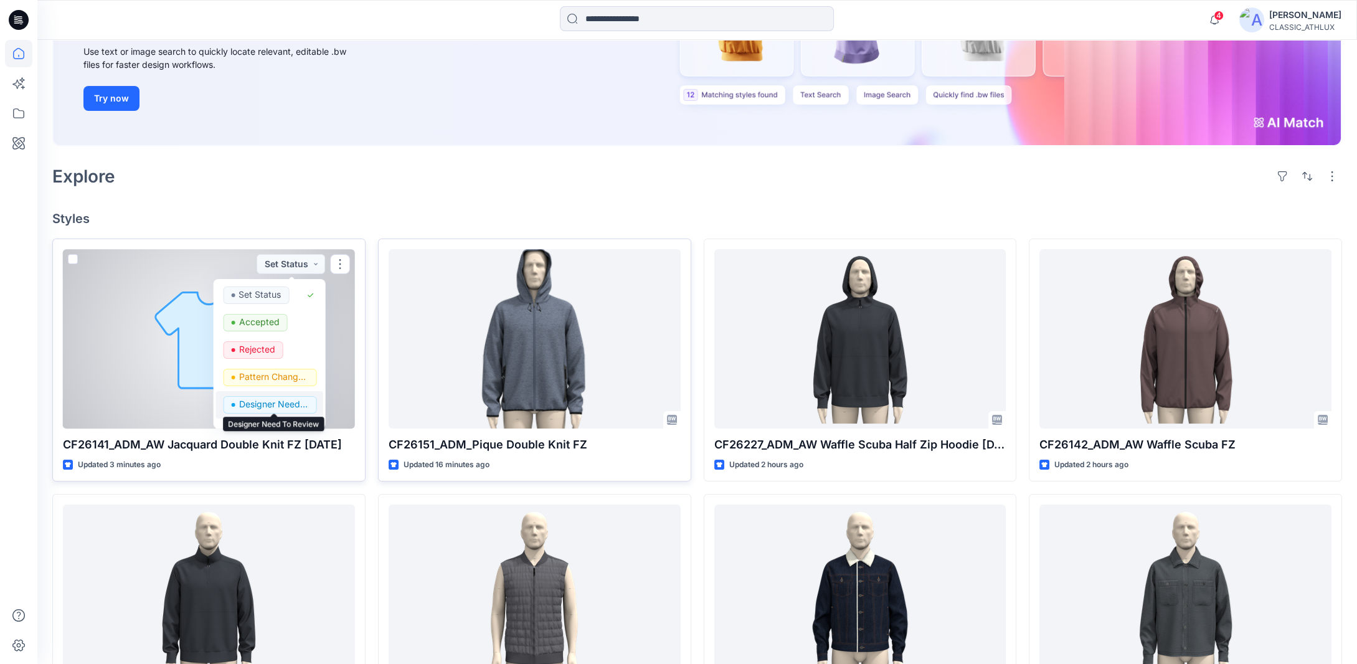
click at [267, 400] on p "Designer Need To Review" at bounding box center [273, 404] width 70 height 16
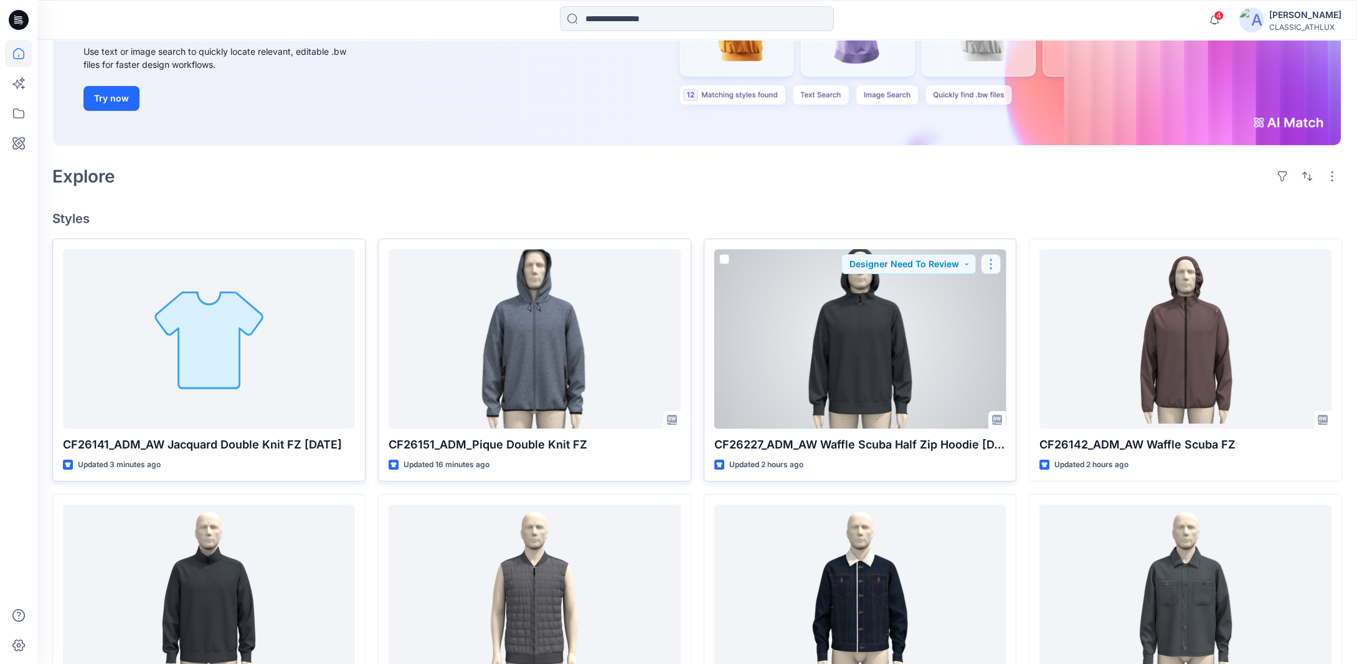
click at [991, 262] on button "button" at bounding box center [991, 264] width 20 height 20
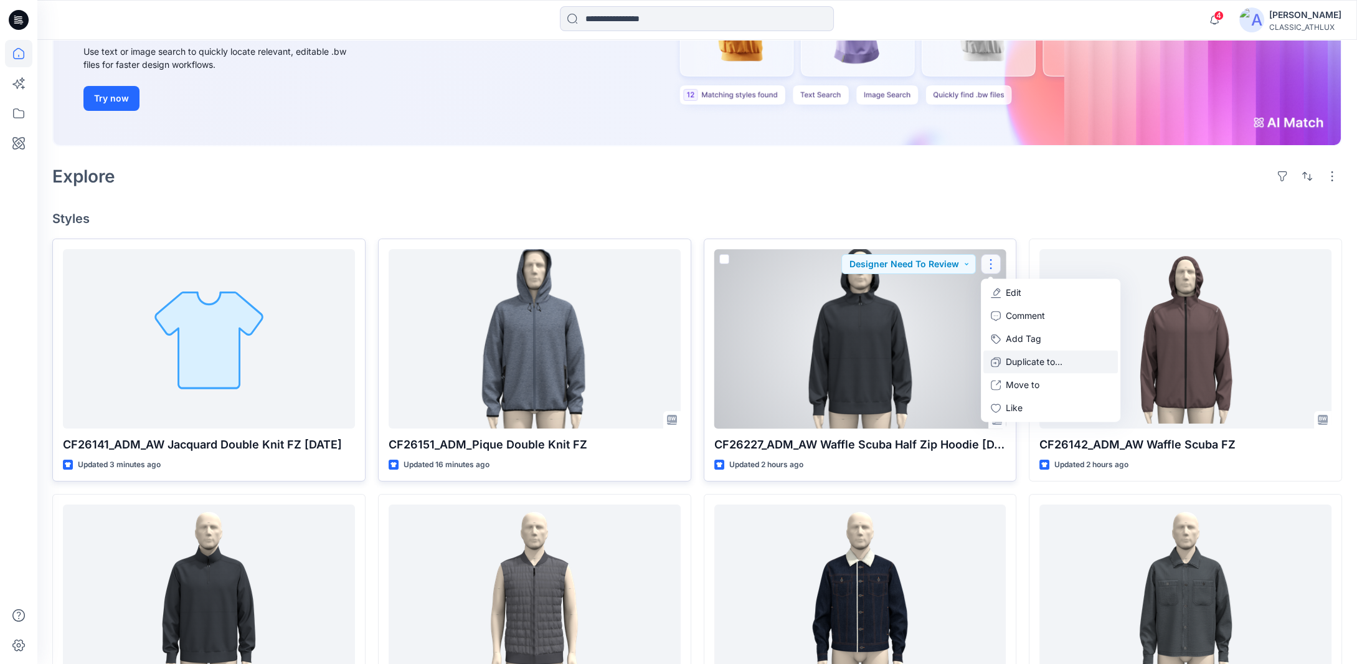
click at [1013, 366] on p "Duplicate to..." at bounding box center [1034, 362] width 57 height 13
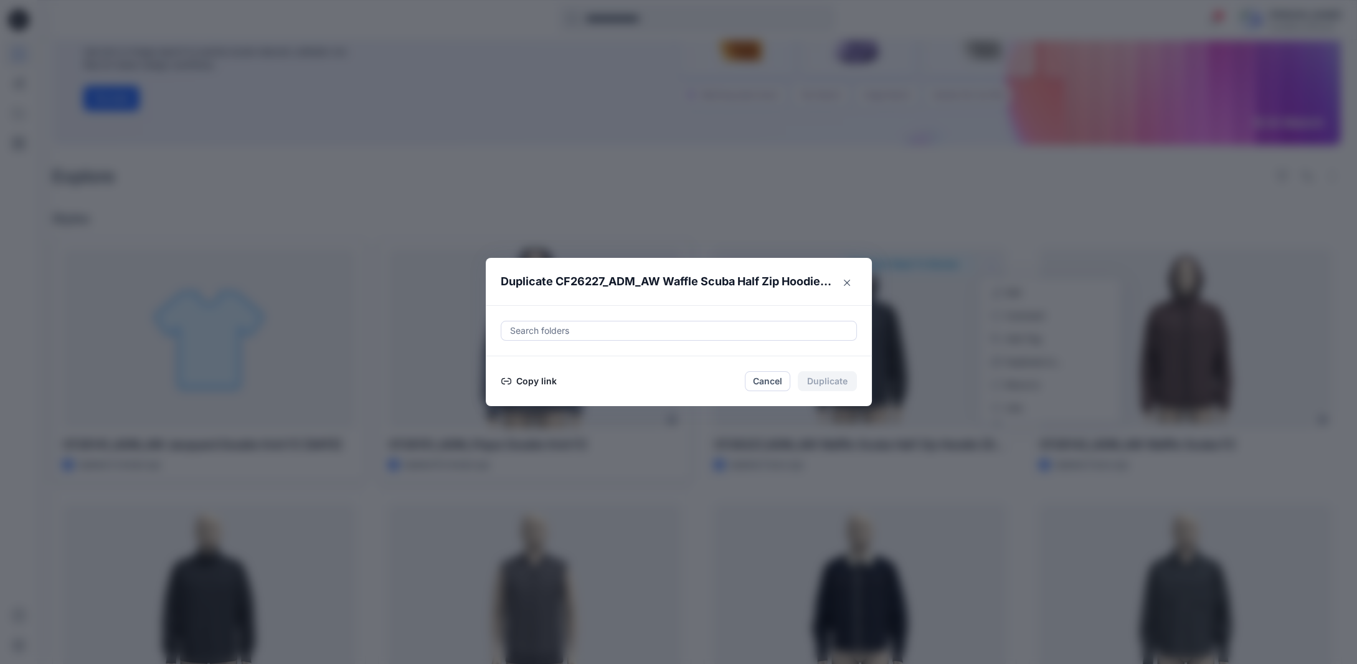
click at [529, 379] on button "Copy link" at bounding box center [529, 381] width 57 height 15
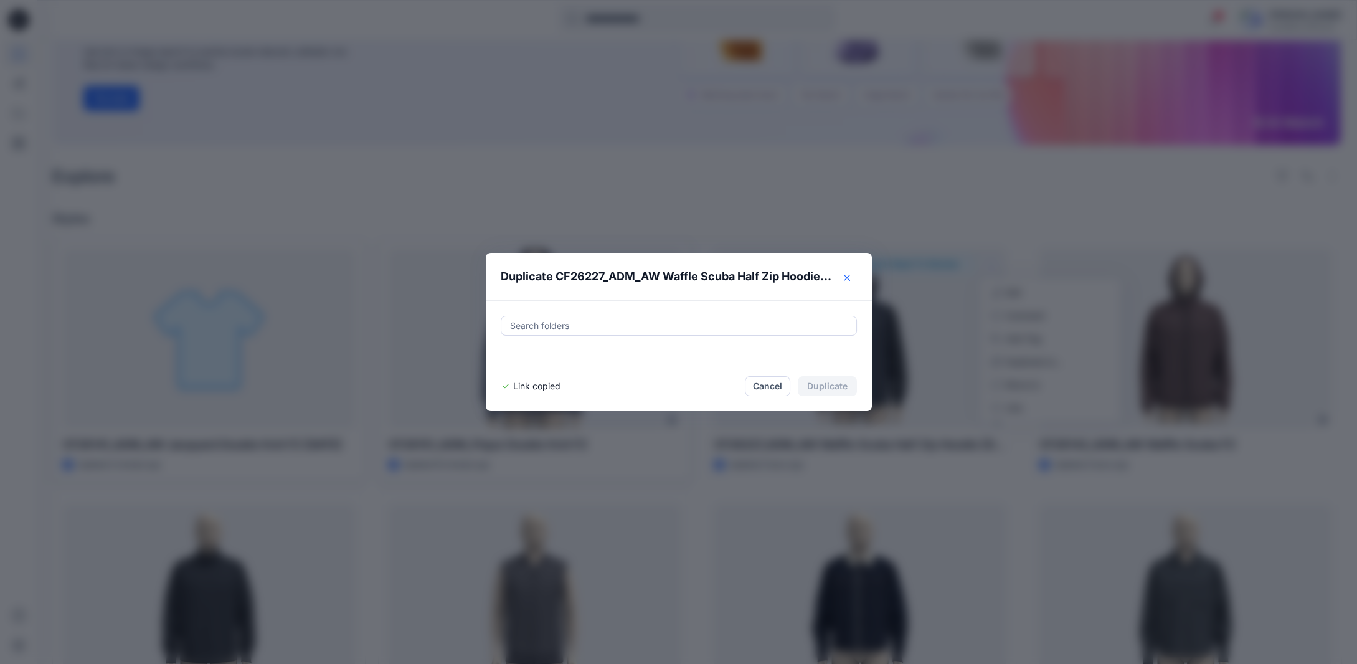
click at [854, 284] on button "Close" at bounding box center [847, 278] width 20 height 20
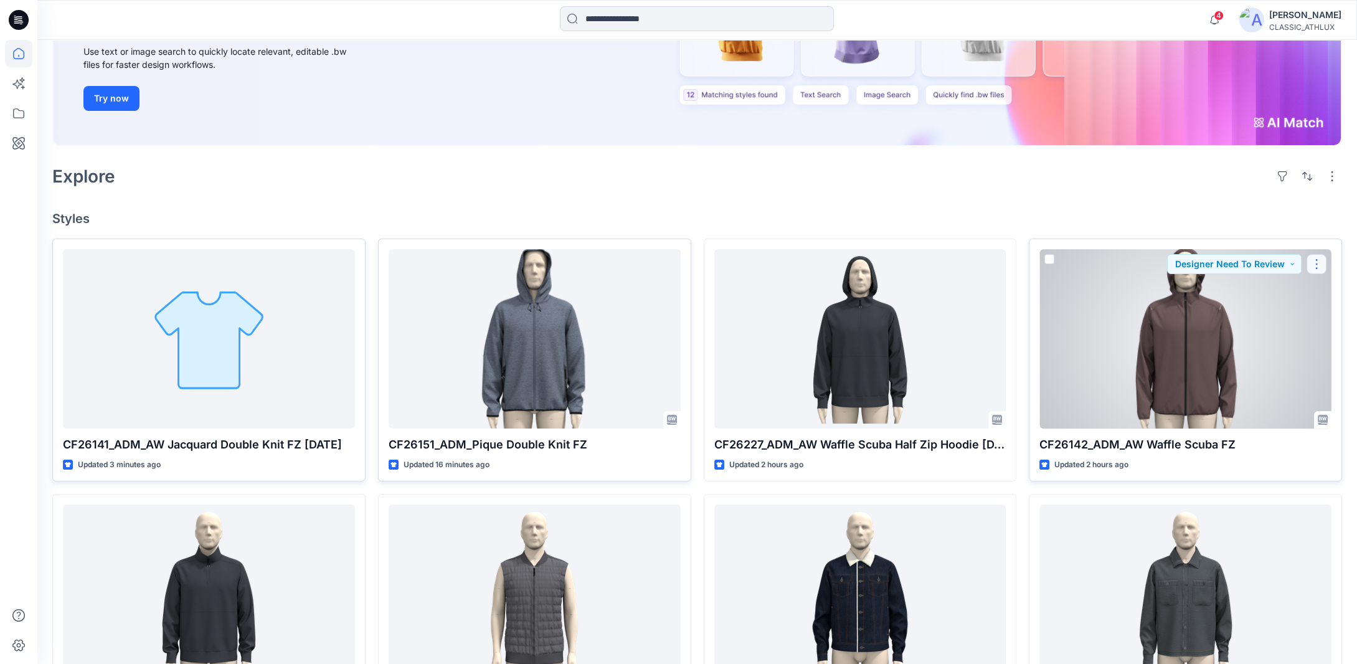
click at [1313, 263] on button "button" at bounding box center [1316, 264] width 20 height 20
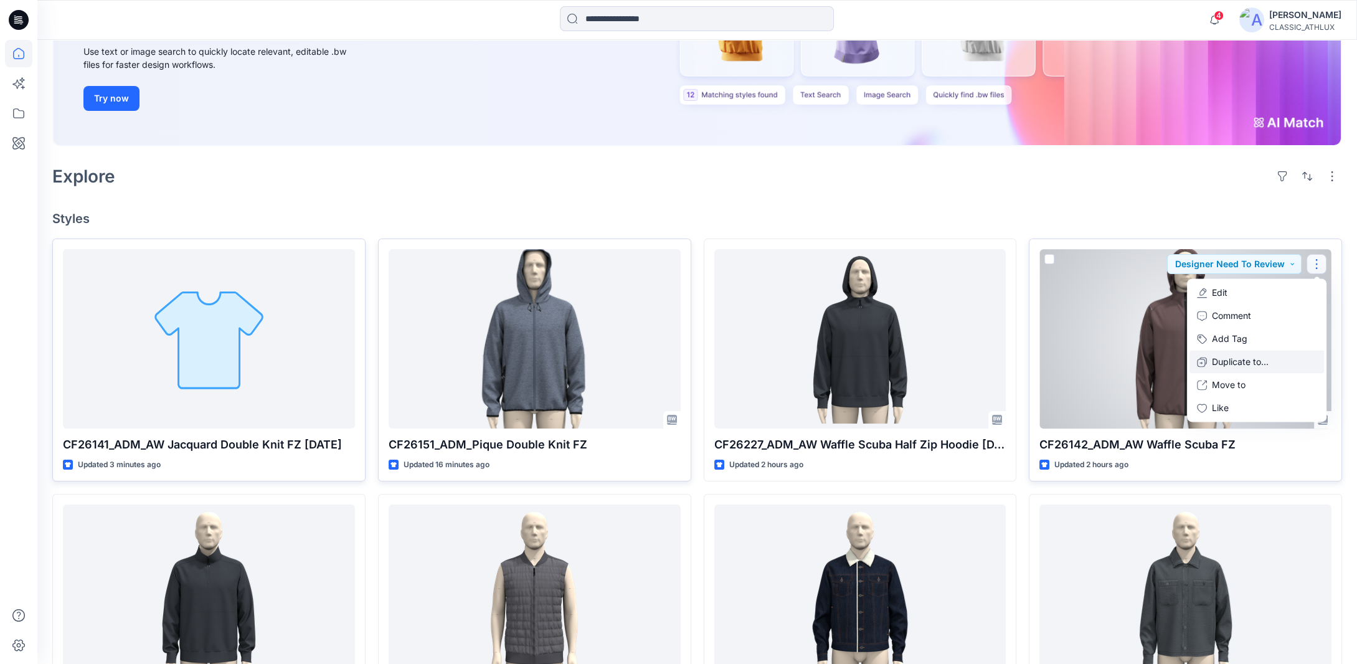
click at [1224, 361] on p "Duplicate to..." at bounding box center [1240, 362] width 57 height 13
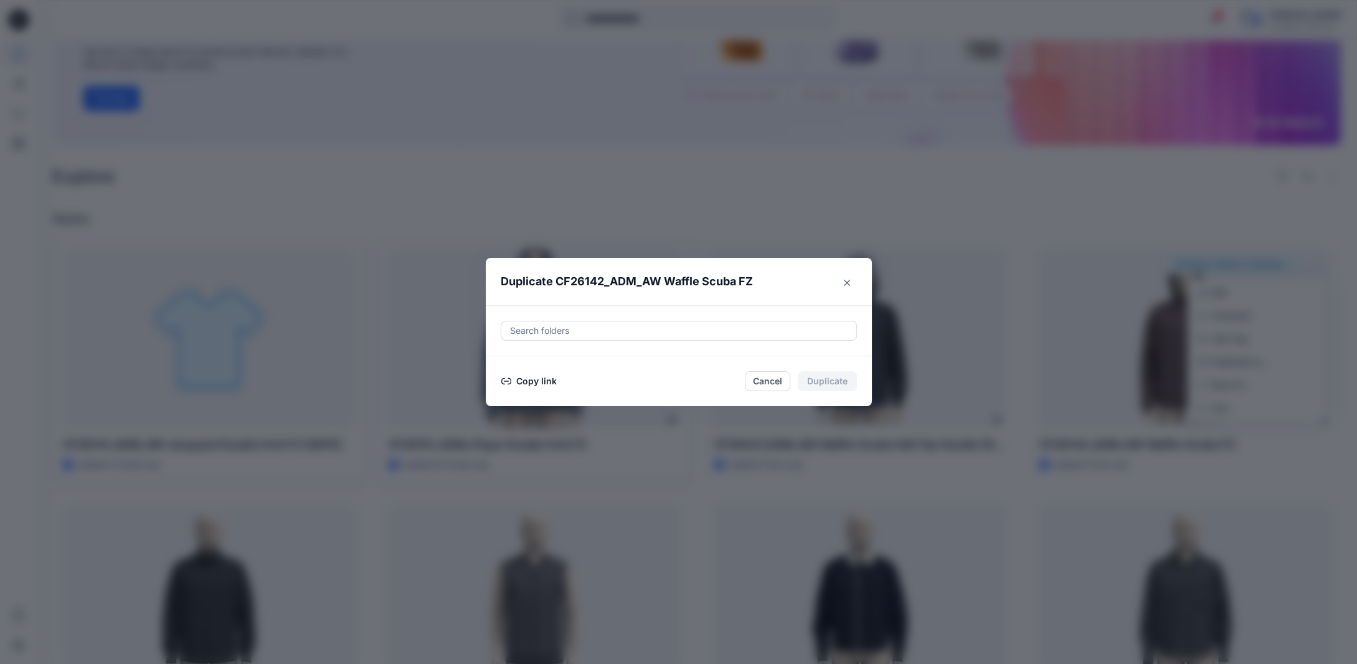
drag, startPoint x: 535, startPoint y: 382, endPoint x: 588, endPoint y: 384, distance: 53.0
click at [536, 382] on button "Copy link" at bounding box center [529, 381] width 57 height 15
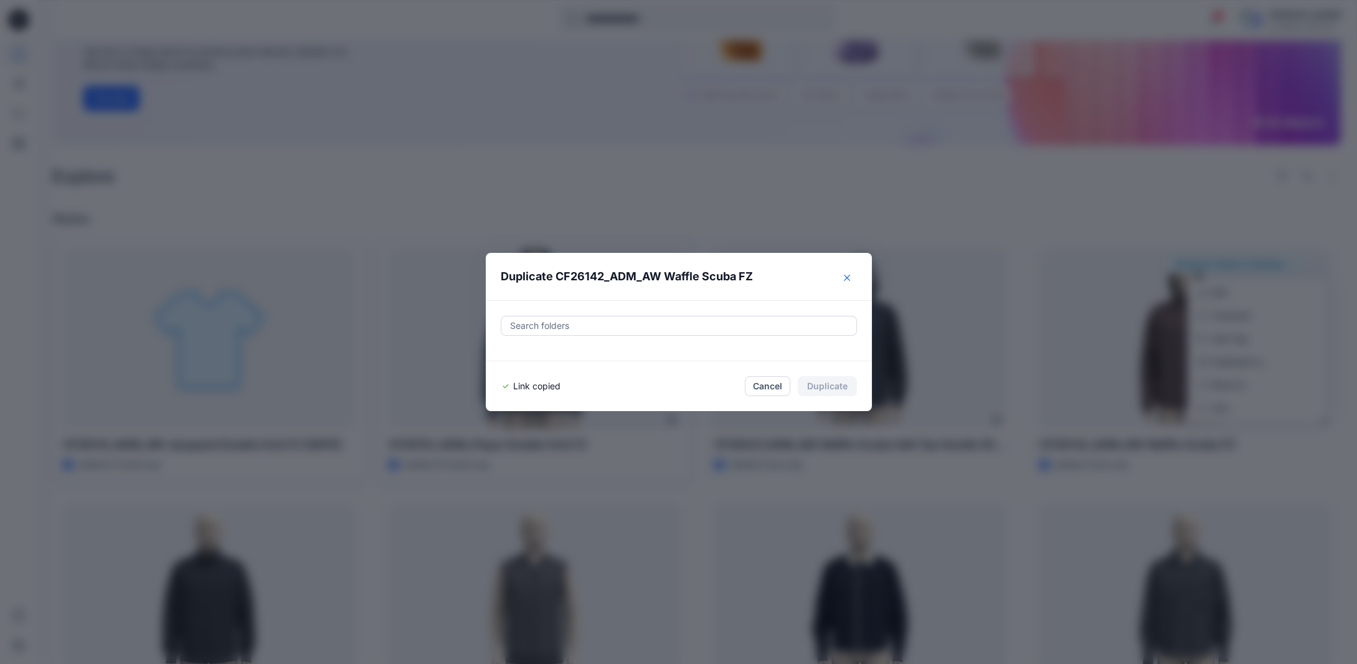
click at [850, 278] on icon "Close" at bounding box center [847, 278] width 6 height 6
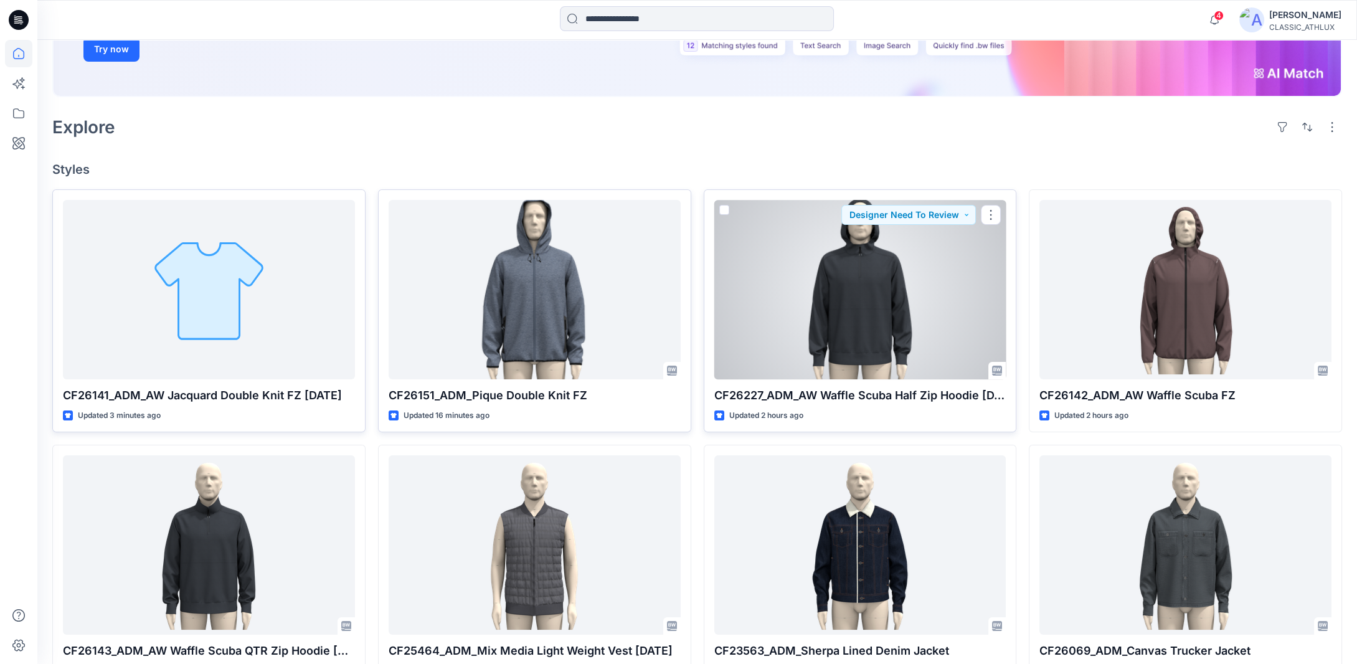
scroll to position [311, 0]
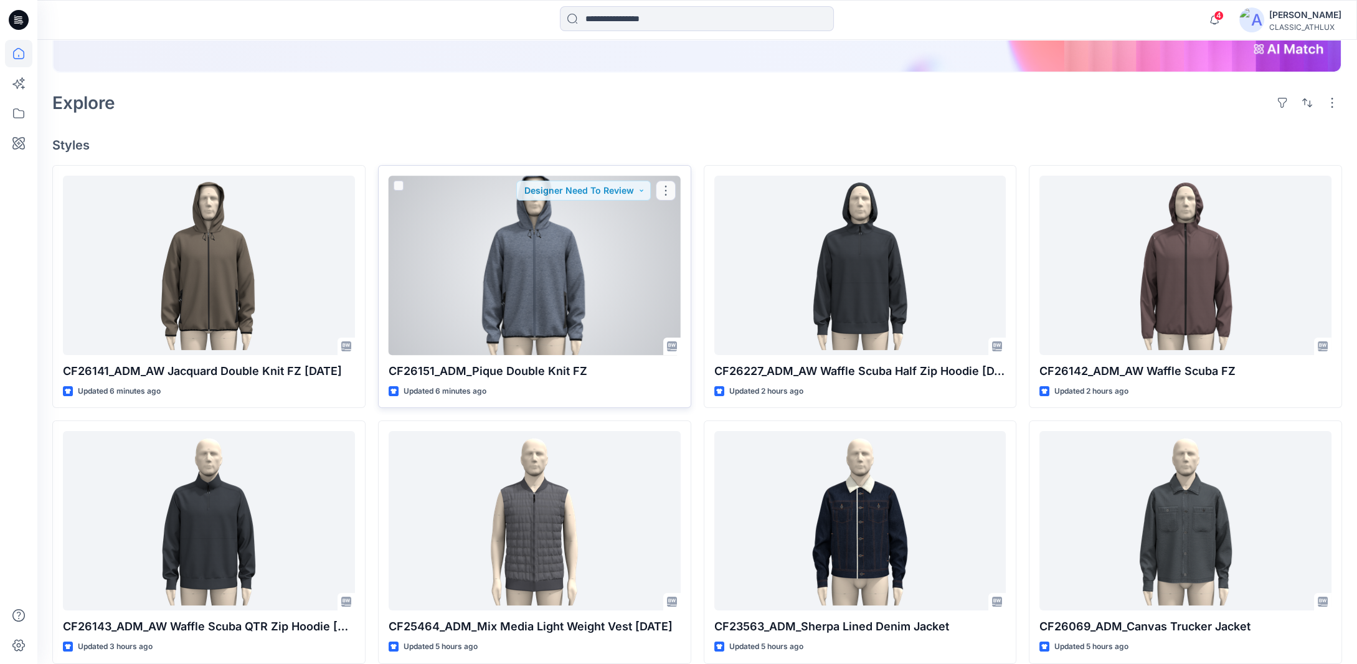
scroll to position [125, 0]
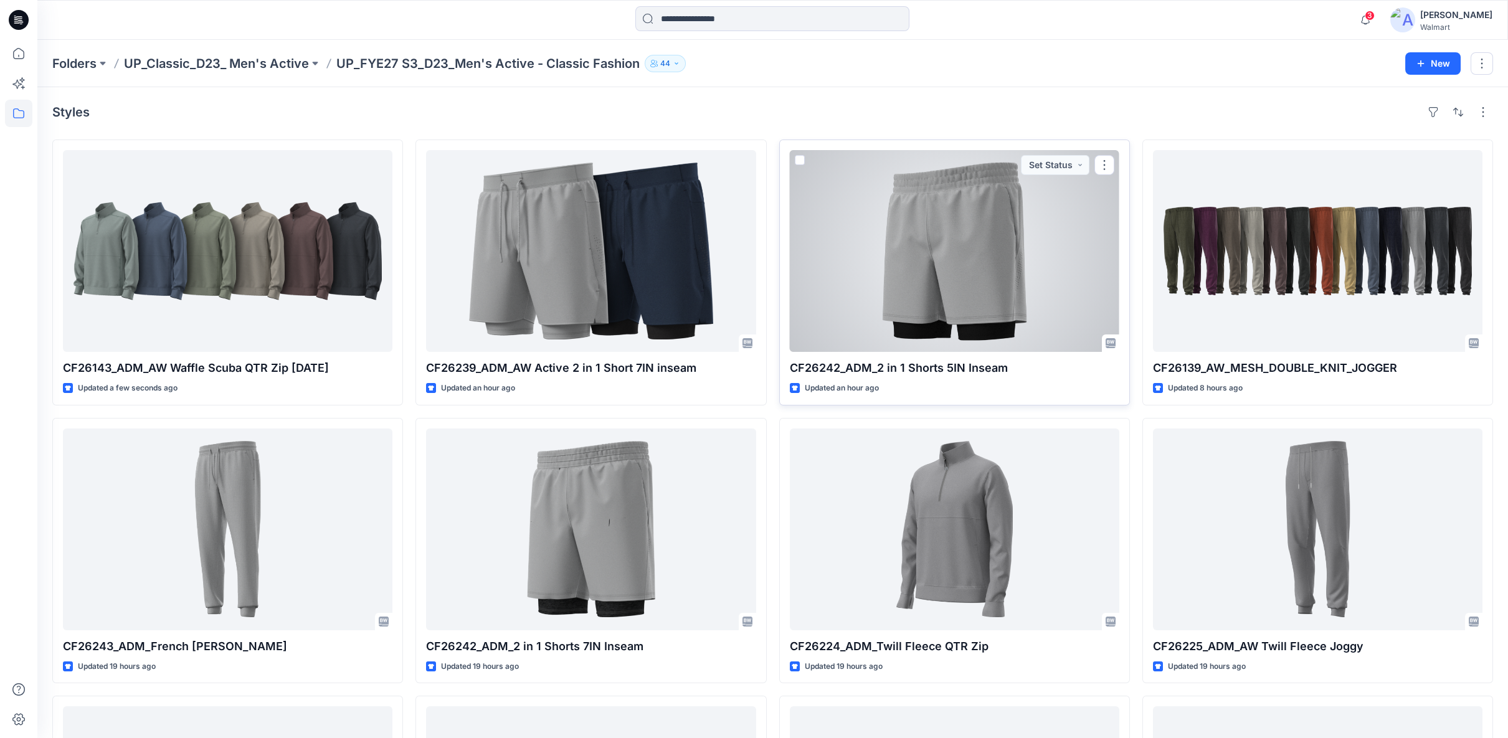
click at [1001, 245] on div at bounding box center [954, 251] width 329 height 202
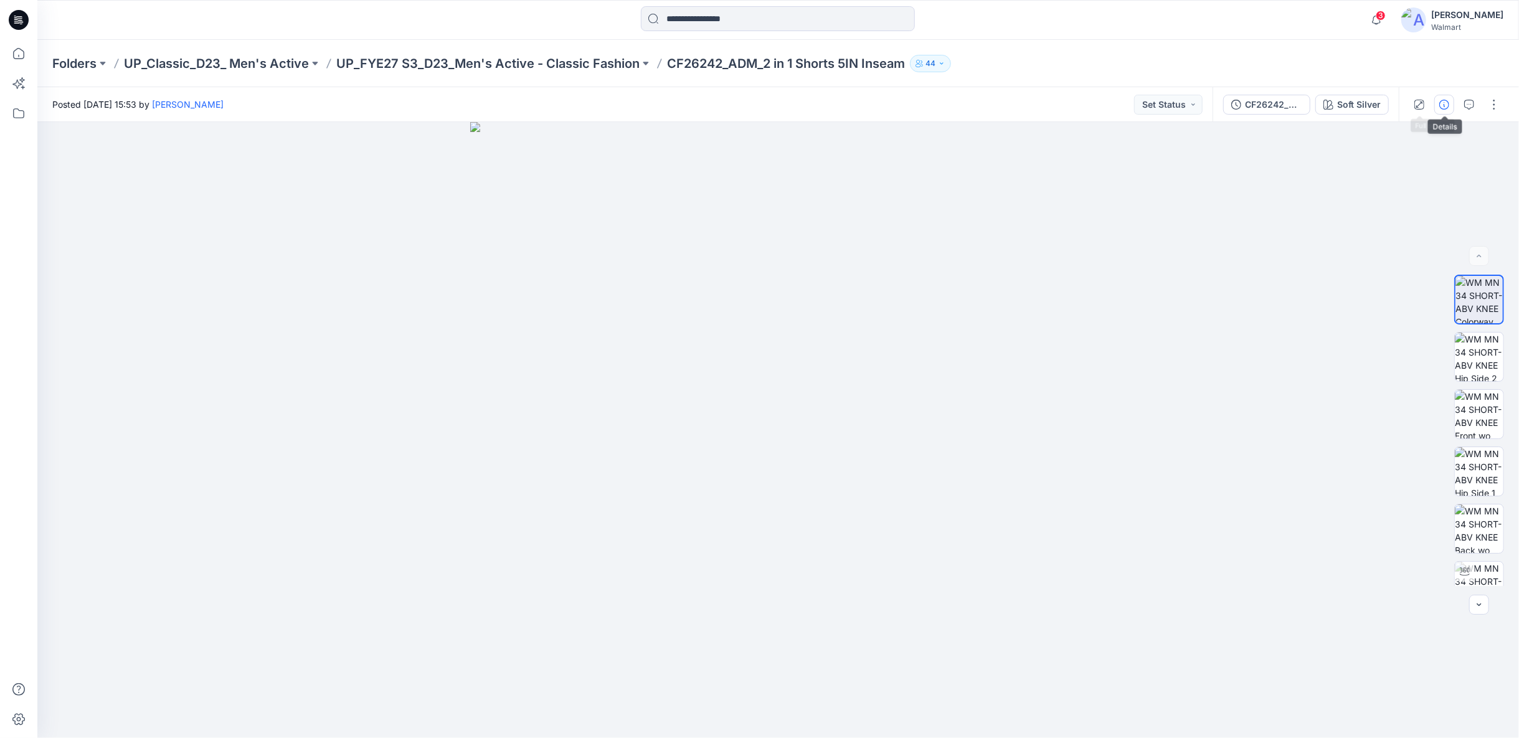
click at [1447, 106] on icon "button" at bounding box center [1444, 105] width 10 height 10
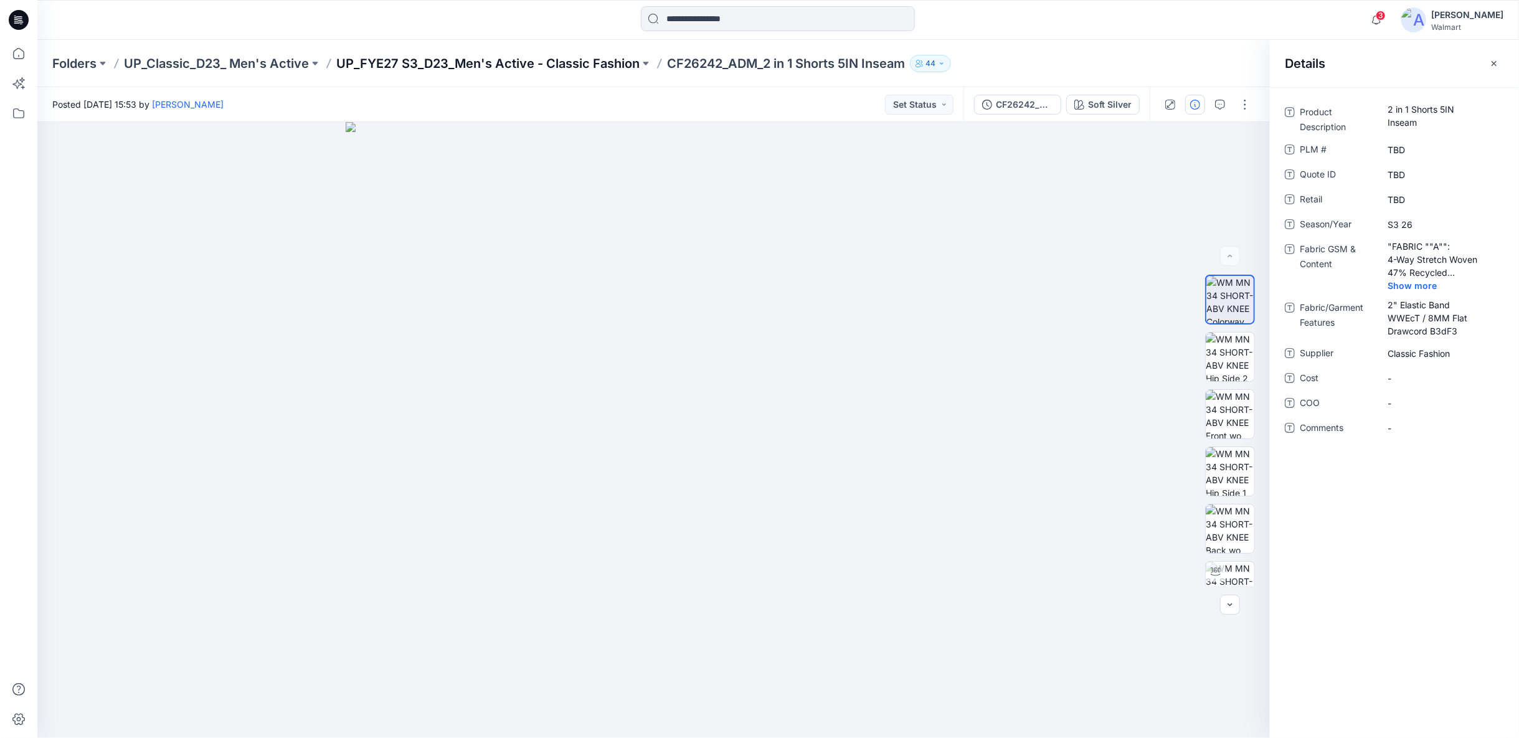
click at [561, 69] on p "UP_FYE27 S3_D23_Men's Active - Classic Fashion" at bounding box center [487, 63] width 303 height 17
